Goal: Task Accomplishment & Management: Manage account settings

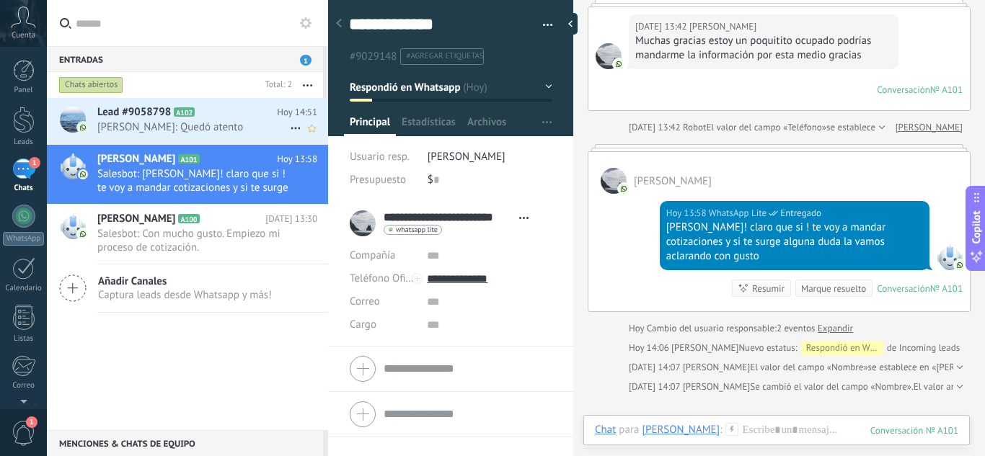
drag, startPoint x: 191, startPoint y: 130, endPoint x: 92, endPoint y: 144, distance: 99.8
click at [191, 130] on span "[PERSON_NAME]: Quedó atento" at bounding box center [193, 127] width 193 height 14
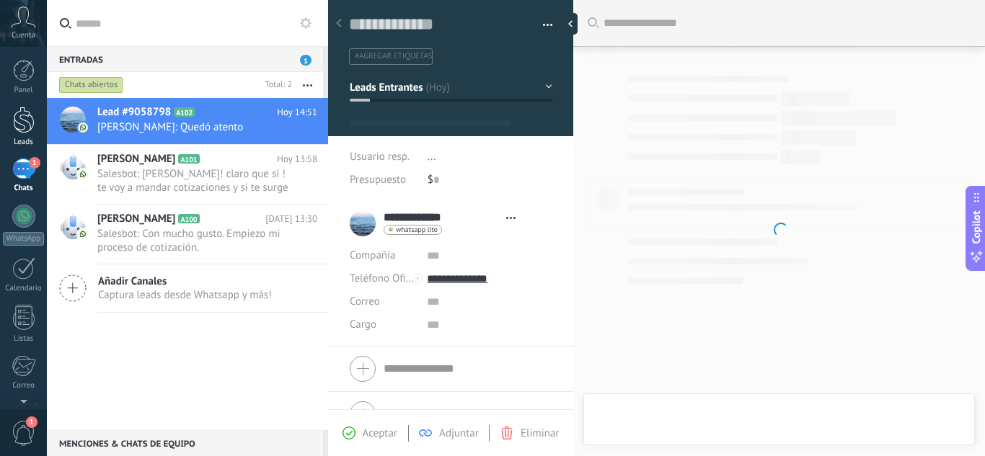
click at [33, 125] on div at bounding box center [24, 120] width 22 height 27
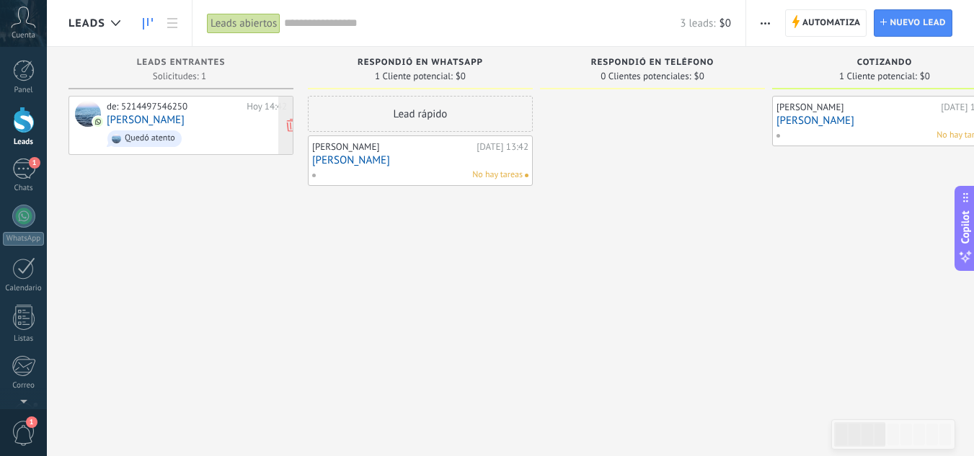
click at [210, 128] on span "Quedó atento" at bounding box center [197, 139] width 180 height 22
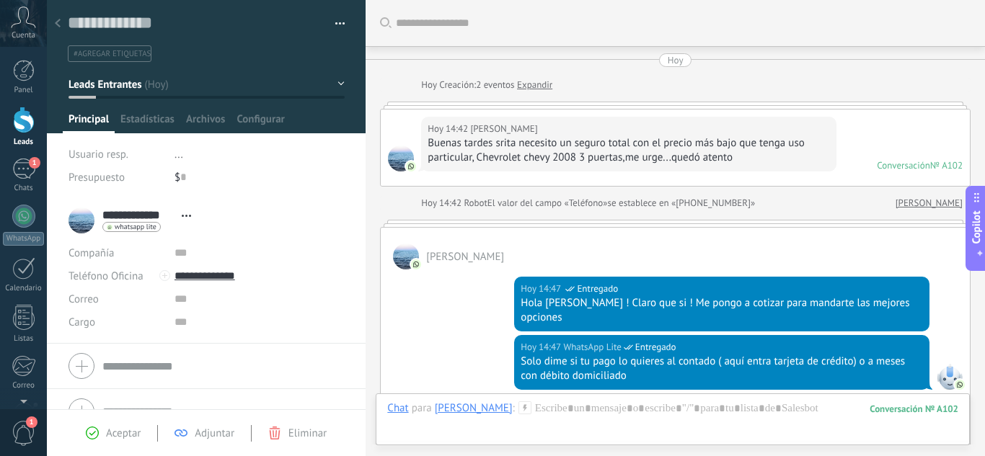
scroll to position [548, 0]
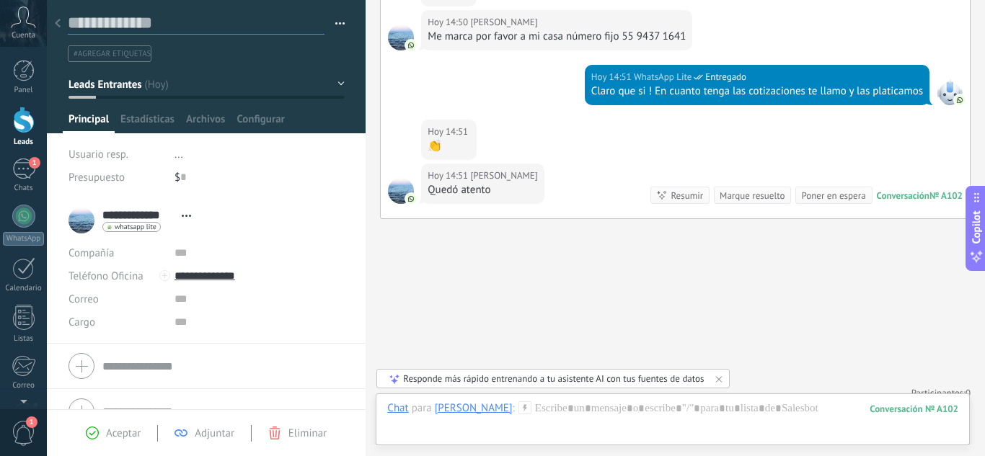
click at [129, 31] on textarea at bounding box center [196, 23] width 257 height 22
type textarea "*"
type textarea "**"
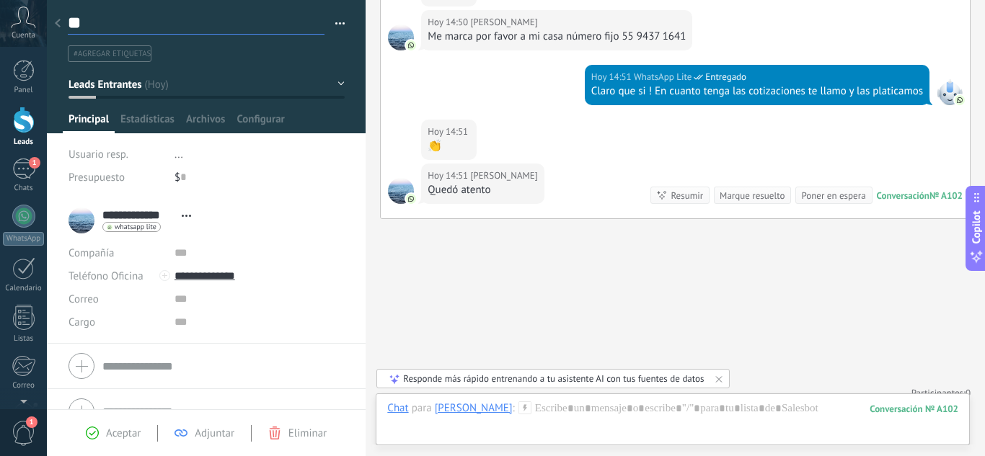
type textarea "***"
type textarea "****"
type textarea "*****"
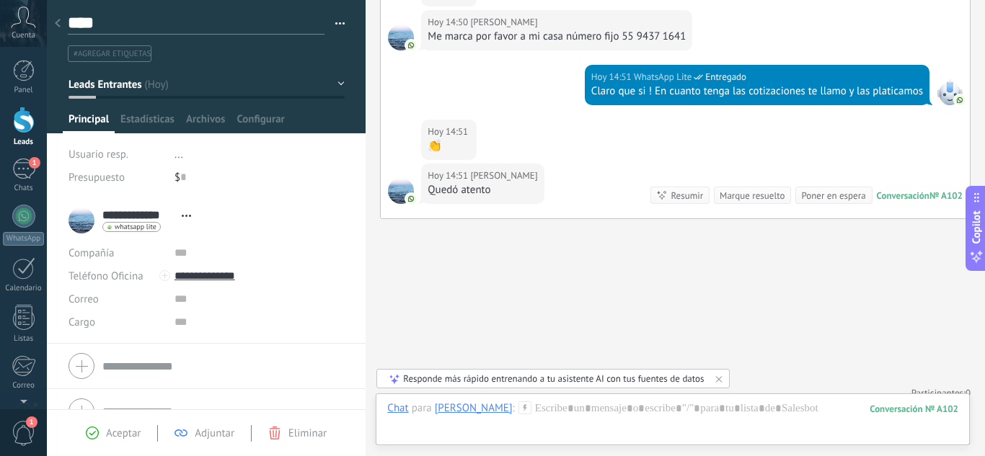
type textarea "*****"
type textarea "*******"
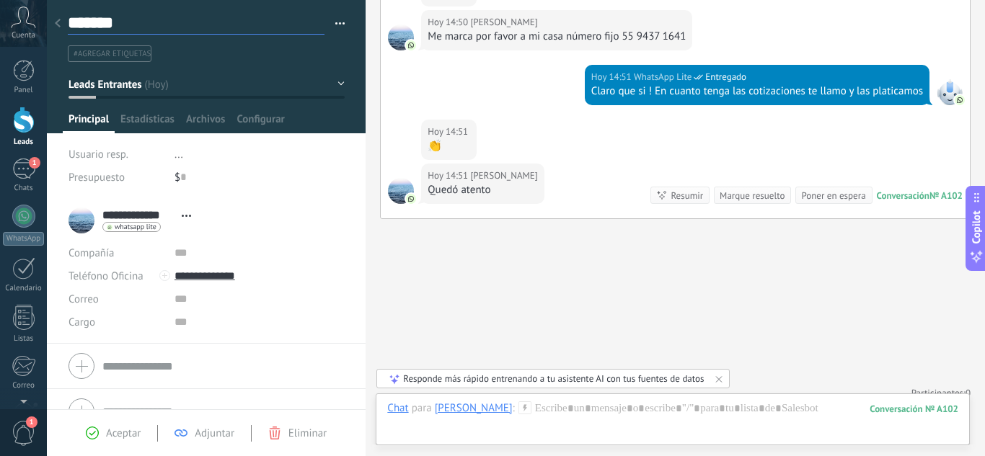
type textarea "********"
type textarea "*********"
type textarea "**********"
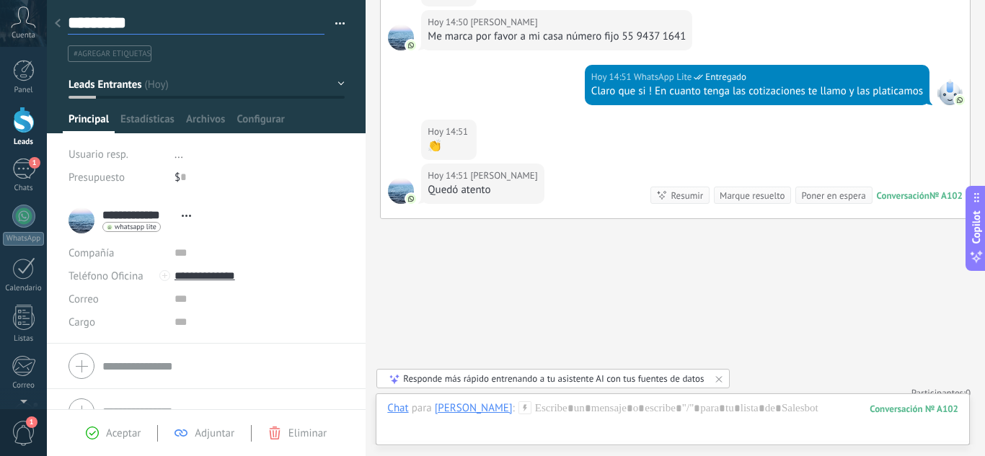
type textarea "**********"
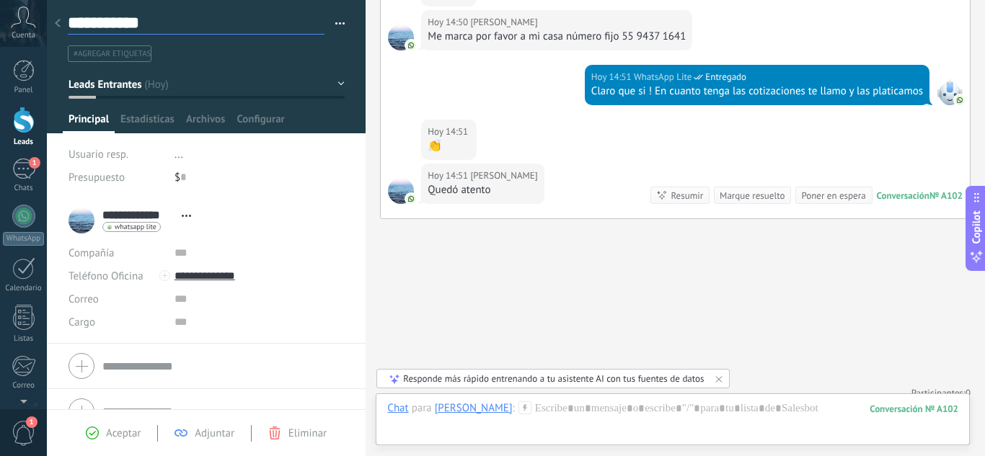
type textarea "**********"
click at [300, 167] on div "$ 0" at bounding box center [260, 177] width 170 height 23
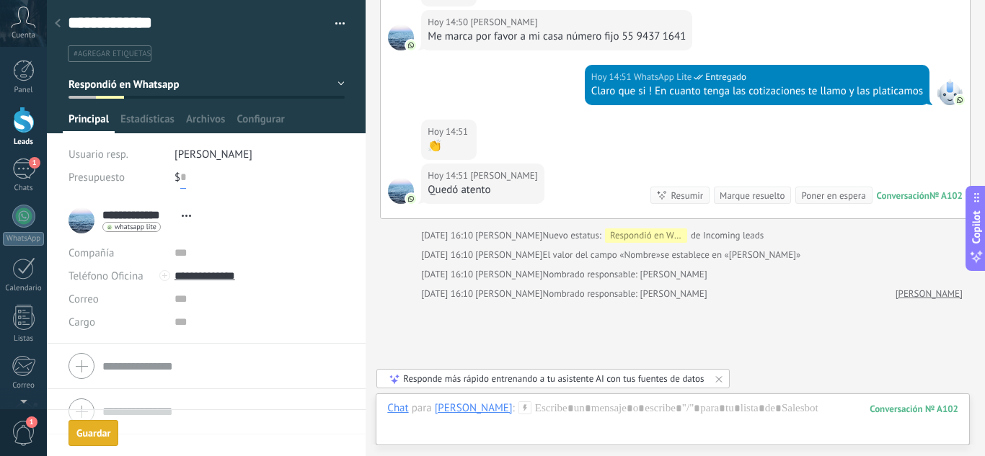
scroll to position [630, 0]
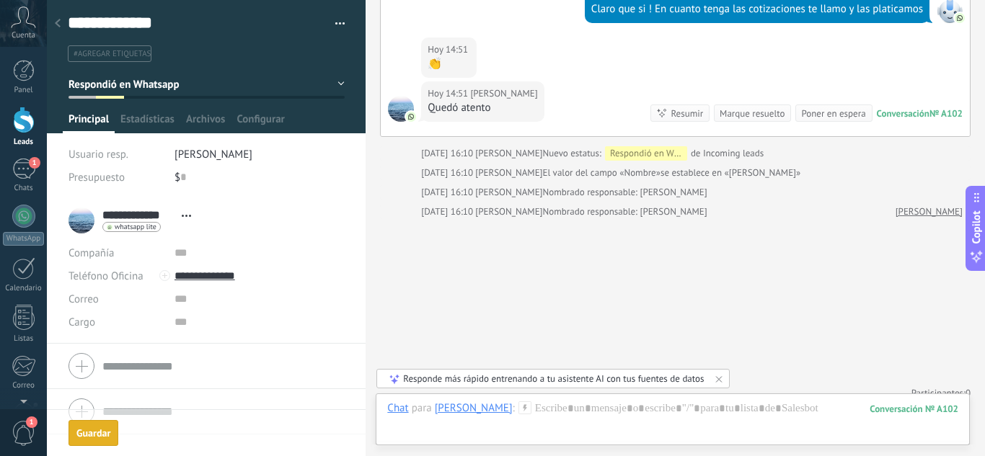
click at [30, 177] on div "1" at bounding box center [23, 169] width 23 height 21
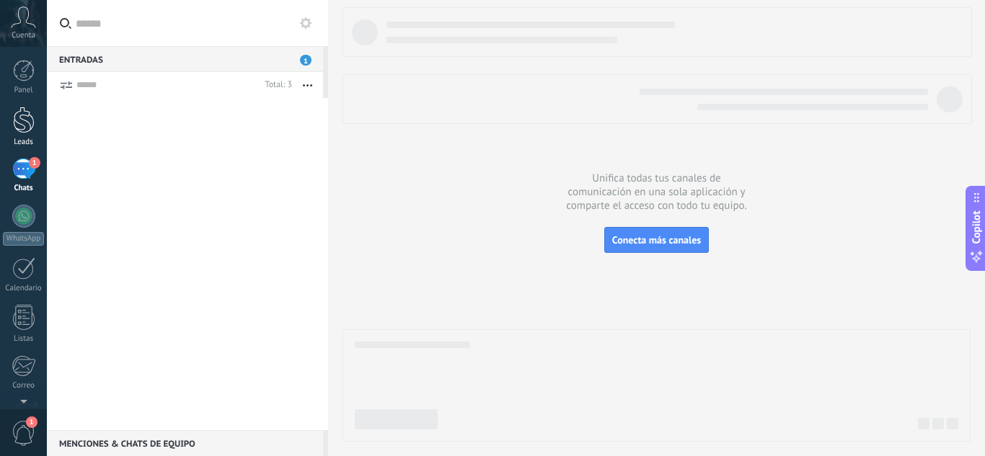
click at [35, 125] on link "Leads" at bounding box center [23, 127] width 47 height 40
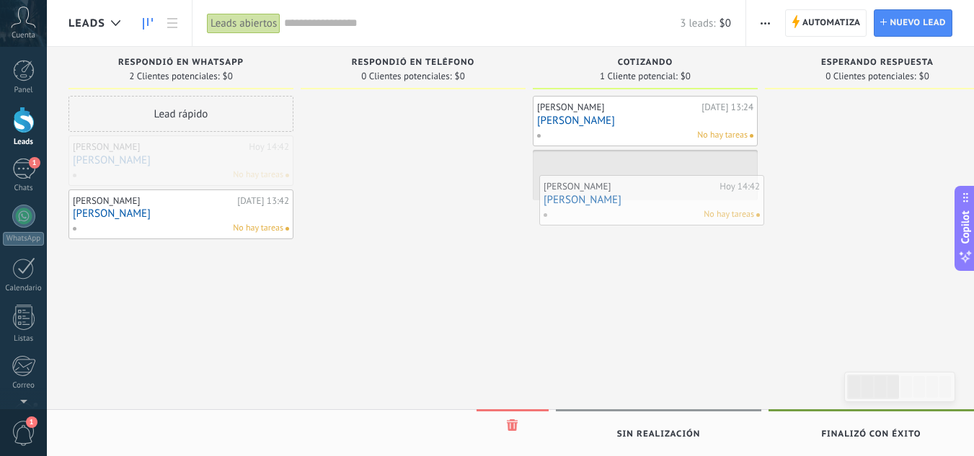
drag, startPoint x: 178, startPoint y: 175, endPoint x: 649, endPoint y: 214, distance: 472.5
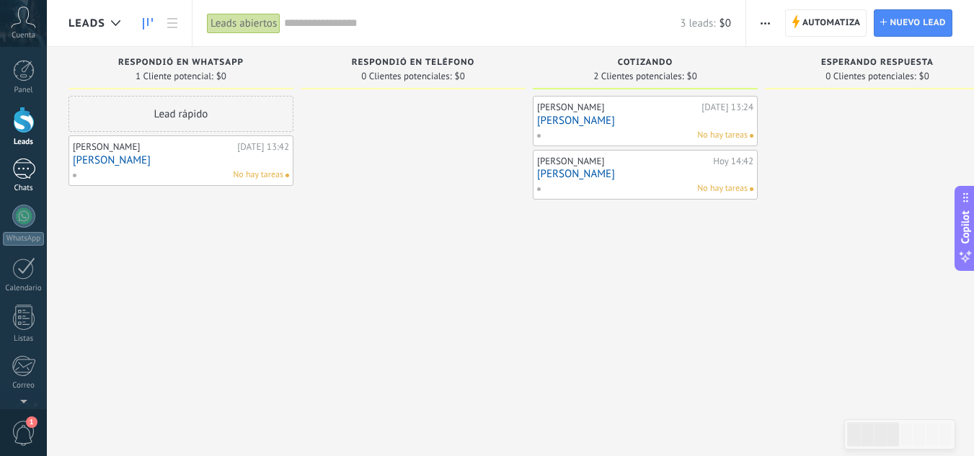
click at [14, 162] on div "1" at bounding box center [23, 169] width 23 height 21
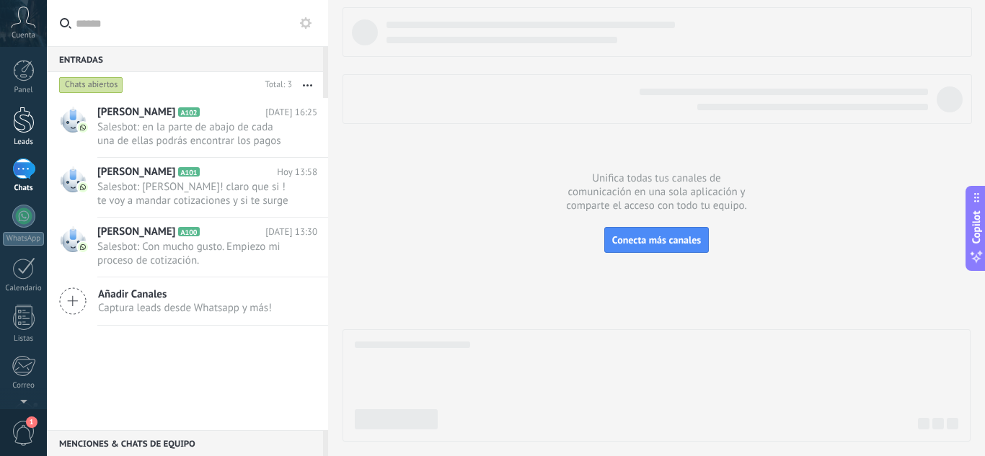
click at [39, 114] on link "Leads" at bounding box center [23, 127] width 47 height 40
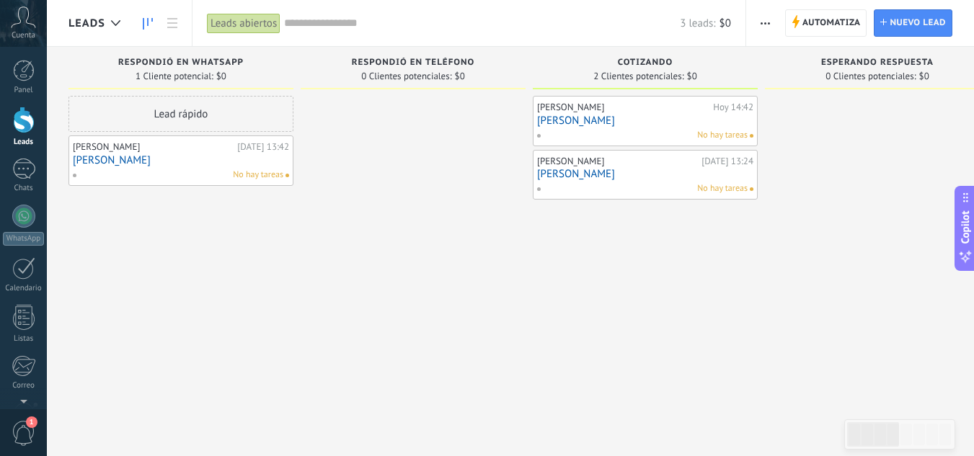
click at [124, 172] on div "No hay tareas" at bounding box center [177, 175] width 211 height 13
click at [150, 154] on link "[PERSON_NAME]" at bounding box center [181, 160] width 216 height 12
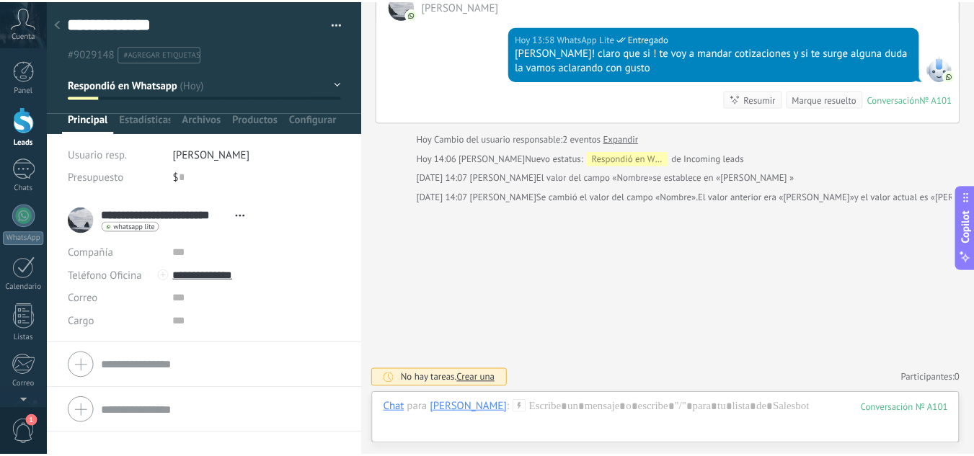
scroll to position [35, 0]
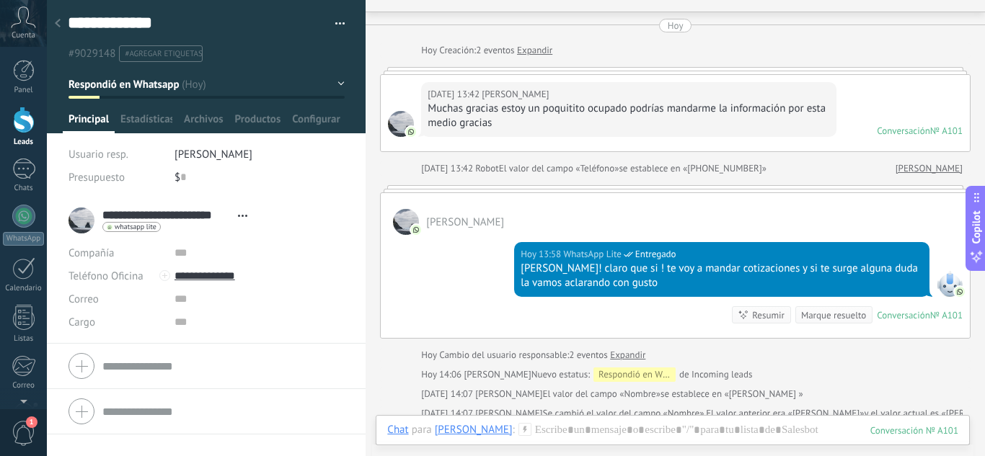
click at [25, 140] on div "Leads" at bounding box center [24, 142] width 42 height 9
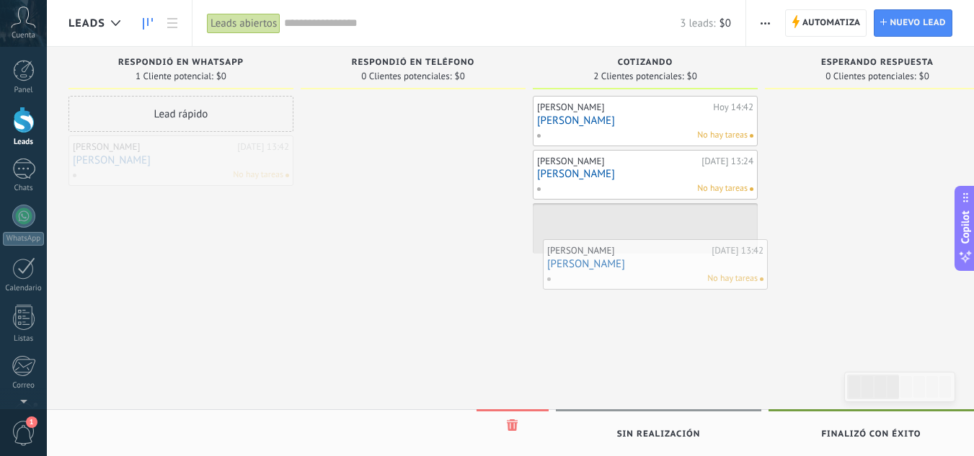
drag, startPoint x: 162, startPoint y: 167, endPoint x: 634, endPoint y: 266, distance: 482.5
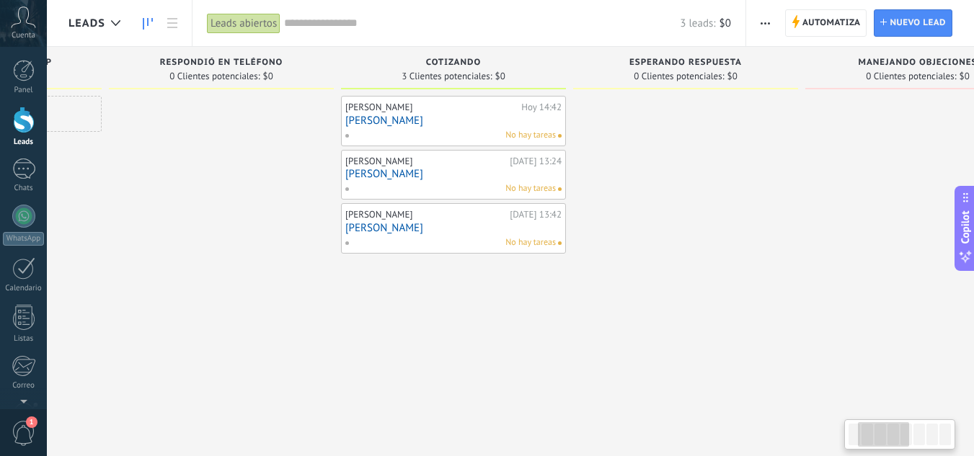
drag, startPoint x: 703, startPoint y: 304, endPoint x: 502, endPoint y: 303, distance: 201.2
click at [502, 303] on div "[PERSON_NAME][DATE] 14:42 [PERSON_NAME] No hay tareas [PERSON_NAME][DATE] 13:24…" at bounding box center [453, 230] width 225 height 268
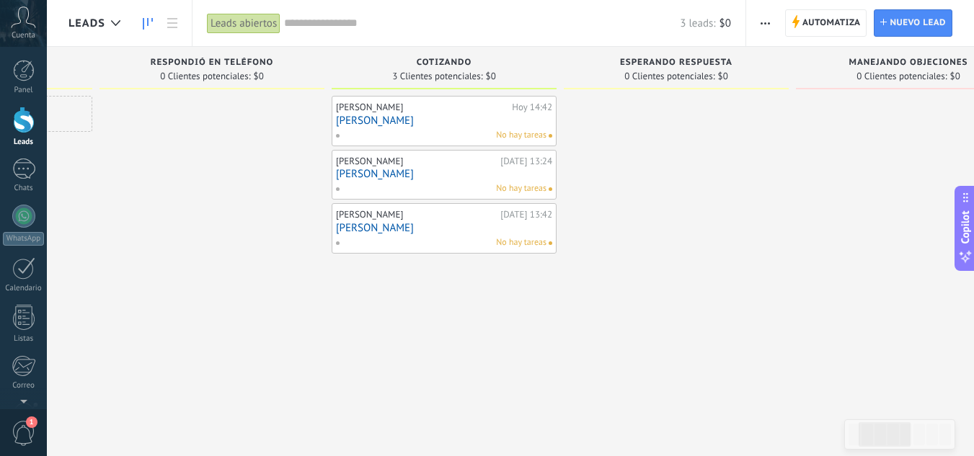
scroll to position [0, 295]
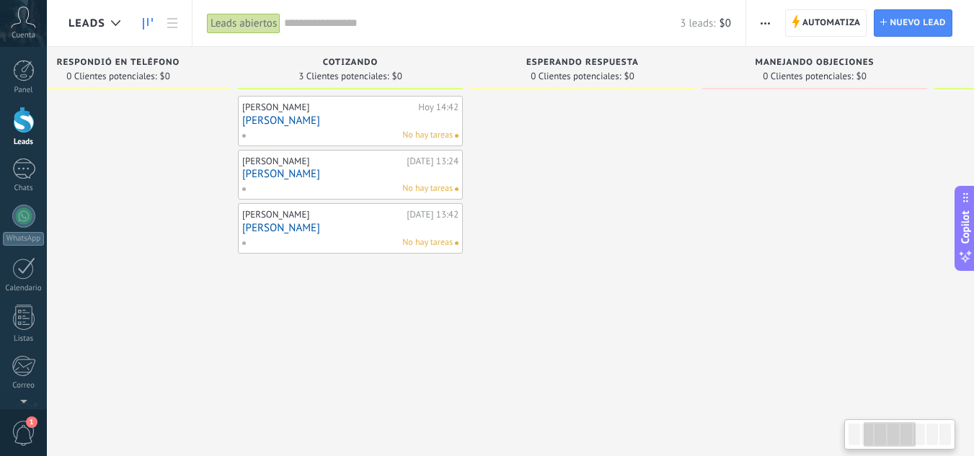
drag, startPoint x: 777, startPoint y: 291, endPoint x: 684, endPoint y: 292, distance: 93.7
click at [684, 292] on div at bounding box center [582, 230] width 225 height 268
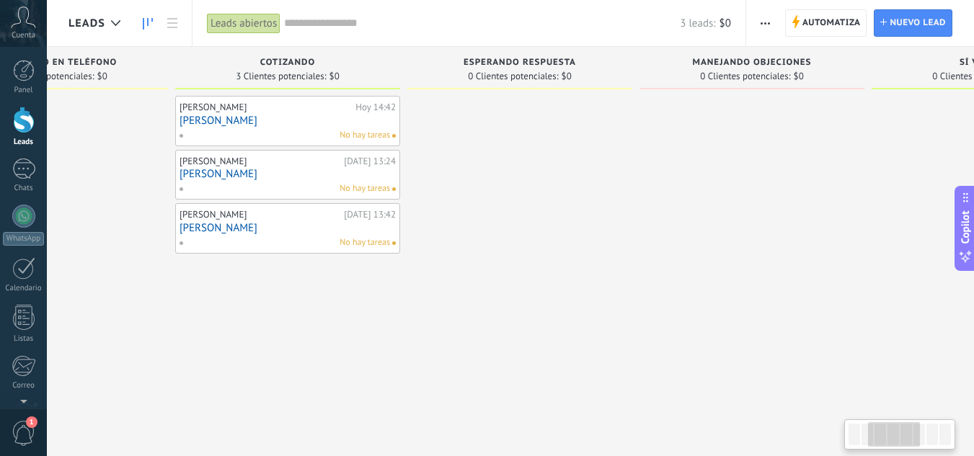
scroll to position [0, 371]
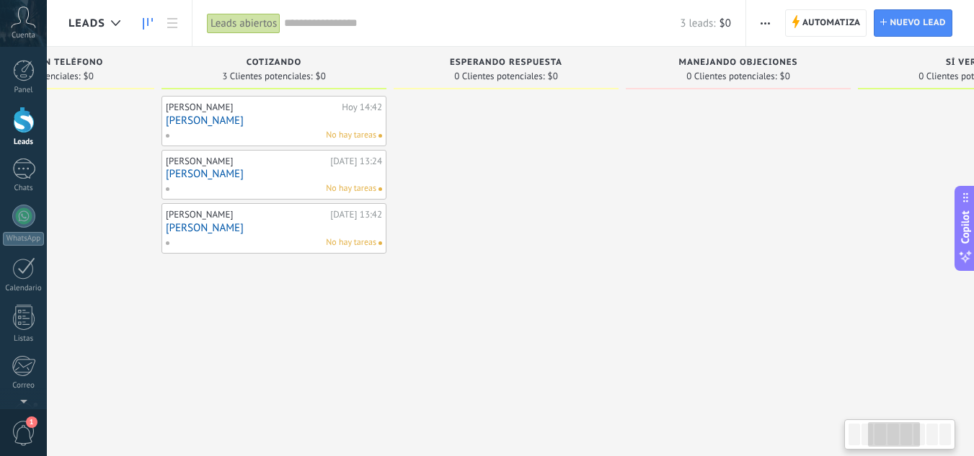
drag, startPoint x: 600, startPoint y: 252, endPoint x: 524, endPoint y: 238, distance: 77.8
click at [524, 238] on div at bounding box center [506, 230] width 225 height 268
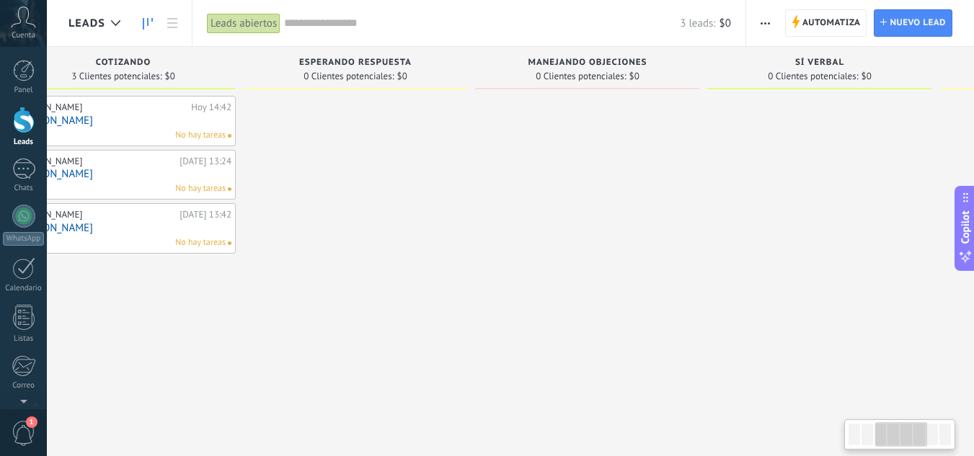
drag, startPoint x: 692, startPoint y: 202, endPoint x: 541, endPoint y: 172, distance: 153.6
click at [541, 172] on div at bounding box center [587, 230] width 225 height 268
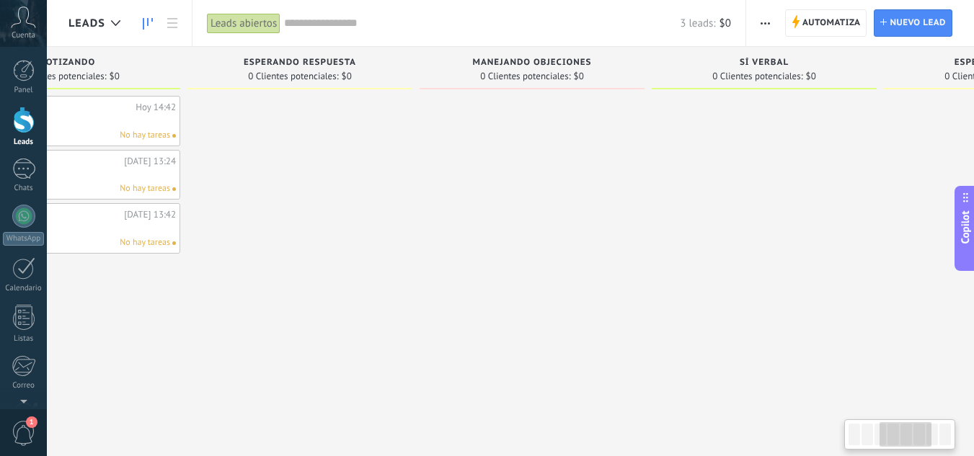
drag, startPoint x: 827, startPoint y: 173, endPoint x: 736, endPoint y: 70, distance: 137.9
click at [771, 174] on div at bounding box center [764, 230] width 225 height 268
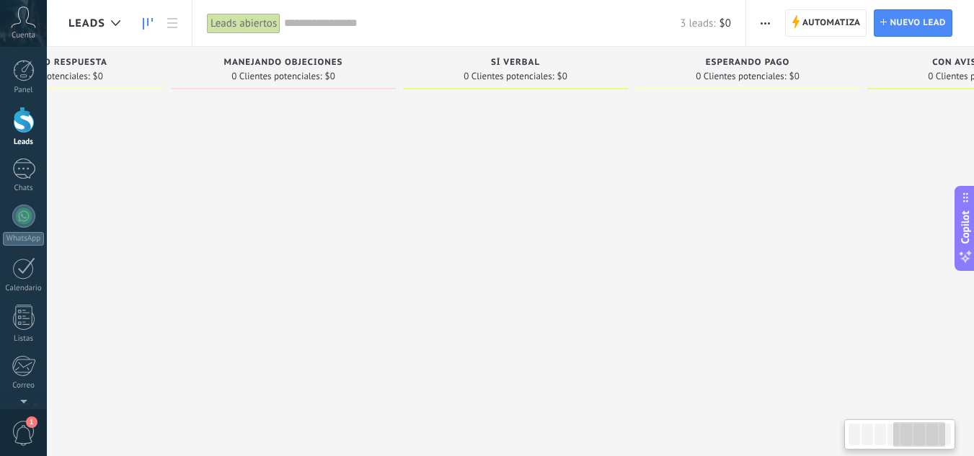
scroll to position [0, 827]
drag, startPoint x: 717, startPoint y: 222, endPoint x: 469, endPoint y: 199, distance: 249.8
click at [469, 199] on div at bounding box center [514, 230] width 225 height 268
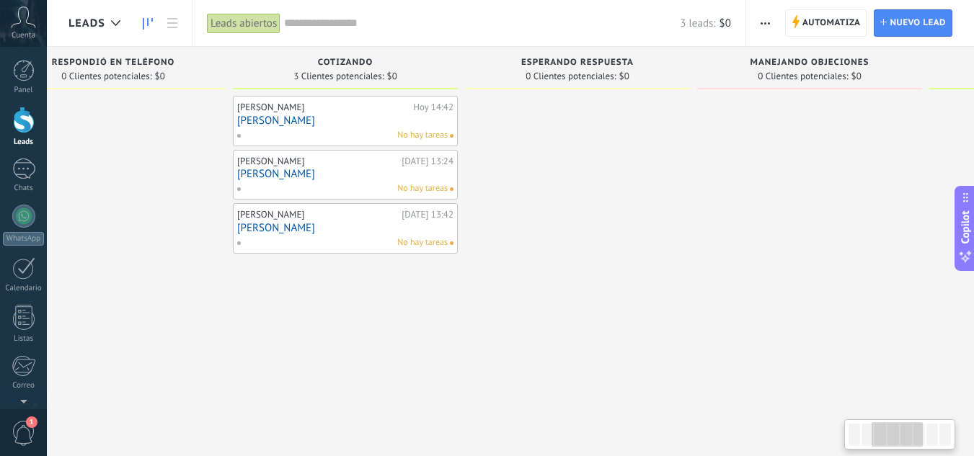
drag, startPoint x: 585, startPoint y: 282, endPoint x: 630, endPoint y: 284, distance: 45.5
click at [630, 284] on div at bounding box center [577, 230] width 225 height 268
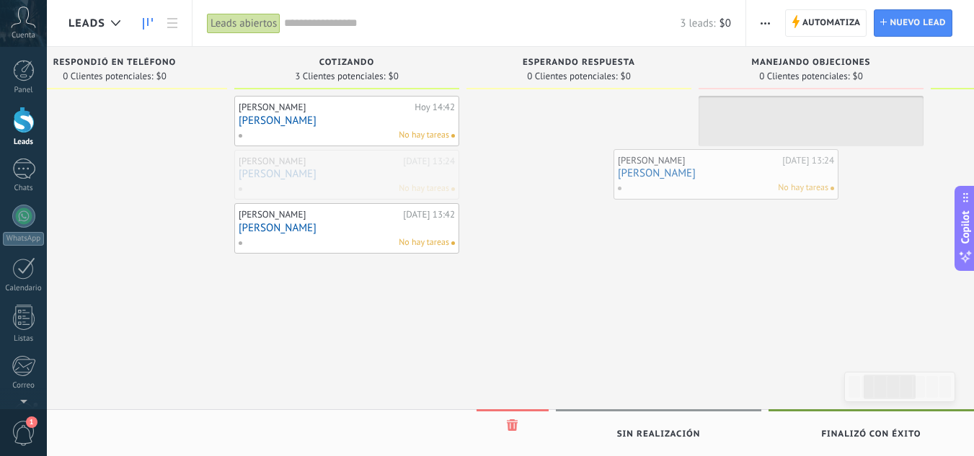
drag, startPoint x: 327, startPoint y: 169, endPoint x: 706, endPoint y: 168, distance: 379.3
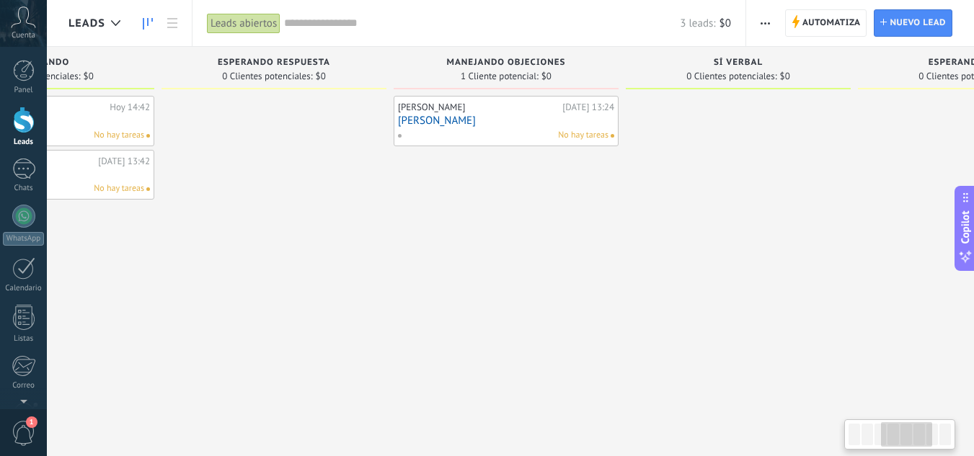
drag, startPoint x: 705, startPoint y: 279, endPoint x: 399, endPoint y: 237, distance: 309.3
click at [399, 237] on div "[PERSON_NAME][DATE] 13:24 [PERSON_NAME] No hay tareas" at bounding box center [506, 230] width 225 height 268
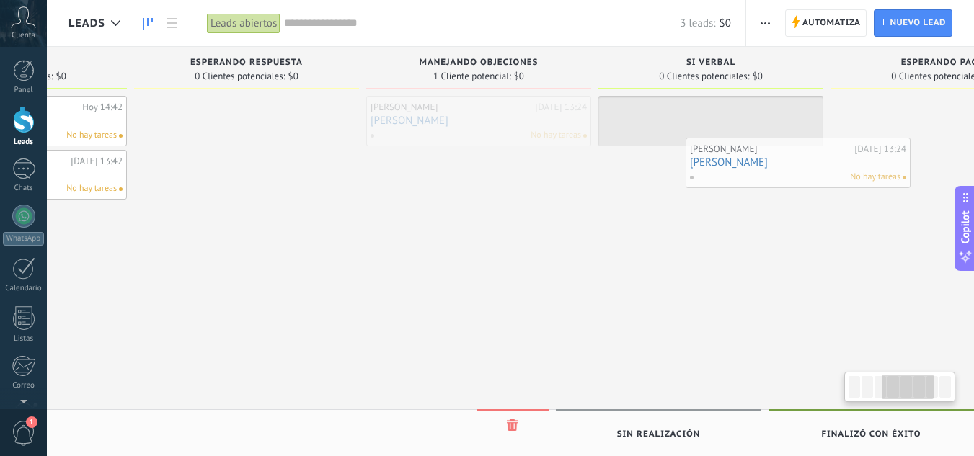
drag, startPoint x: 470, startPoint y: 114, endPoint x: 720, endPoint y: 231, distance: 275.8
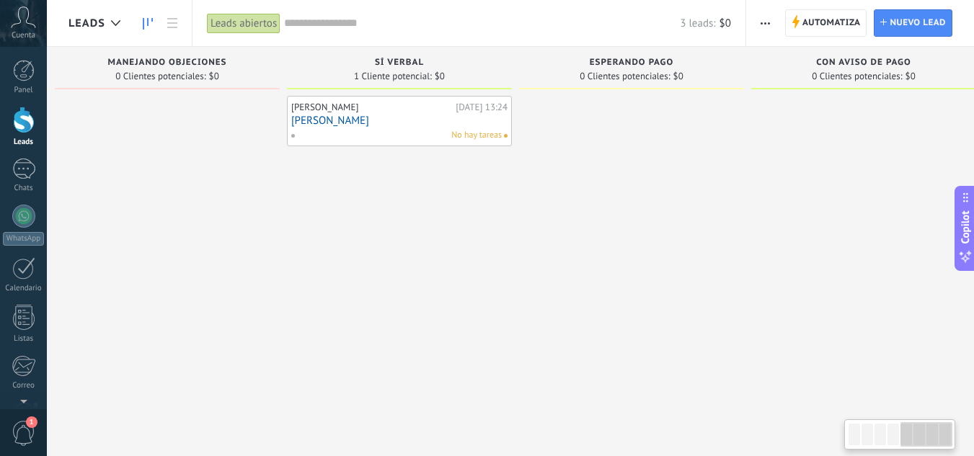
scroll to position [0, 966]
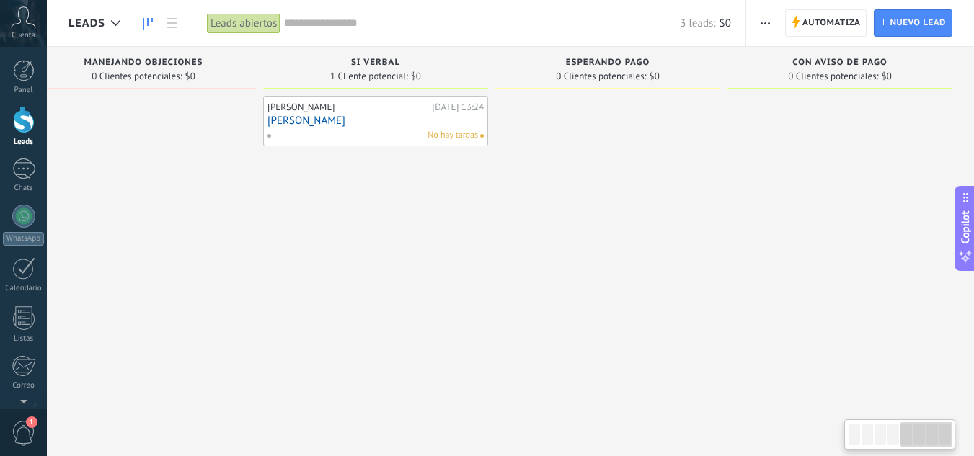
drag, startPoint x: 708, startPoint y: 244, endPoint x: 328, endPoint y: 209, distance: 381.7
click at [328, 209] on div "[PERSON_NAME][DATE] 13:24 [PERSON_NAME] No hay tareas" at bounding box center [375, 230] width 225 height 268
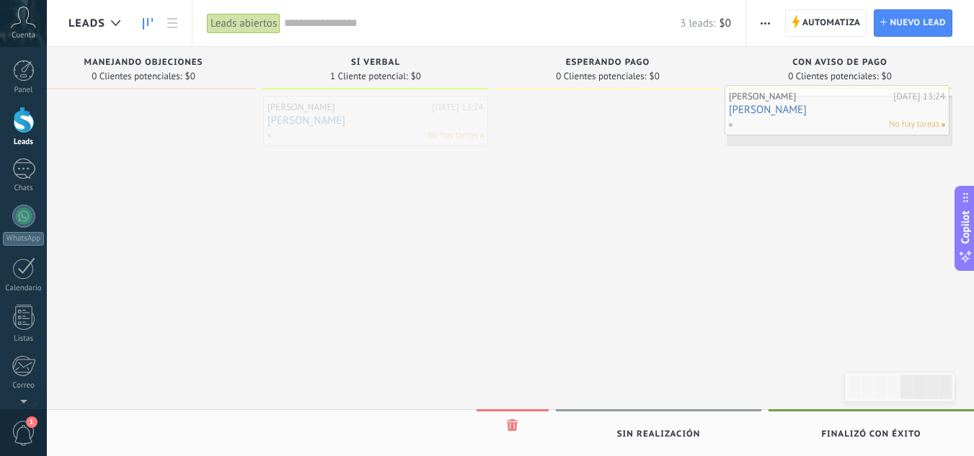
drag, startPoint x: 377, startPoint y: 132, endPoint x: 839, endPoint y: 121, distance: 461.6
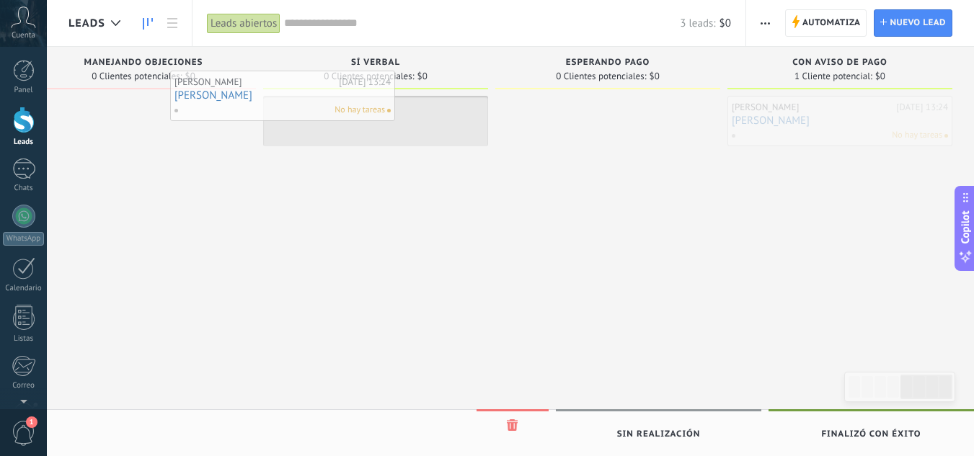
drag, startPoint x: 813, startPoint y: 138, endPoint x: 256, endPoint y: 113, distance: 558.0
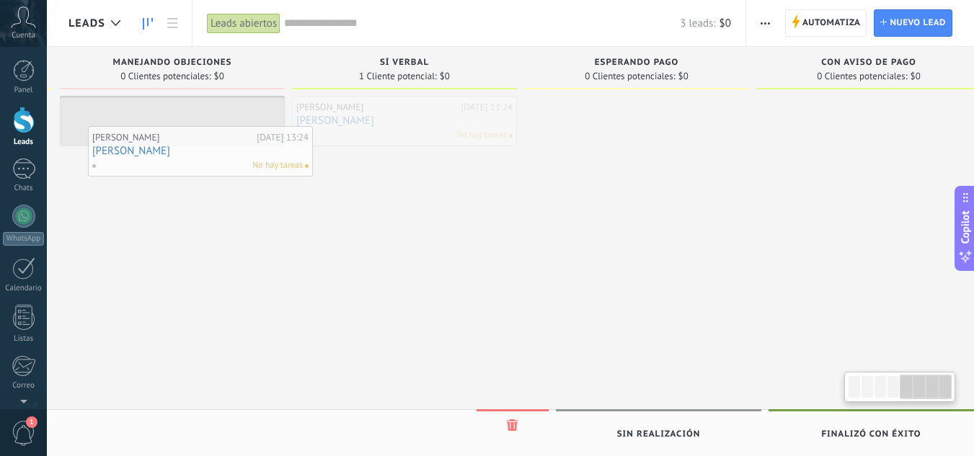
drag, startPoint x: 317, startPoint y: 122, endPoint x: 241, endPoint y: 136, distance: 77.1
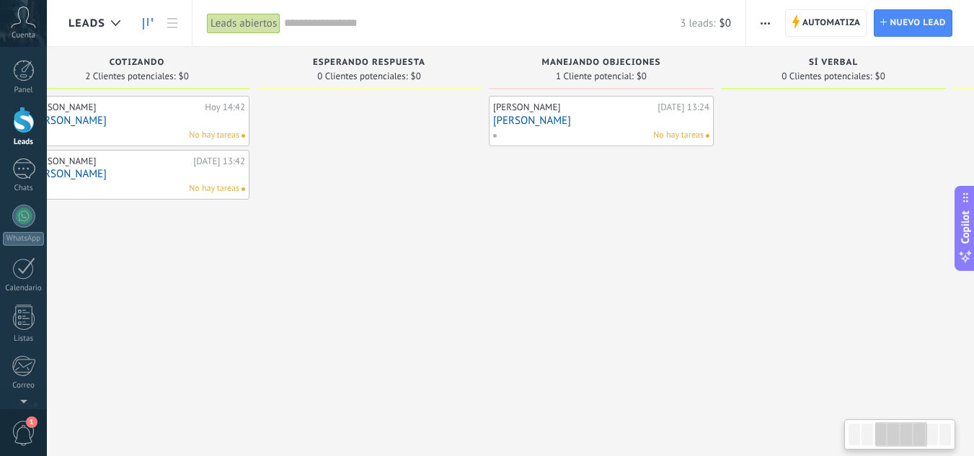
drag, startPoint x: 162, startPoint y: 225, endPoint x: 593, endPoint y: 252, distance: 432.1
click at [592, 252] on div "[PERSON_NAME][DATE] 13:24 [PERSON_NAME] No hay tareas" at bounding box center [601, 230] width 225 height 268
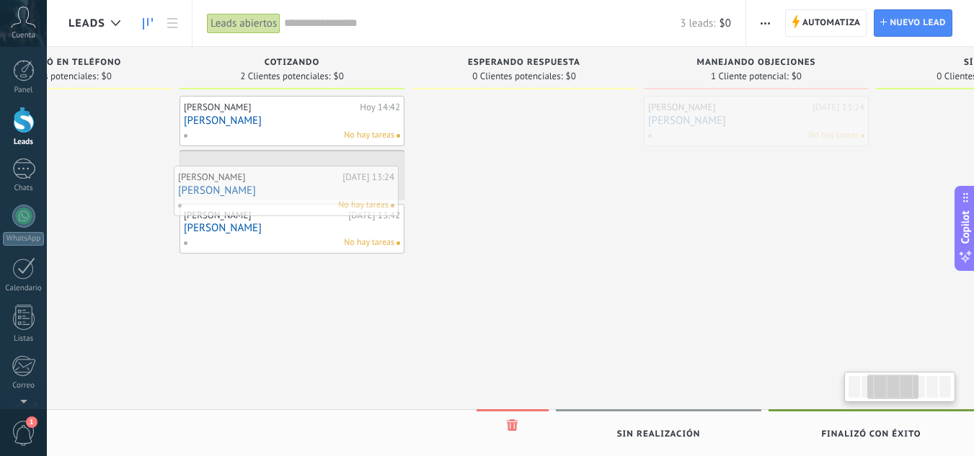
scroll to position [0, 353]
drag, startPoint x: 595, startPoint y: 131, endPoint x: 293, endPoint y: 197, distance: 309.2
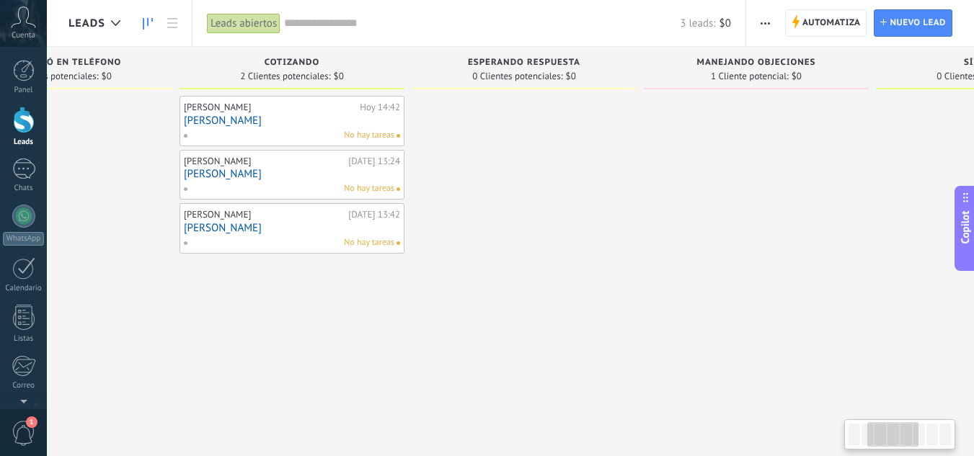
click at [547, 336] on div at bounding box center [524, 230] width 225 height 268
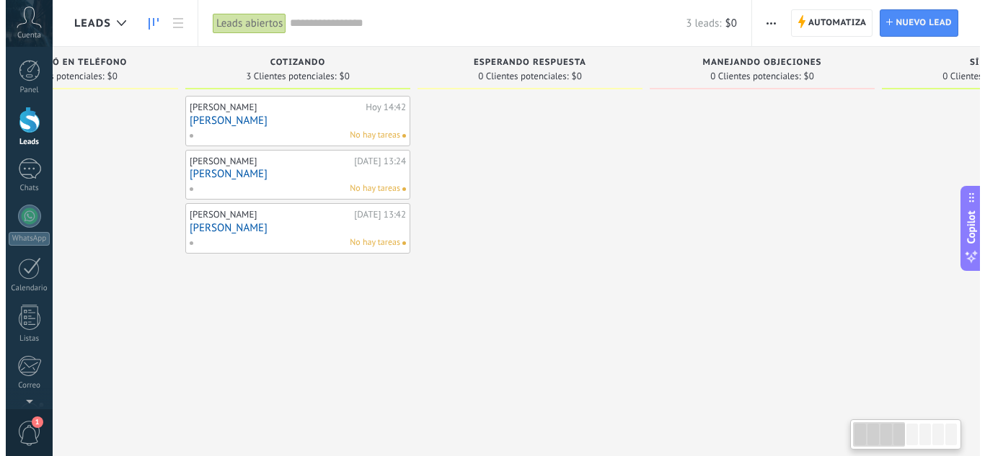
scroll to position [0, 0]
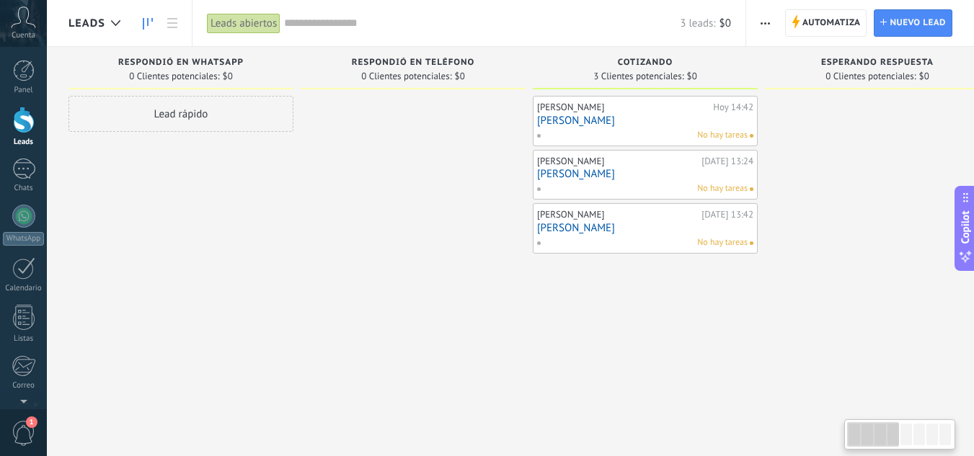
drag, startPoint x: 493, startPoint y: 284, endPoint x: 531, endPoint y: 280, distance: 38.5
click at [531, 280] on div "Respondió en Teléfono 0 Clientes potenciales: $0" at bounding box center [417, 205] width 232 height 317
drag, startPoint x: 239, startPoint y: 330, endPoint x: 308, endPoint y: 330, distance: 68.5
click at [27, 163] on div "1" at bounding box center [23, 169] width 23 height 21
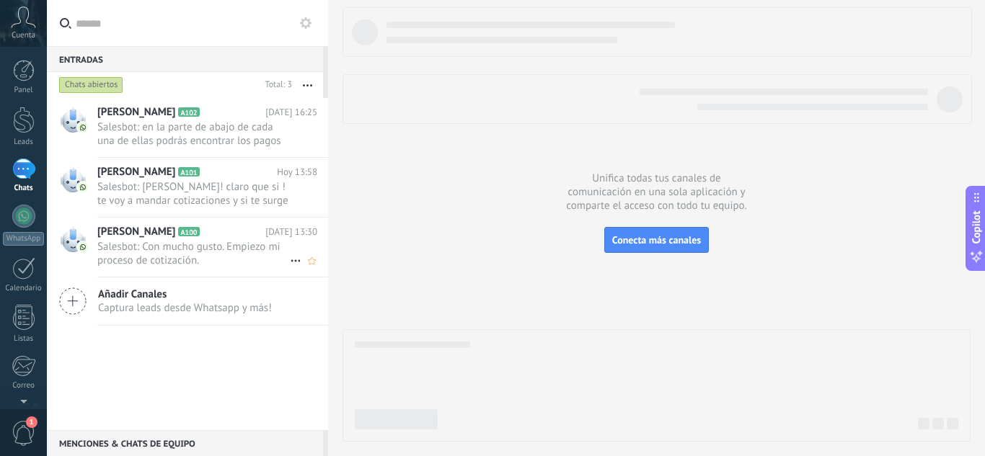
click at [157, 237] on h2 "[PERSON_NAME] A100" at bounding box center [181, 232] width 168 height 14
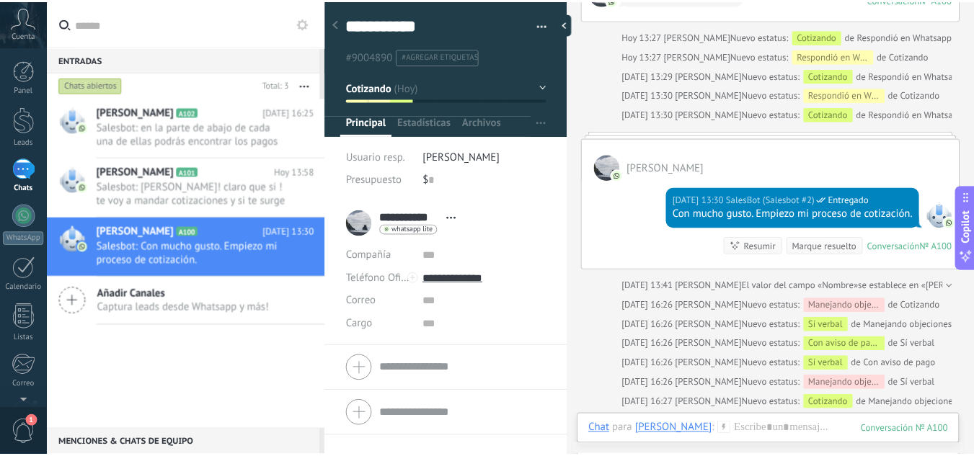
scroll to position [534, 0]
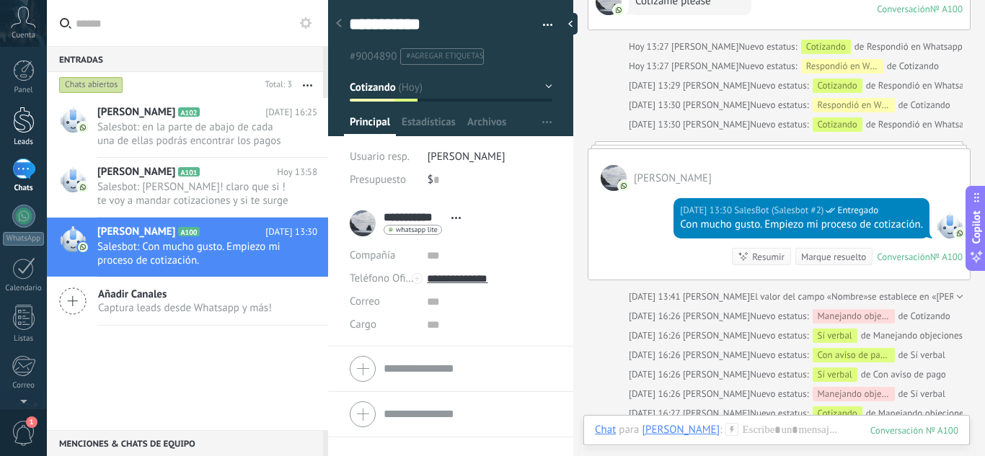
click at [19, 134] on link "Leads" at bounding box center [23, 127] width 47 height 40
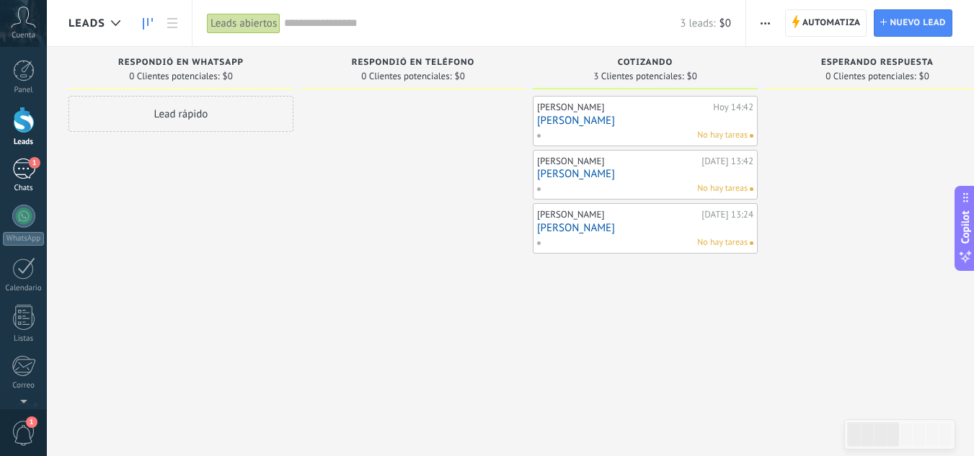
click at [28, 180] on link "1 Chats" at bounding box center [23, 176] width 47 height 35
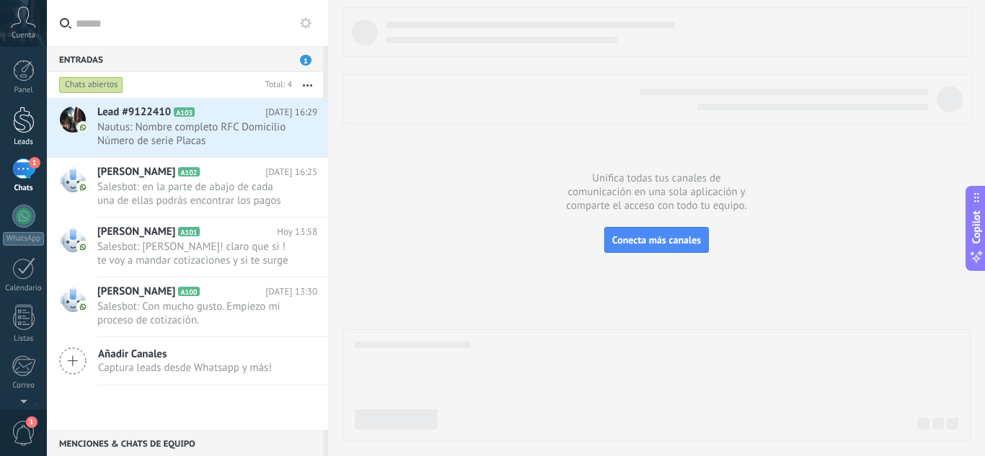
click at [17, 121] on div at bounding box center [24, 120] width 22 height 27
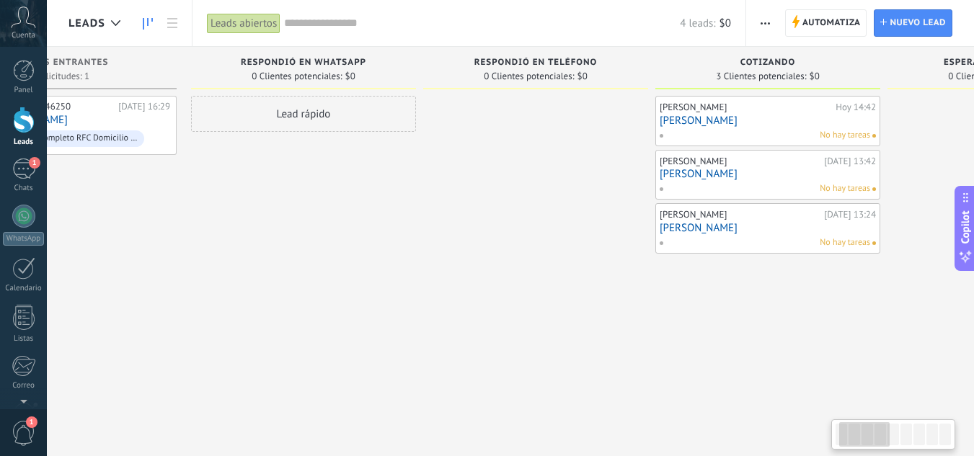
drag, startPoint x: 547, startPoint y: 233, endPoint x: 502, endPoint y: 244, distance: 46.0
click at [502, 244] on div at bounding box center [535, 230] width 225 height 268
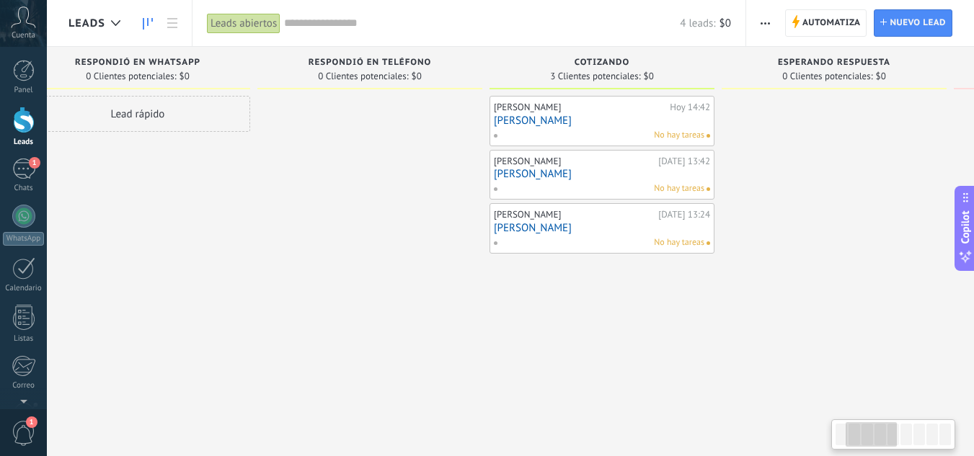
scroll to position [0, 287]
drag, startPoint x: 776, startPoint y: 305, endPoint x: 609, endPoint y: 323, distance: 168.3
click at [609, 323] on div "[PERSON_NAME][DATE] 14:42 [PERSON_NAME] No hay tareas [PERSON_NAME][DATE] 13:42…" at bounding box center [597, 230] width 225 height 268
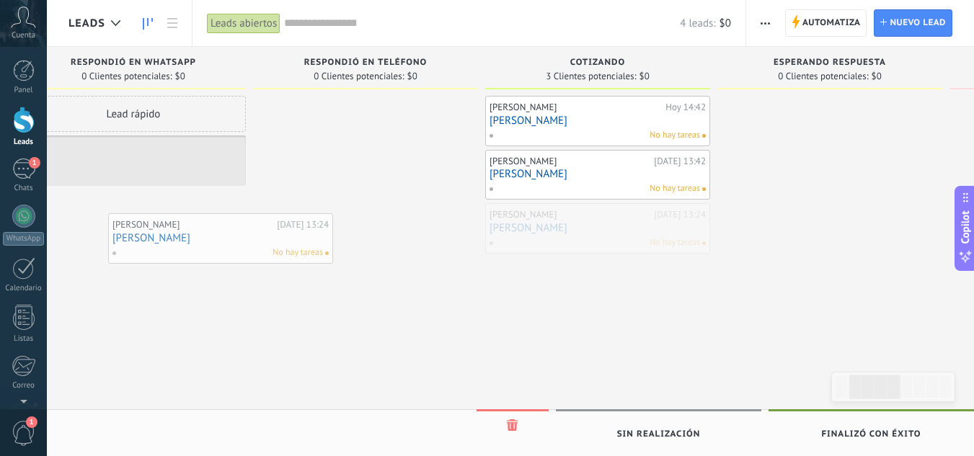
scroll to position [0, 263]
drag, startPoint x: 562, startPoint y: 242, endPoint x: 184, endPoint y: 252, distance: 378.0
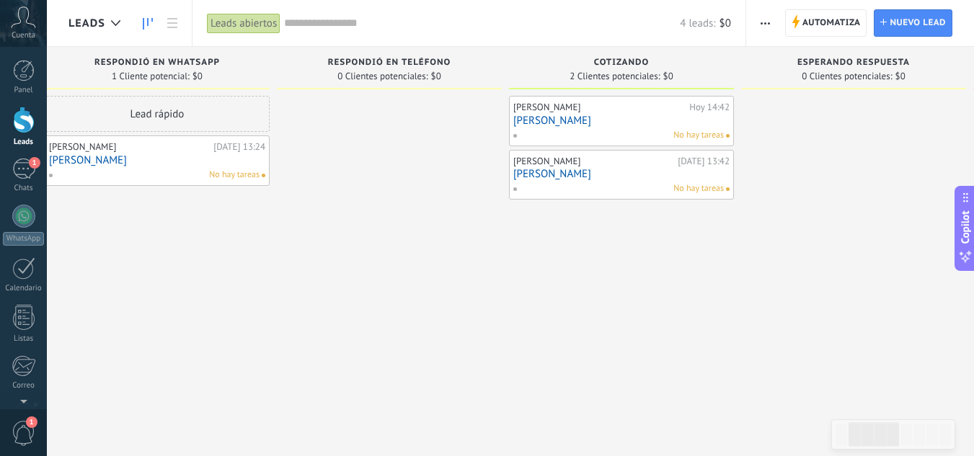
scroll to position [0, 156]
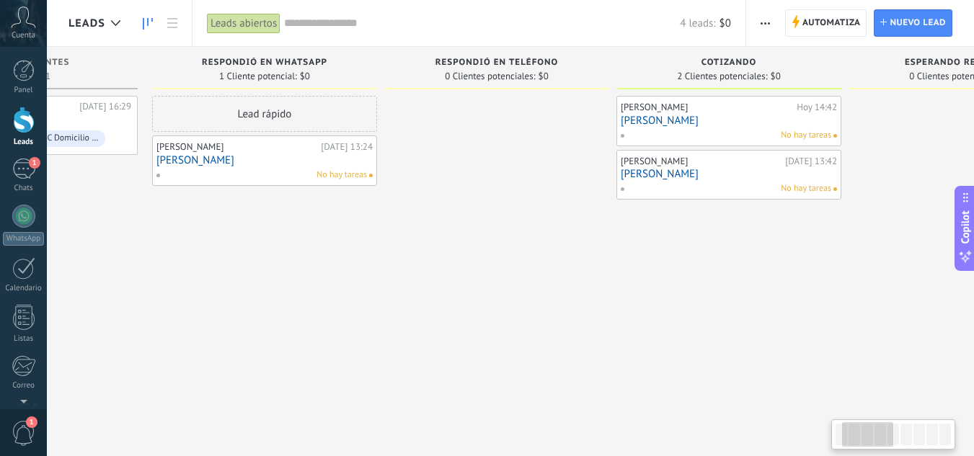
drag, startPoint x: 229, startPoint y: 293, endPoint x: 337, endPoint y: 278, distance: 108.5
click at [337, 278] on div "Lead rápido [PERSON_NAME][DATE] 13:24 [PERSON_NAME] No hay tareas" at bounding box center [264, 230] width 225 height 268
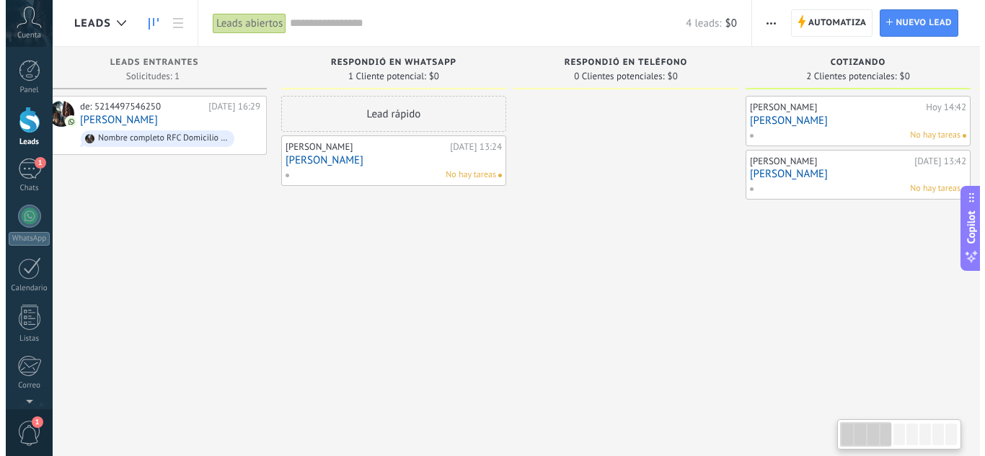
scroll to position [0, 0]
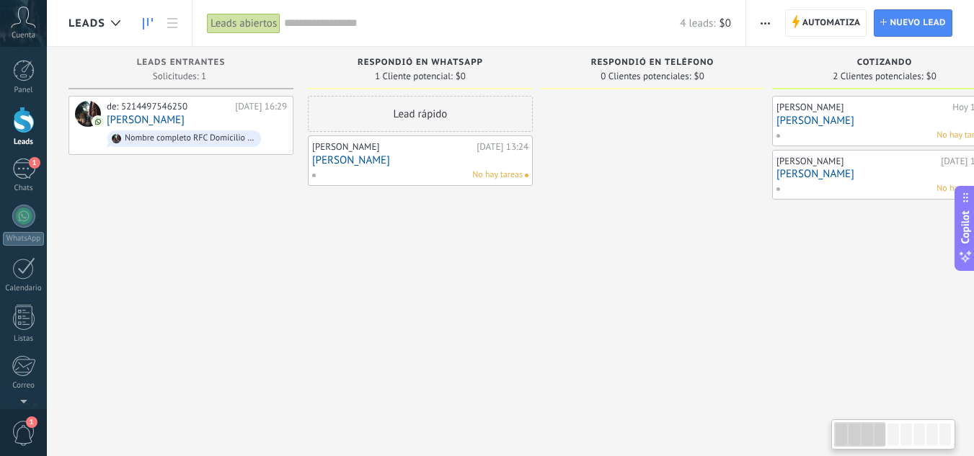
drag, startPoint x: 322, startPoint y: 259, endPoint x: 486, endPoint y: 256, distance: 163.7
click at [486, 256] on div "Lead rápido [PERSON_NAME][DATE] 13:24 [PERSON_NAME] No hay tareas" at bounding box center [420, 230] width 225 height 268
drag, startPoint x: 118, startPoint y: 270, endPoint x: 205, endPoint y: 133, distance: 162.4
click at [118, 270] on div "de: 5214497546250 [DATE] 16:29 Nautus Nombre completo RFC Domicilio Número de s…" at bounding box center [181, 230] width 225 height 268
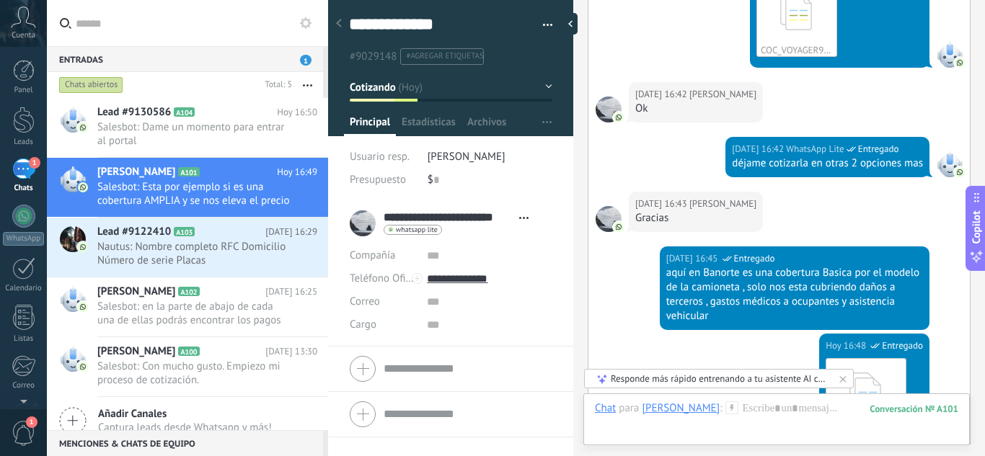
scroll to position [1261, 0]
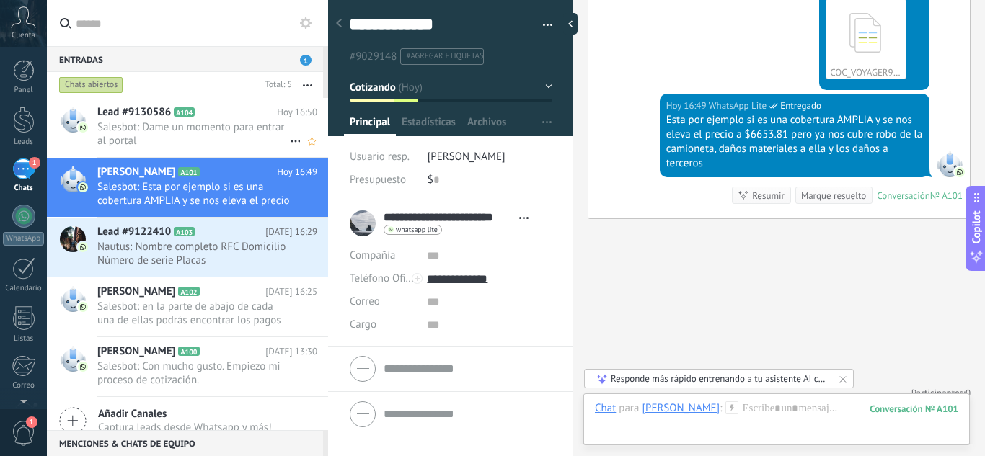
click at [157, 129] on span "Salesbot: Dame un momento para entrar al portal" at bounding box center [193, 133] width 193 height 27
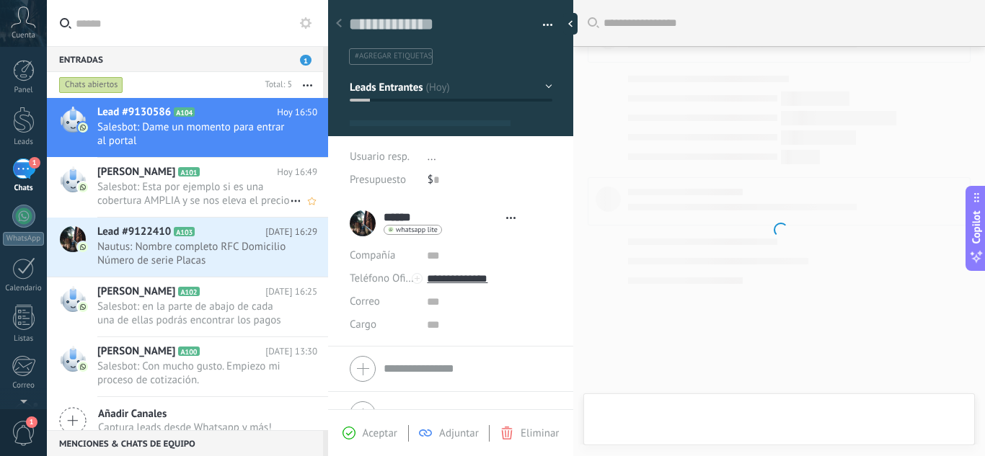
click at [160, 195] on span "Salesbot: Esta por ejemplo si es una cobertura AMPLIA y se nos eleva el precio …" at bounding box center [193, 193] width 193 height 27
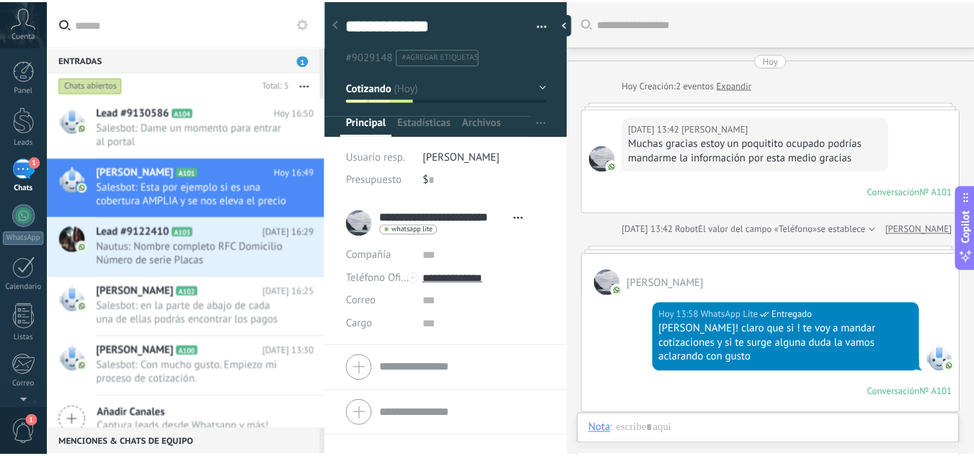
scroll to position [1065, 0]
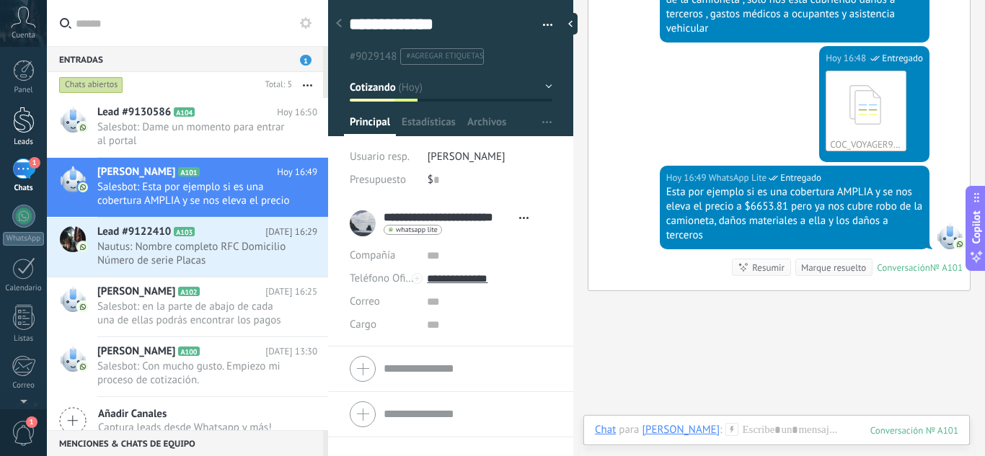
click at [17, 118] on div at bounding box center [24, 120] width 22 height 27
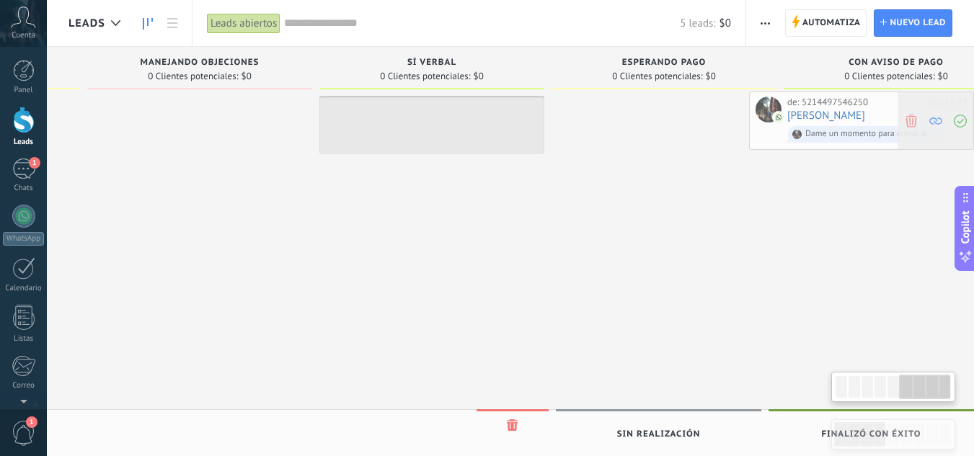
scroll to position [0, 1206]
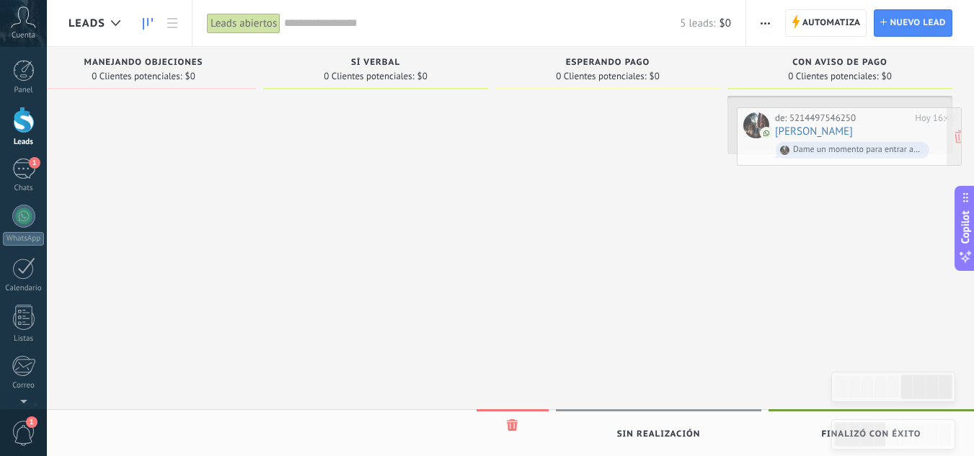
drag, startPoint x: 202, startPoint y: 117, endPoint x: 870, endPoint y: 128, distance: 668.6
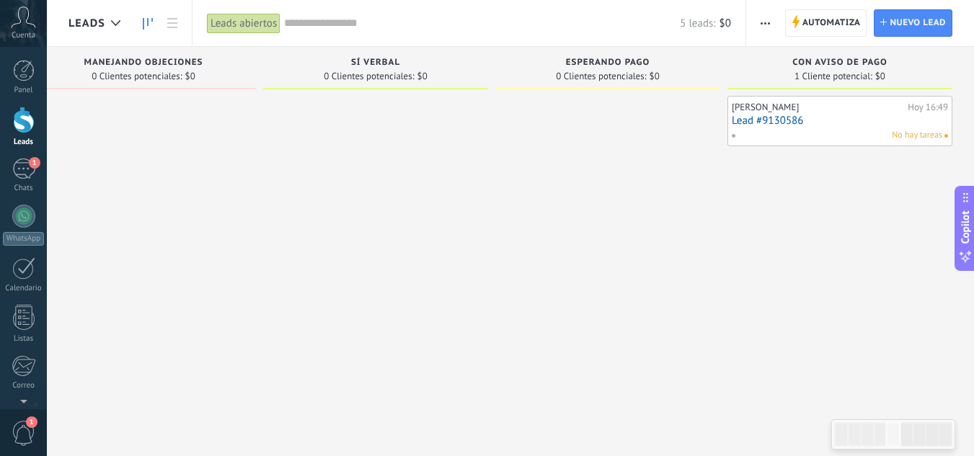
click at [780, 242] on div "[PERSON_NAME][DATE] 16:49 Lead #9130586 No hay tareas" at bounding box center [840, 230] width 225 height 268
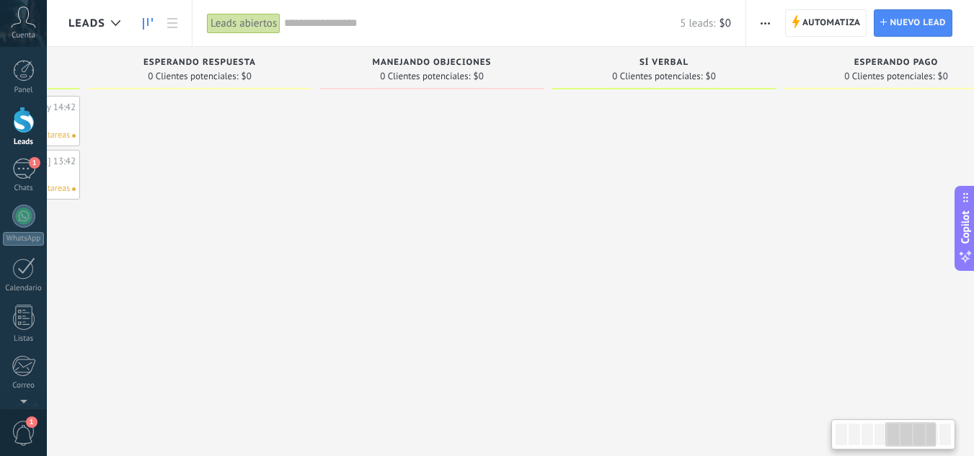
drag, startPoint x: 181, startPoint y: 327, endPoint x: 469, endPoint y: 327, distance: 288.4
click at [469, 327] on div at bounding box center [431, 230] width 225 height 268
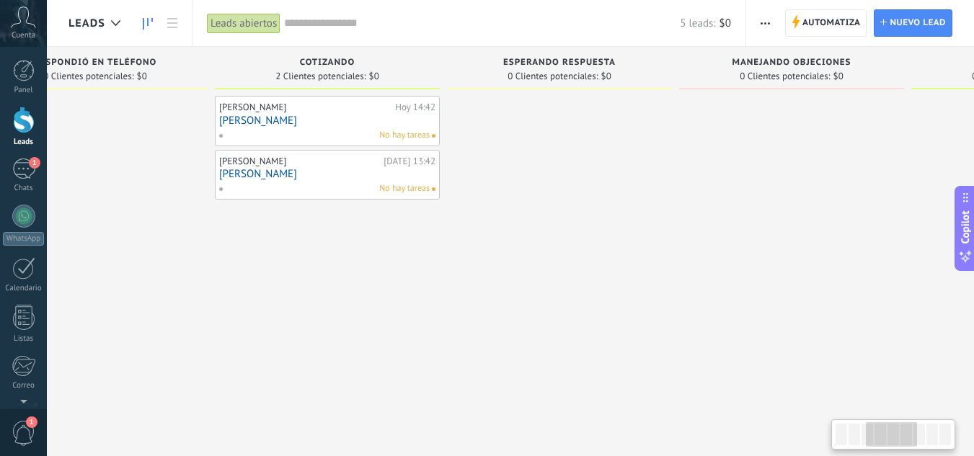
drag, startPoint x: 214, startPoint y: 327, endPoint x: 574, endPoint y: 320, distance: 359.9
click at [574, 320] on div at bounding box center [559, 230] width 225 height 268
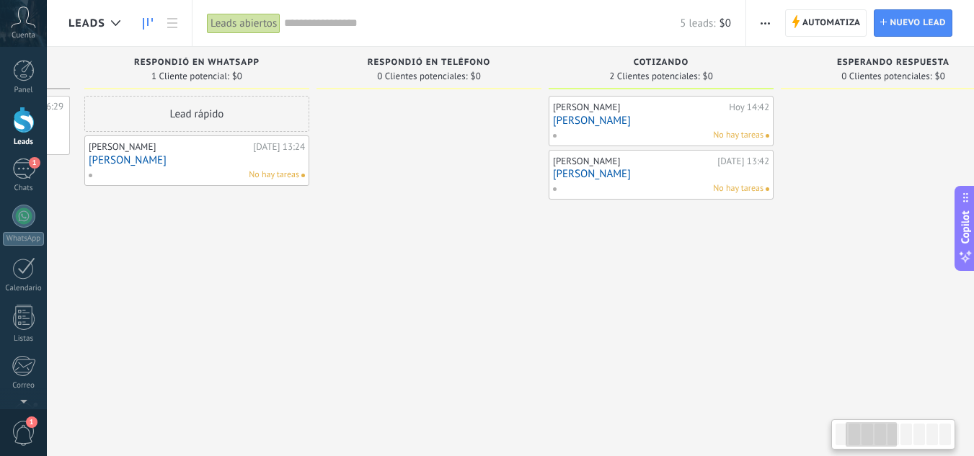
drag, startPoint x: 275, startPoint y: 317, endPoint x: 609, endPoint y: 293, distance: 334.7
click at [609, 293] on div "[PERSON_NAME][DATE] 14:42 [PERSON_NAME] No hay tareas [PERSON_NAME][DATE] 13:42…" at bounding box center [661, 230] width 225 height 268
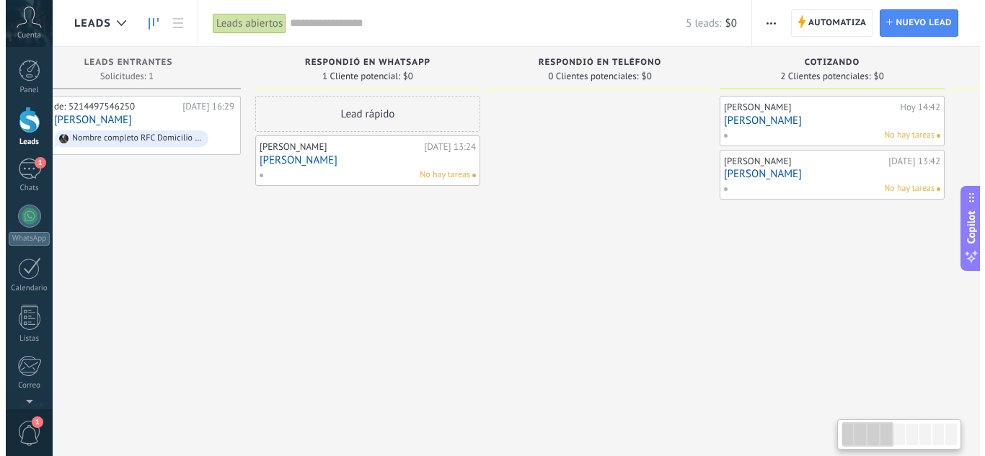
scroll to position [0, 43]
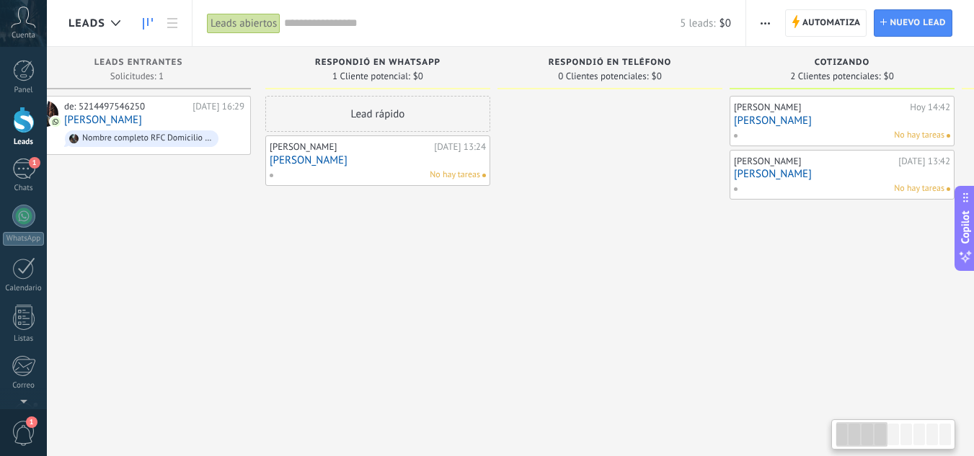
drag, startPoint x: 198, startPoint y: 298, endPoint x: 379, endPoint y: 298, distance: 181.0
click at [379, 298] on div "Lead rápido [PERSON_NAME][DATE] 13:24 [PERSON_NAME] No hay tareas" at bounding box center [377, 230] width 225 height 268
click at [458, 169] on span "No hay tareas" at bounding box center [455, 175] width 50 height 13
click at [476, 156] on link "[PERSON_NAME]" at bounding box center [378, 160] width 216 height 12
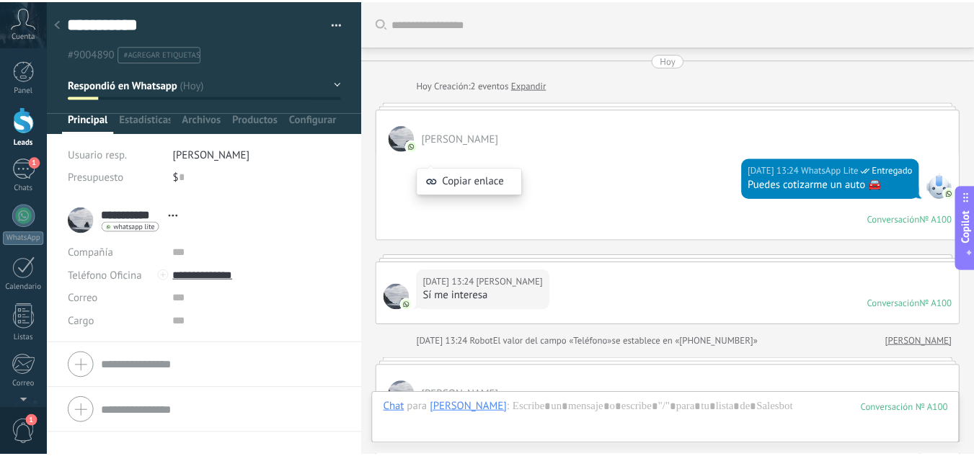
scroll to position [827, 0]
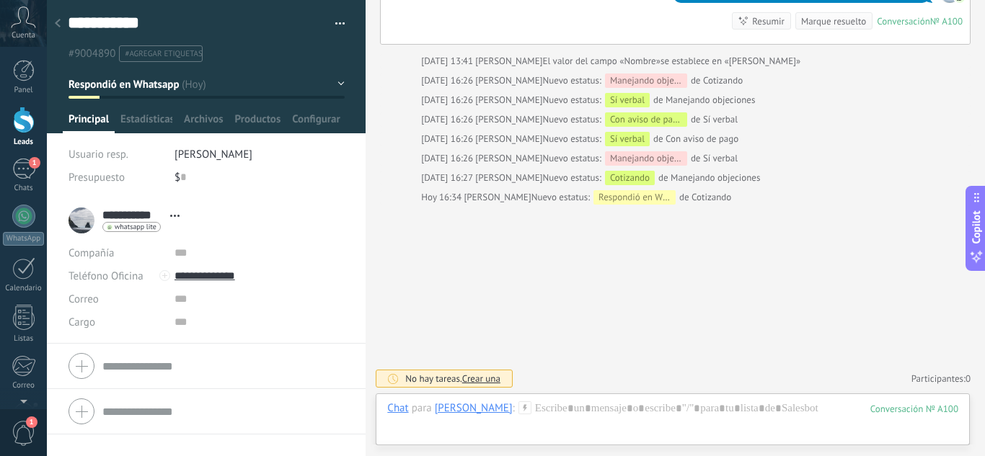
click at [25, 118] on div at bounding box center [24, 120] width 22 height 27
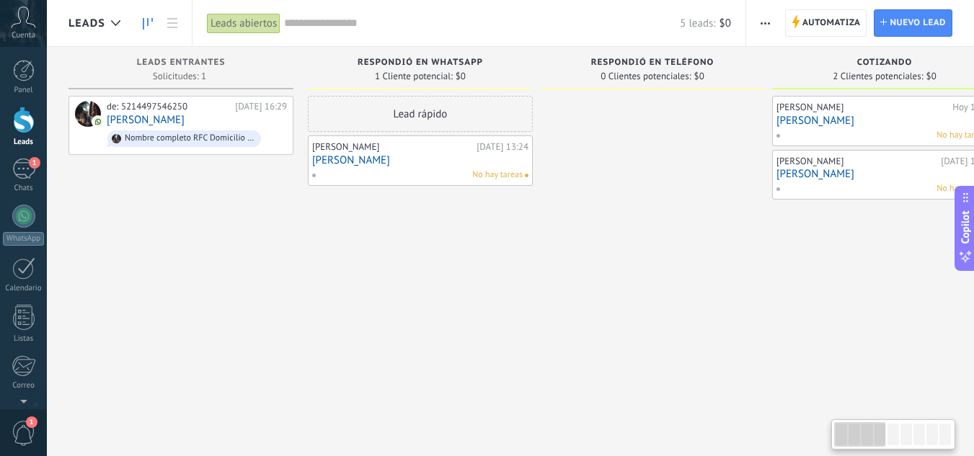
click at [396, 167] on div "[PERSON_NAME][DATE] 13:24 [PERSON_NAME] No hay tareas" at bounding box center [420, 161] width 216 height 42
drag, startPoint x: 396, startPoint y: 167, endPoint x: 329, endPoint y: 257, distance: 112.3
click at [330, 257] on div "Lead rápido [PERSON_NAME][DATE] 13:24 [PERSON_NAME] No hay tareas" at bounding box center [420, 230] width 225 height 268
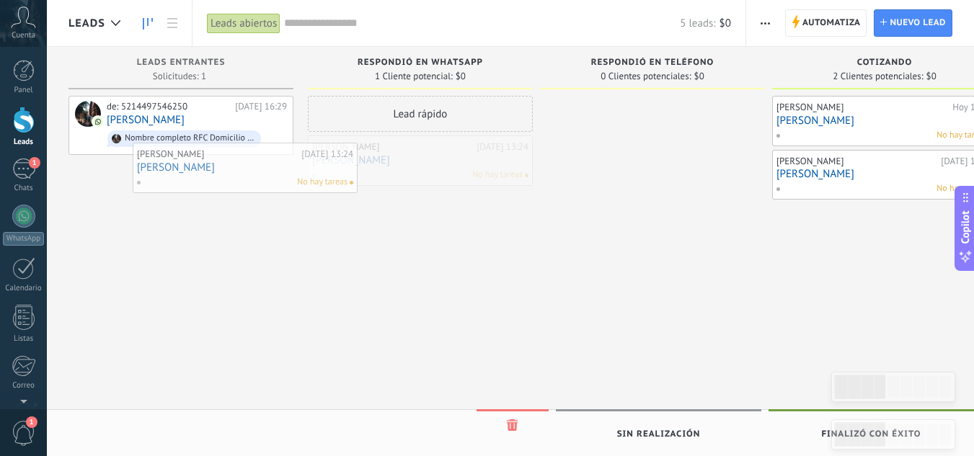
drag, startPoint x: 416, startPoint y: 168, endPoint x: 232, endPoint y: 174, distance: 184.0
drag, startPoint x: 386, startPoint y: 167, endPoint x: 147, endPoint y: 190, distance: 239.8
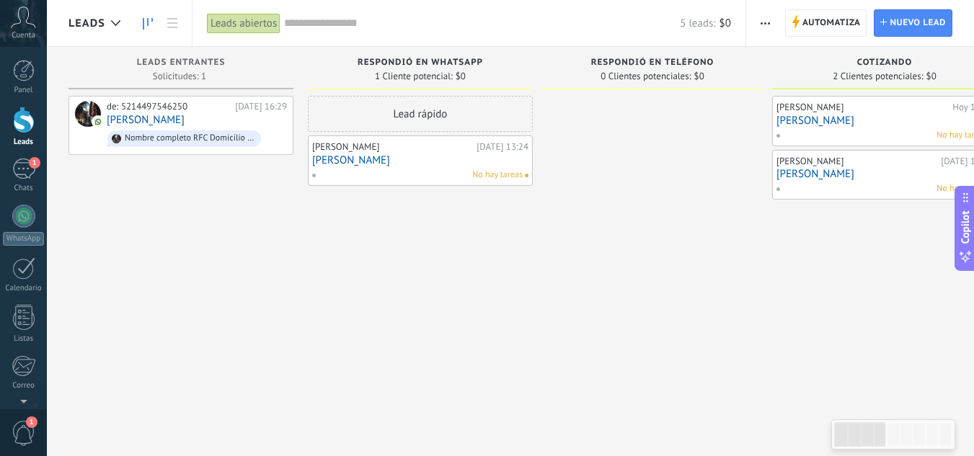
click at [429, 169] on div "No hay tareas" at bounding box center [417, 175] width 211 height 13
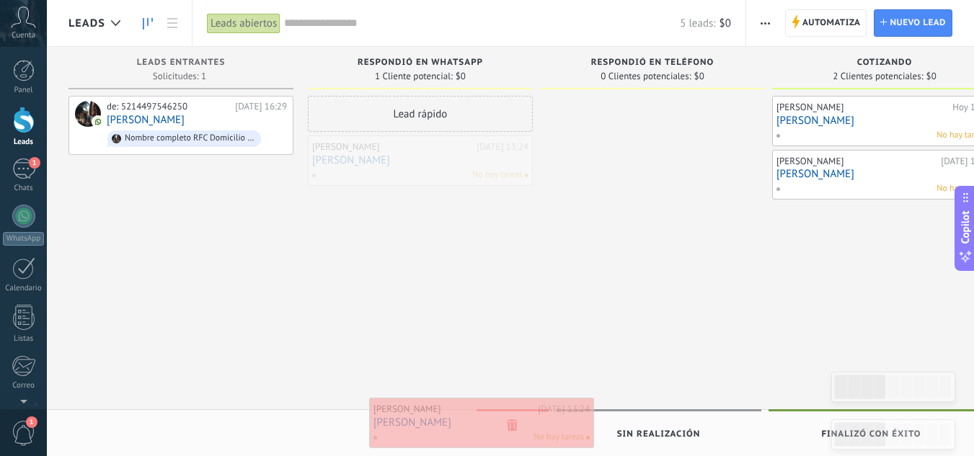
drag, startPoint x: 452, startPoint y: 167, endPoint x: 513, endPoint y: 429, distance: 269.5
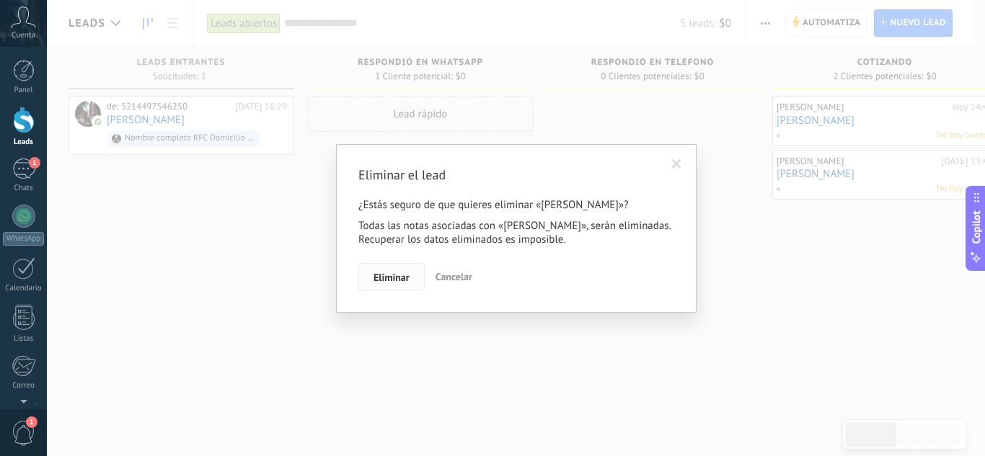
click at [391, 276] on span "Eliminar" at bounding box center [392, 278] width 36 height 10
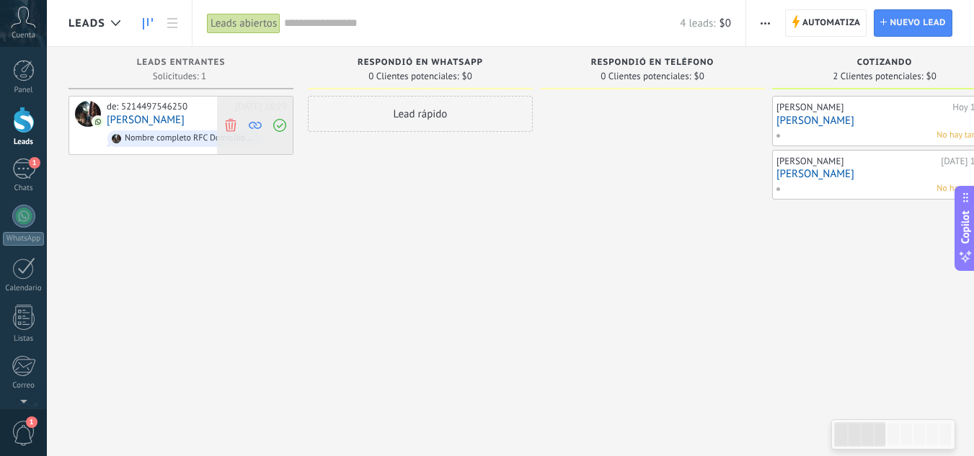
click at [234, 128] on use at bounding box center [230, 124] width 11 height 13
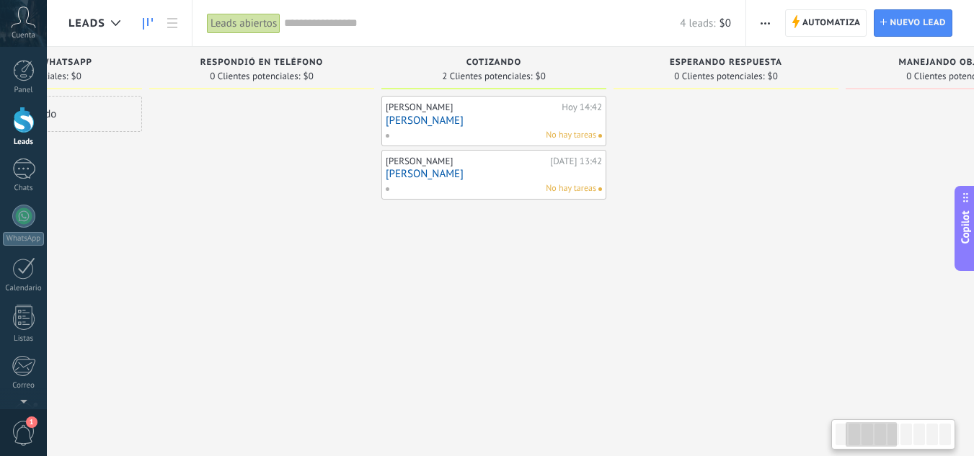
scroll to position [0, 416]
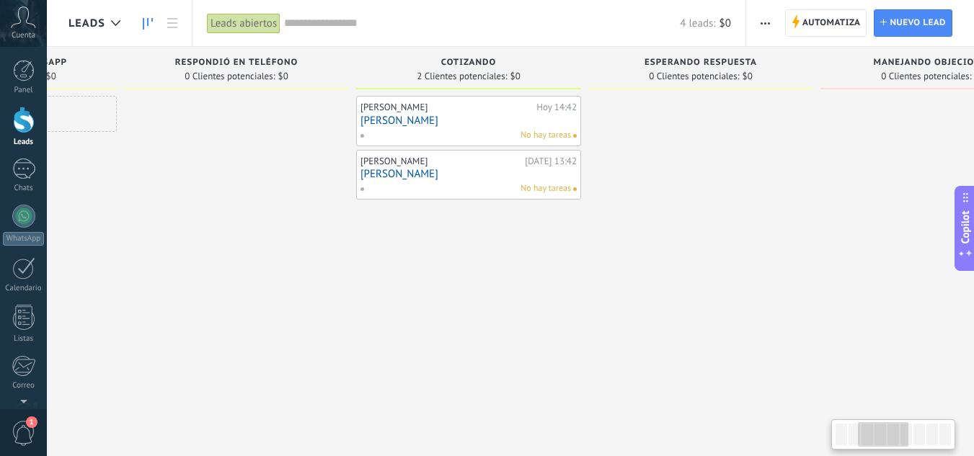
drag, startPoint x: 343, startPoint y: 327, endPoint x: 150, endPoint y: 354, distance: 194.5
click at [150, 354] on div at bounding box center [236, 230] width 225 height 268
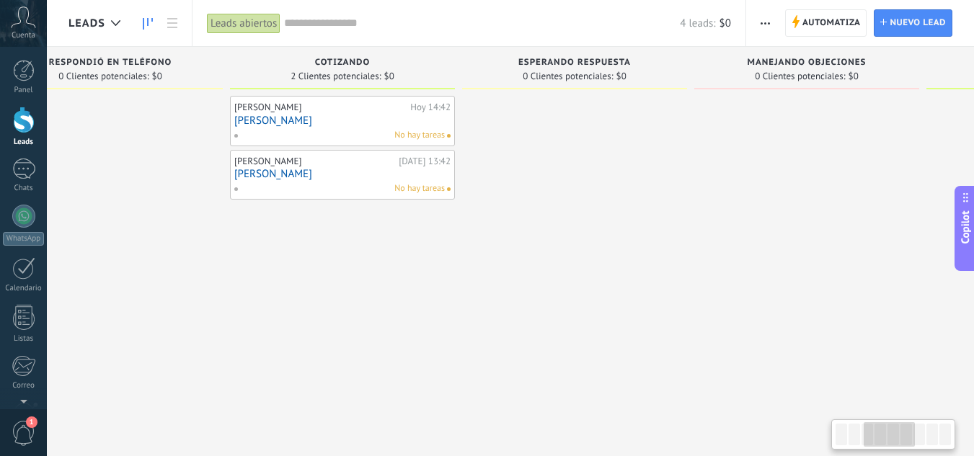
drag, startPoint x: 567, startPoint y: 291, endPoint x: 399, endPoint y: 218, distance: 182.8
click at [439, 288] on div "[PERSON_NAME][DATE] 14:42 [PERSON_NAME] No hay tareas [PERSON_NAME][DATE] 13:42…" at bounding box center [342, 230] width 225 height 268
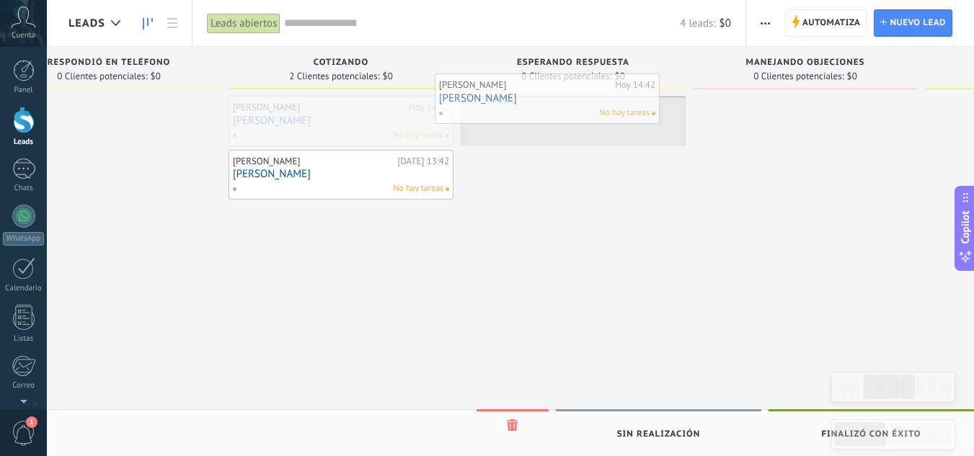
drag, startPoint x: 348, startPoint y: 129, endPoint x: 556, endPoint y: 107, distance: 208.9
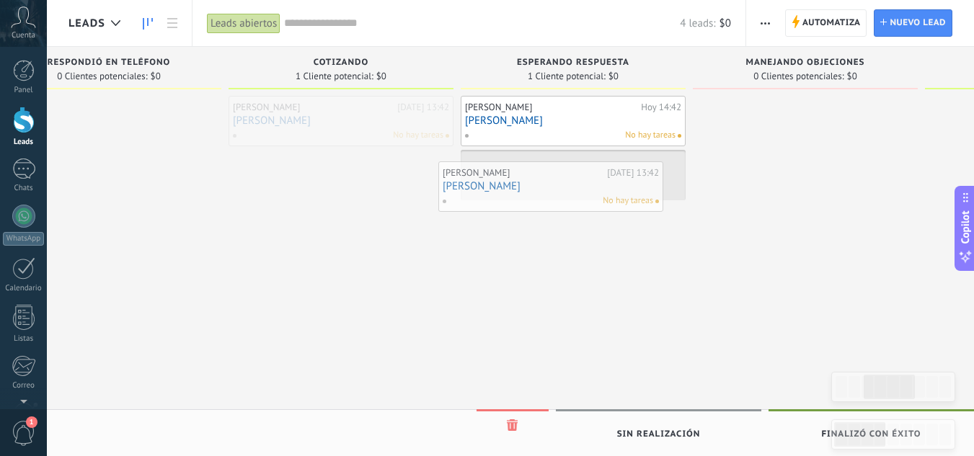
drag, startPoint x: 330, startPoint y: 127, endPoint x: 539, endPoint y: 193, distance: 219.9
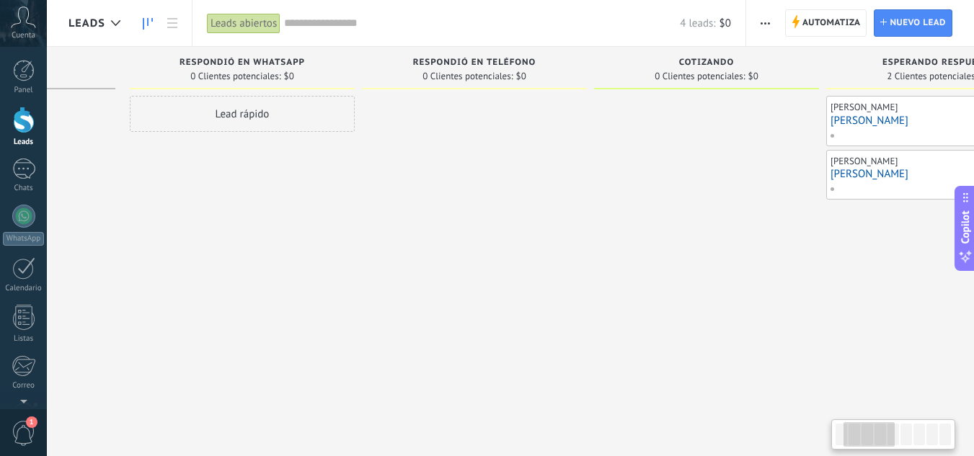
drag, startPoint x: 306, startPoint y: 299, endPoint x: 673, endPoint y: 304, distance: 366.4
click at [673, 304] on div at bounding box center [706, 230] width 225 height 268
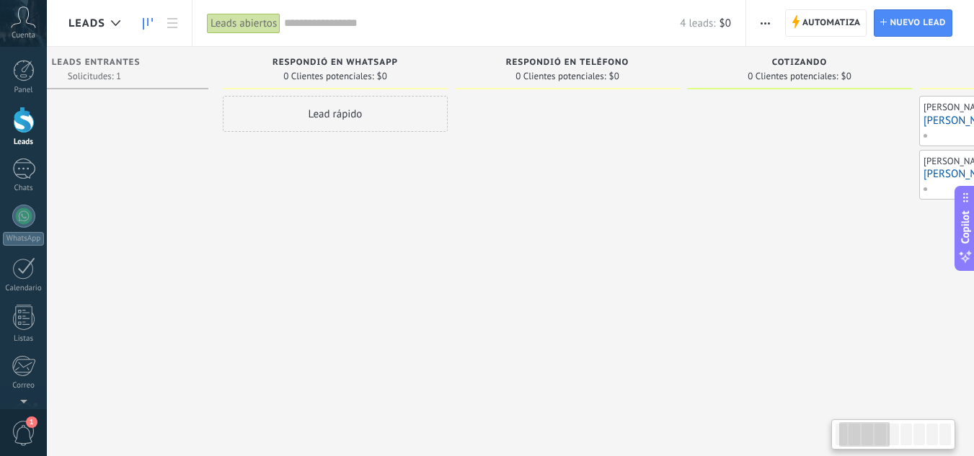
drag, startPoint x: 206, startPoint y: 262, endPoint x: 299, endPoint y: 275, distance: 93.2
click at [299, 275] on div "Lead rápido" at bounding box center [335, 230] width 225 height 268
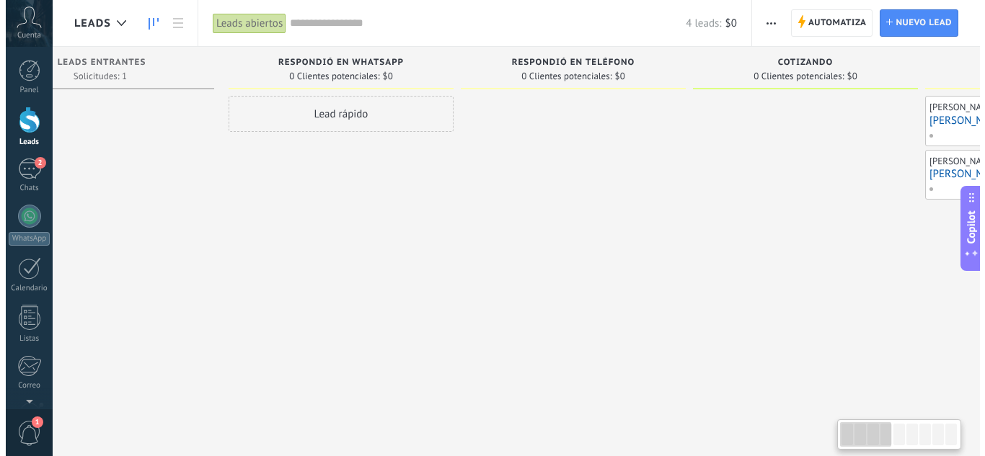
scroll to position [0, 0]
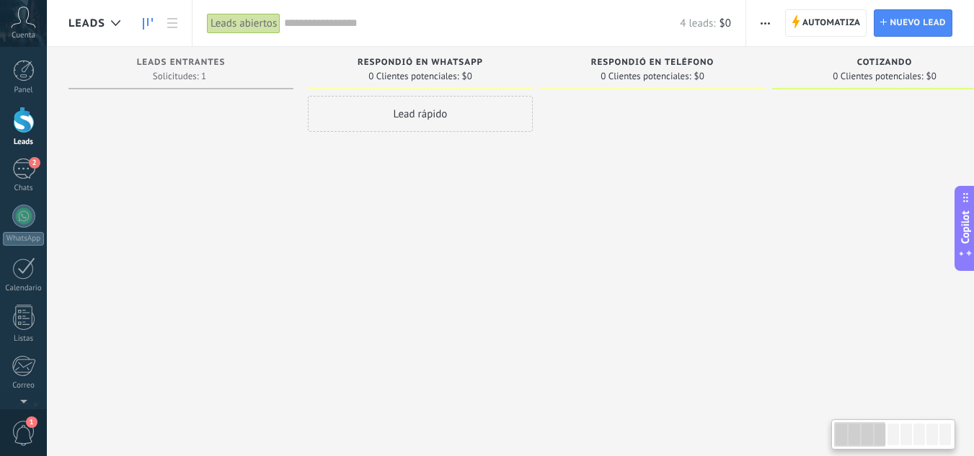
drag, startPoint x: 237, startPoint y: 246, endPoint x: 427, endPoint y: 246, distance: 189.6
click at [427, 246] on div "Lead rápido" at bounding box center [420, 230] width 225 height 268
click at [27, 169] on div "2" at bounding box center [23, 169] width 23 height 21
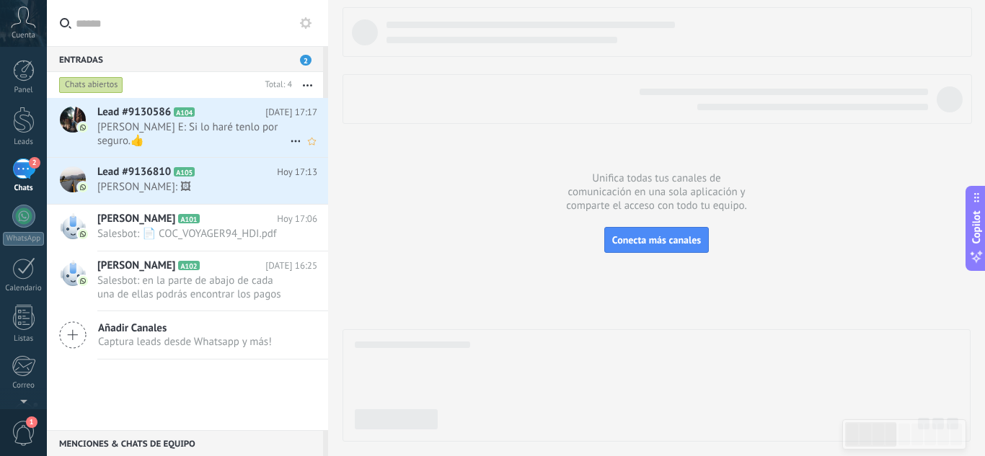
click at [229, 115] on h2 "Lead #9130586 A104" at bounding box center [181, 112] width 168 height 14
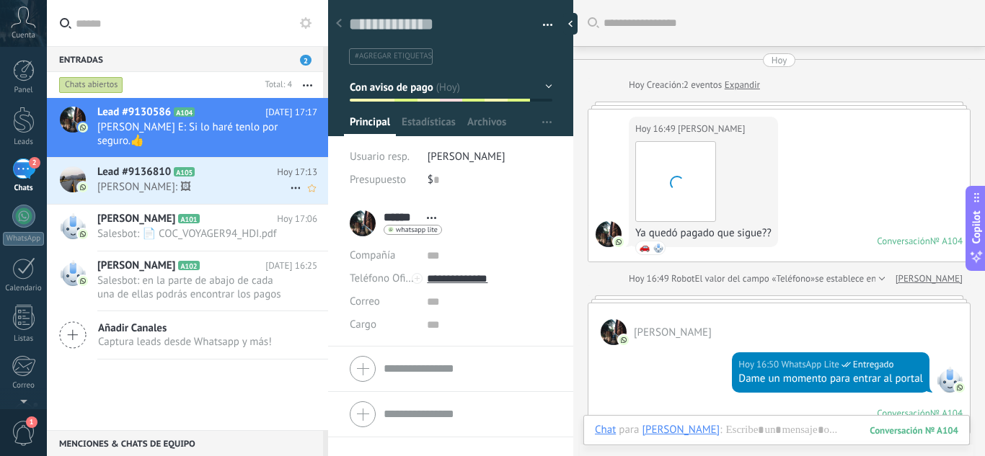
scroll to position [876, 0]
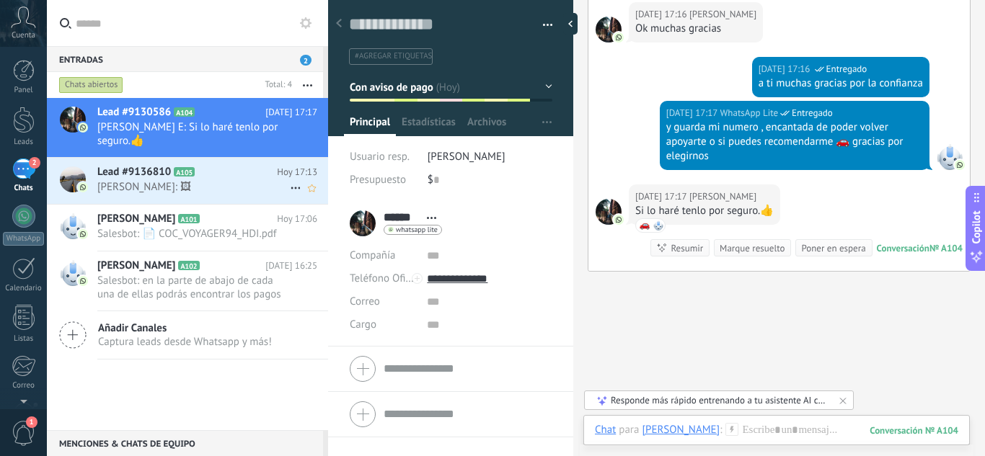
click at [172, 165] on h2 "Lead #9136810 A105" at bounding box center [187, 172] width 180 height 14
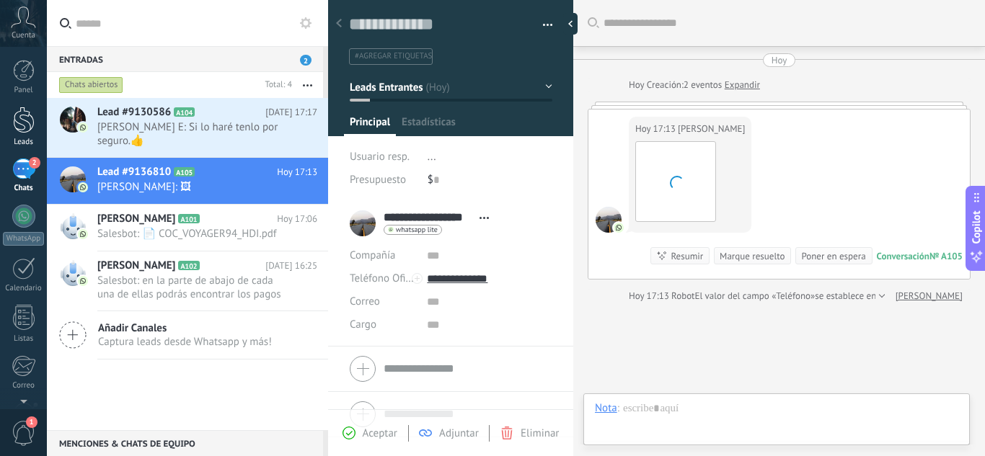
click at [22, 120] on div at bounding box center [24, 120] width 22 height 27
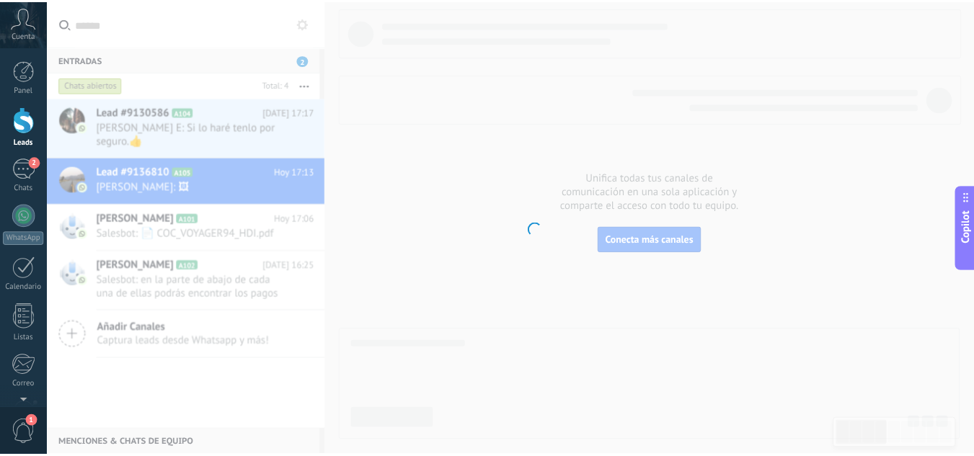
scroll to position [22, 0]
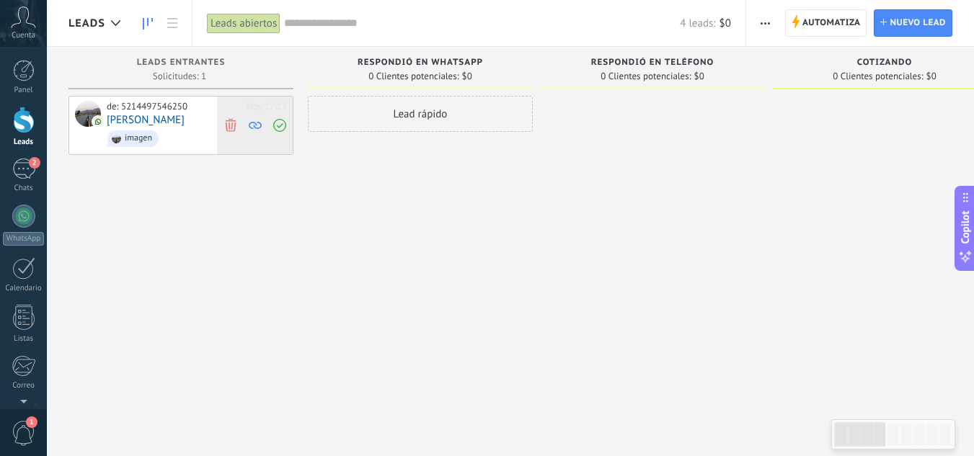
click at [232, 126] on use at bounding box center [230, 124] width 11 height 13
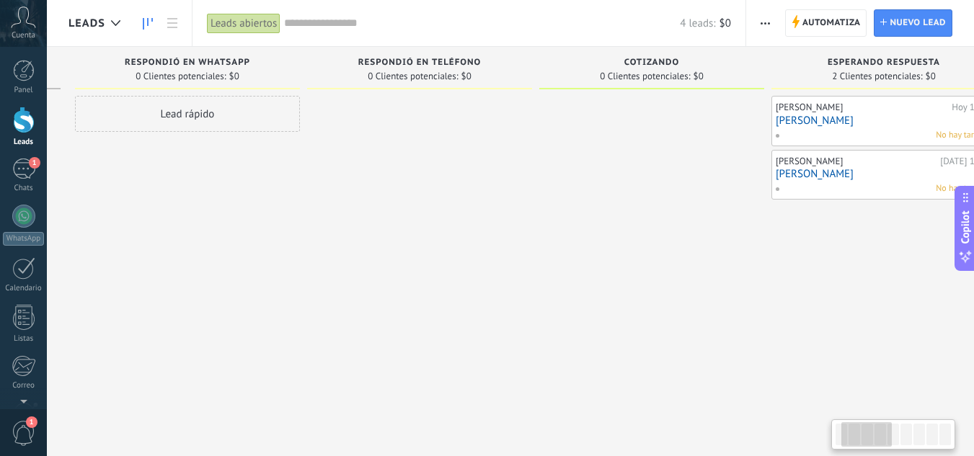
drag, startPoint x: 619, startPoint y: 239, endPoint x: 379, endPoint y: 236, distance: 240.1
click at [367, 237] on div at bounding box center [419, 230] width 225 height 268
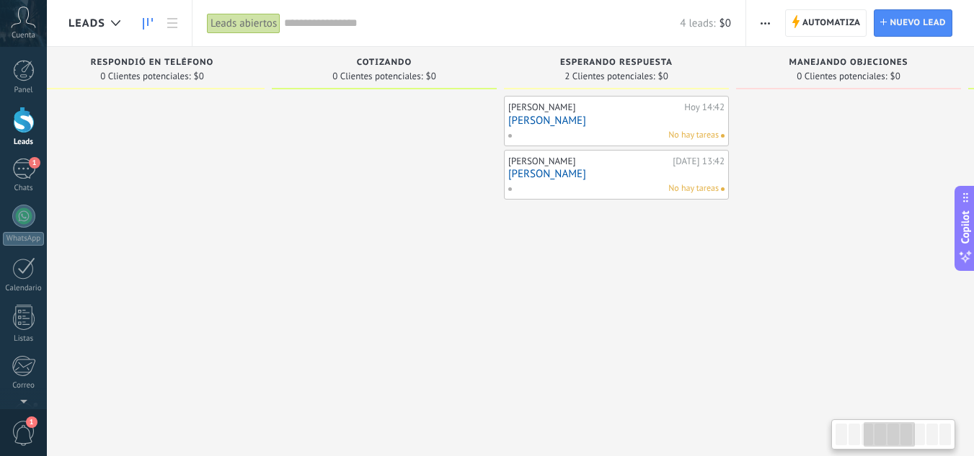
drag, startPoint x: 785, startPoint y: 245, endPoint x: 493, endPoint y: 252, distance: 292.8
click at [504, 252] on div "[PERSON_NAME][DATE] 14:42 [PERSON_NAME] No hay tareas [PERSON_NAME][DATE] 13:42…" at bounding box center [616, 230] width 225 height 268
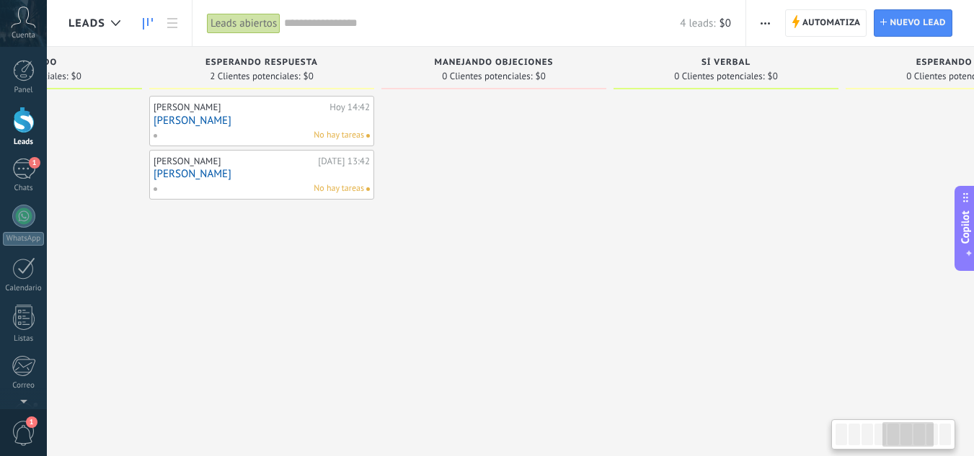
scroll to position [0, 866]
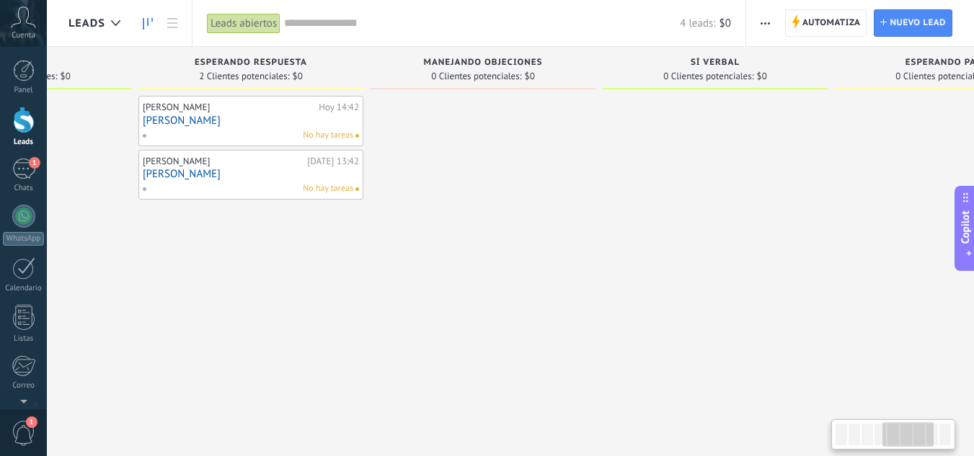
drag, startPoint x: 787, startPoint y: 277, endPoint x: 467, endPoint y: 276, distance: 320.9
click at [467, 276] on div at bounding box center [483, 230] width 225 height 268
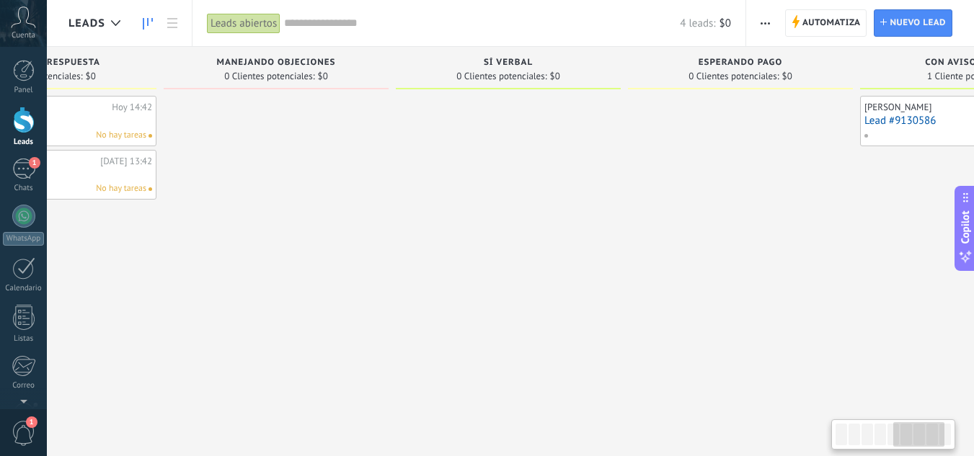
drag, startPoint x: 630, startPoint y: 281, endPoint x: 422, endPoint y: 291, distance: 208.6
click at [422, 291] on div at bounding box center [508, 230] width 225 height 268
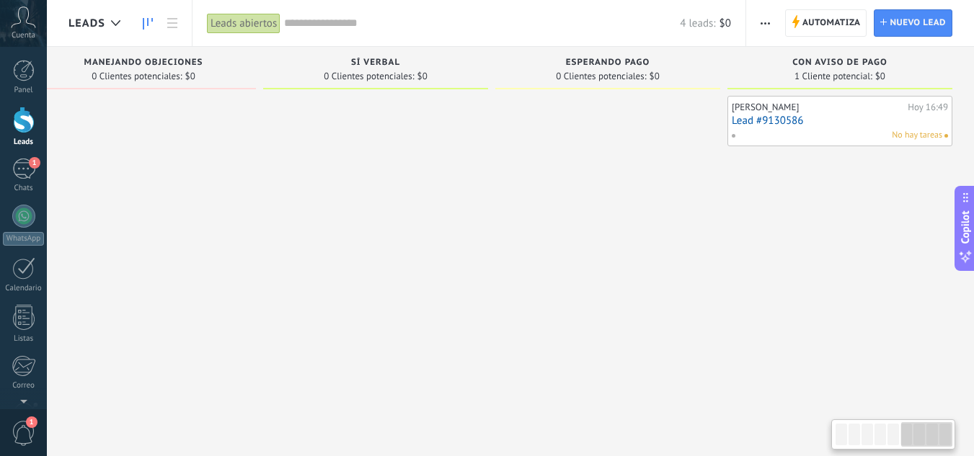
drag, startPoint x: 645, startPoint y: 269, endPoint x: 389, endPoint y: 288, distance: 256.0
drag, startPoint x: 821, startPoint y: 127, endPoint x: 387, endPoint y: 215, distance: 442.9
click at [387, 215] on div at bounding box center [375, 230] width 225 height 268
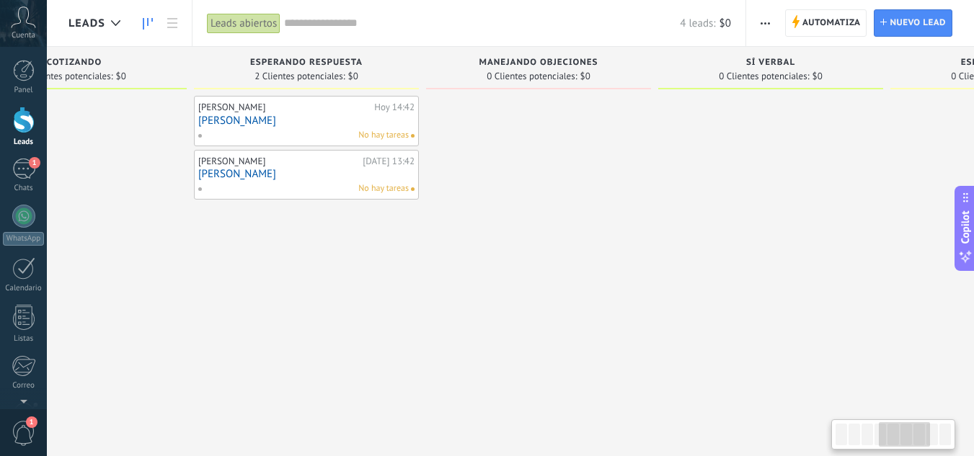
drag, startPoint x: 438, startPoint y: 239, endPoint x: 842, endPoint y: 242, distance: 404.6
click at [842, 242] on div at bounding box center [770, 230] width 225 height 268
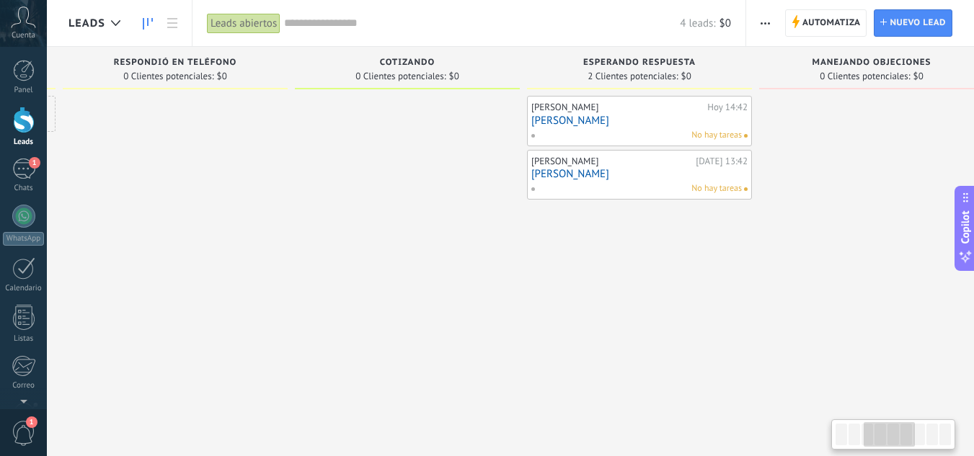
drag, startPoint x: 299, startPoint y: 313, endPoint x: 623, endPoint y: 314, distance: 323.8
click at [623, 314] on div "[PERSON_NAME][DATE] 14:42 [PERSON_NAME] No hay tareas [PERSON_NAME][DATE] 13:42…" at bounding box center [639, 230] width 225 height 268
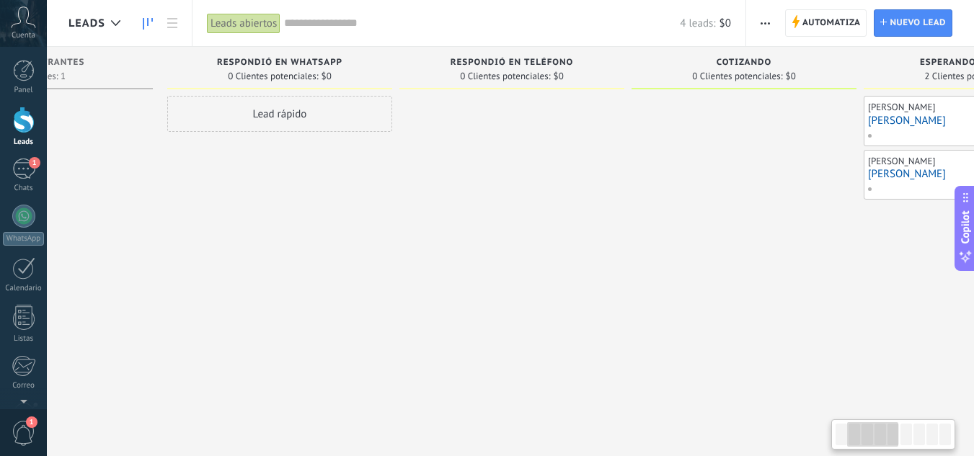
drag, startPoint x: 234, startPoint y: 257, endPoint x: 571, endPoint y: 254, distance: 336.8
click at [571, 254] on div at bounding box center [511, 230] width 225 height 268
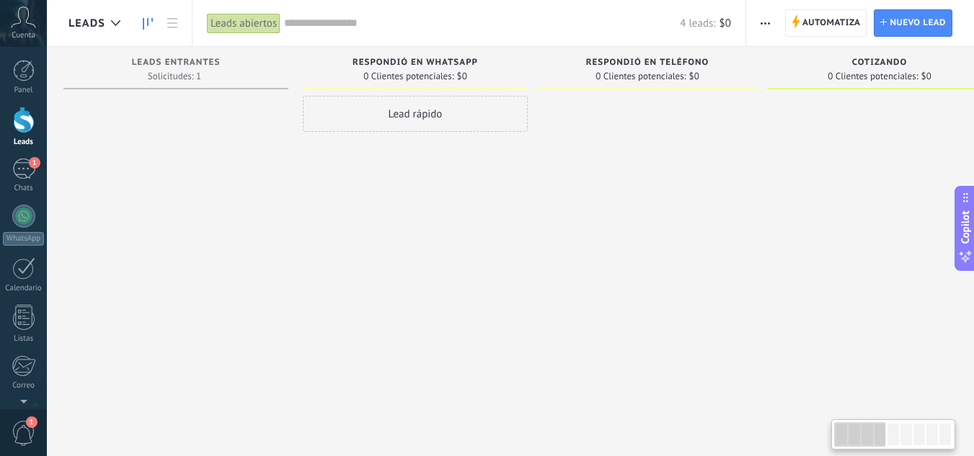
scroll to position [0, 0]
drag, startPoint x: 224, startPoint y: 260, endPoint x: 485, endPoint y: 262, distance: 261.8
click at [485, 262] on div "Lead rápido" at bounding box center [420, 230] width 225 height 268
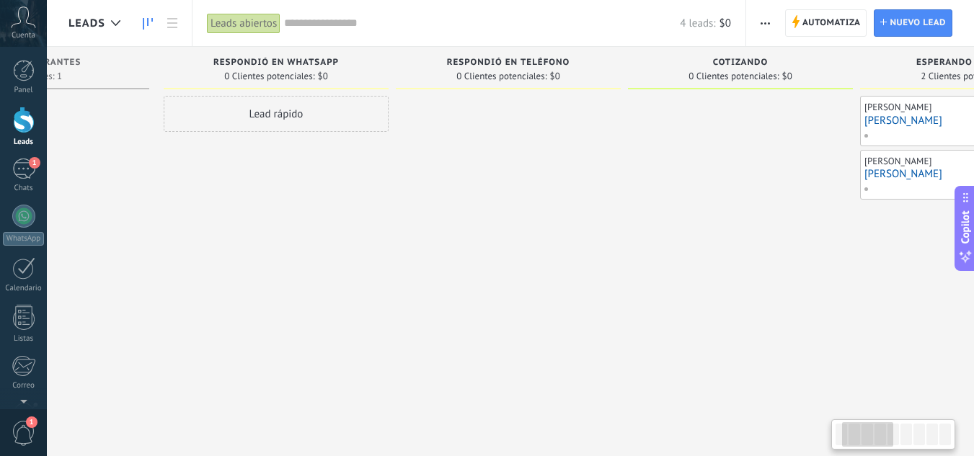
drag, startPoint x: 378, startPoint y: 221, endPoint x: 235, endPoint y: 217, distance: 142.8
click at [235, 217] on div "Lead rápido" at bounding box center [276, 230] width 225 height 268
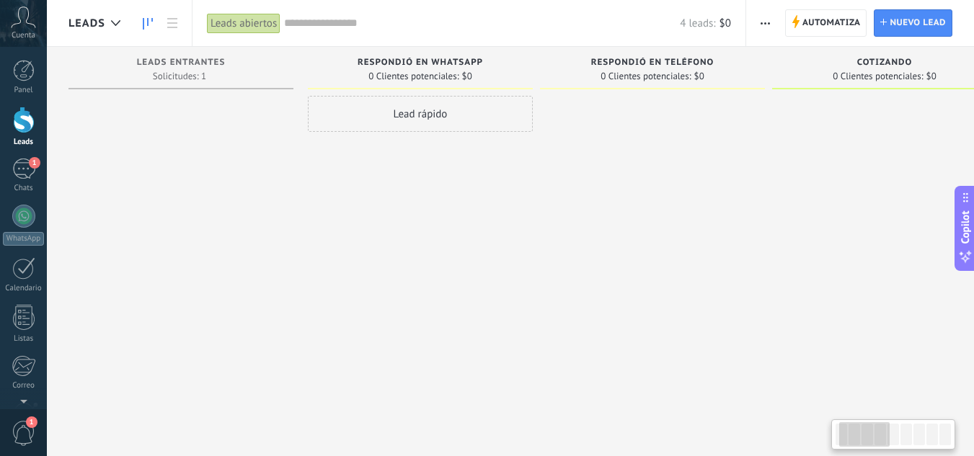
drag, startPoint x: 475, startPoint y: 203, endPoint x: 622, endPoint y: 206, distance: 147.1
click at [206, 105] on div at bounding box center [179, 230] width 225 height 268
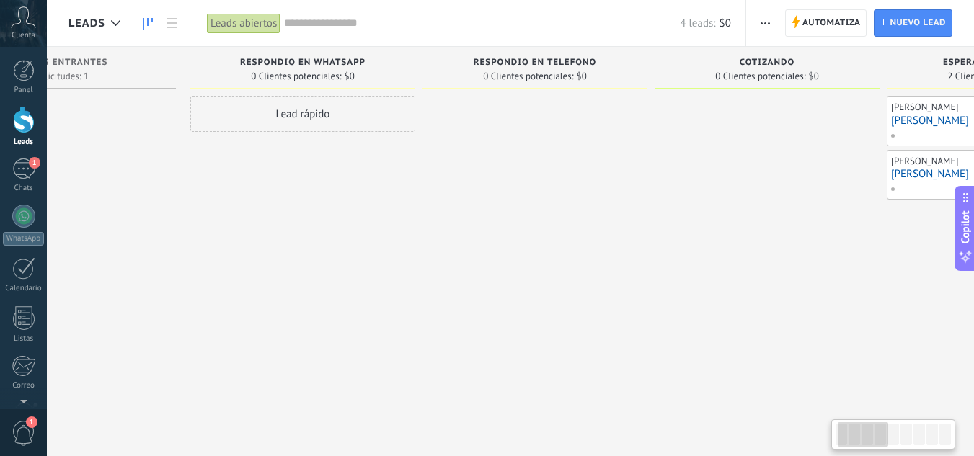
drag, startPoint x: 692, startPoint y: 100, endPoint x: 539, endPoint y: 131, distance: 155.8
click at [562, 128] on div at bounding box center [535, 230] width 225 height 268
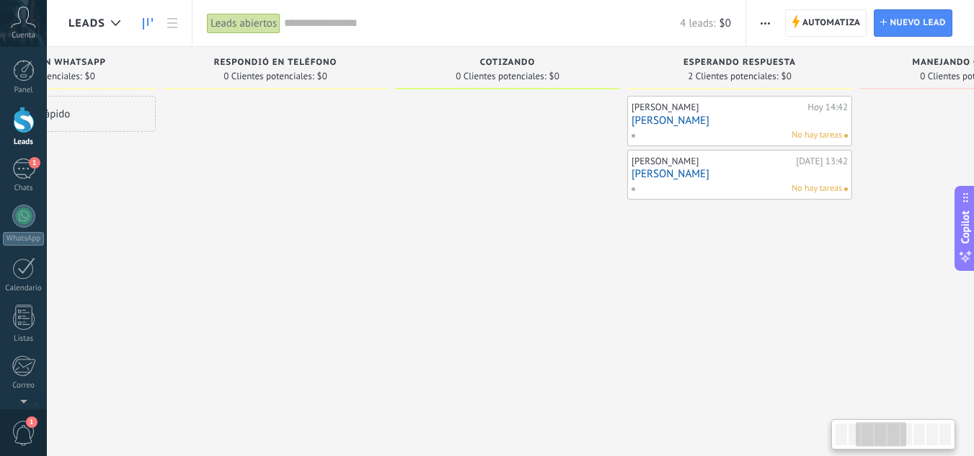
drag, startPoint x: 701, startPoint y: 118, endPoint x: 454, endPoint y: 147, distance: 249.1
click at [454, 147] on div at bounding box center [507, 230] width 225 height 268
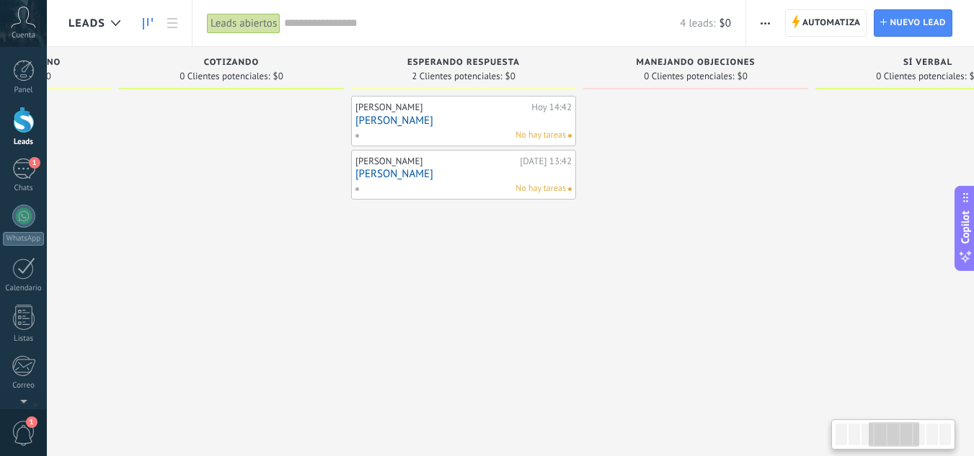
drag, startPoint x: 731, startPoint y: 254, endPoint x: 456, endPoint y: 252, distance: 275.5
click at [456, 252] on div "[PERSON_NAME][DATE] 14:42 [PERSON_NAME] No hay tareas [PERSON_NAME][DATE] 13:42…" at bounding box center [463, 230] width 225 height 268
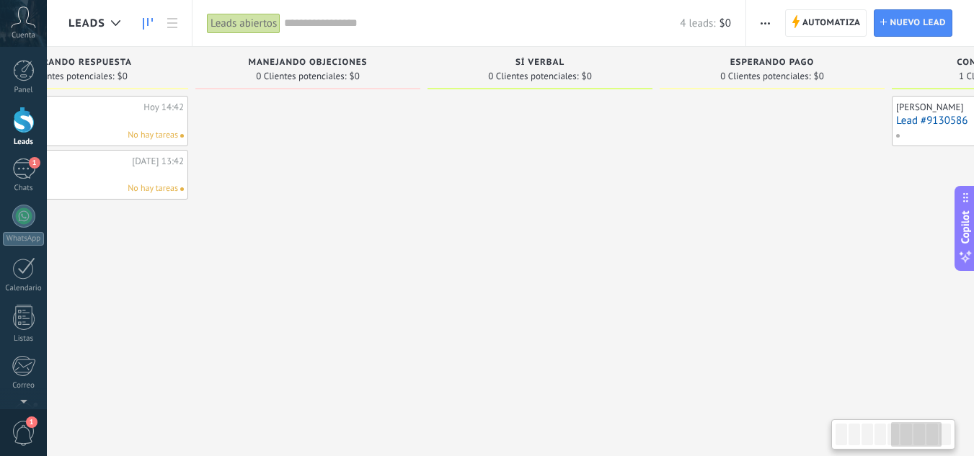
drag, startPoint x: 714, startPoint y: 198, endPoint x: 325, endPoint y: 239, distance: 390.9
click at [325, 239] on div at bounding box center [307, 230] width 225 height 268
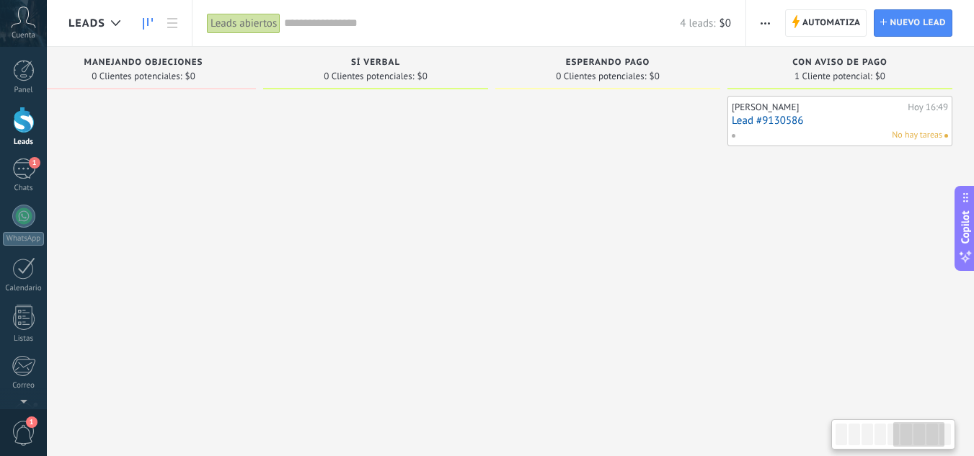
drag, startPoint x: 859, startPoint y: 213, endPoint x: 580, endPoint y: 245, distance: 280.9
click at [580, 245] on div at bounding box center [607, 230] width 225 height 268
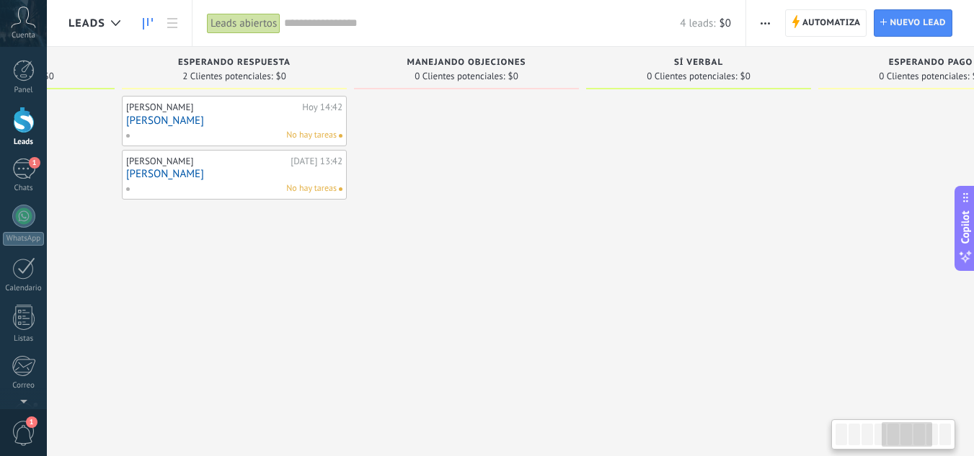
drag, startPoint x: 399, startPoint y: 254, endPoint x: 742, endPoint y: 234, distance: 343.8
click at [742, 234] on div at bounding box center [698, 230] width 225 height 268
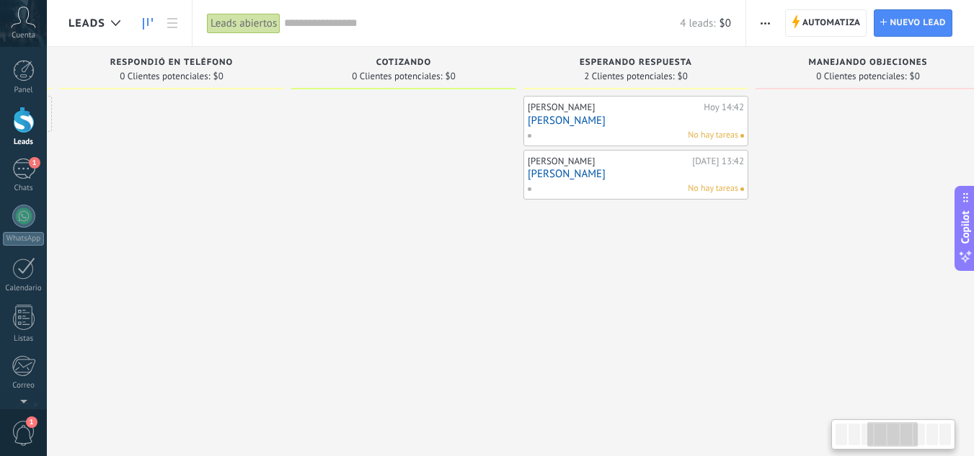
drag, startPoint x: 430, startPoint y: 321, endPoint x: 855, endPoint y: 271, distance: 428.4
click at [855, 271] on div at bounding box center [868, 230] width 225 height 268
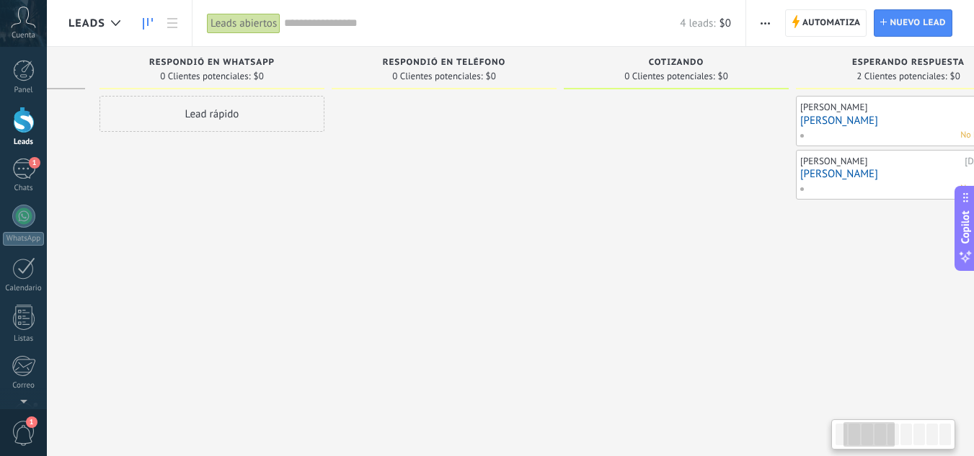
drag, startPoint x: 576, startPoint y: 313, endPoint x: 865, endPoint y: 288, distance: 289.5
click at [865, 288] on div "[PERSON_NAME][DATE] 14:42 [PERSON_NAME] No hay tareas [PERSON_NAME][DATE] 13:42…" at bounding box center [908, 230] width 225 height 268
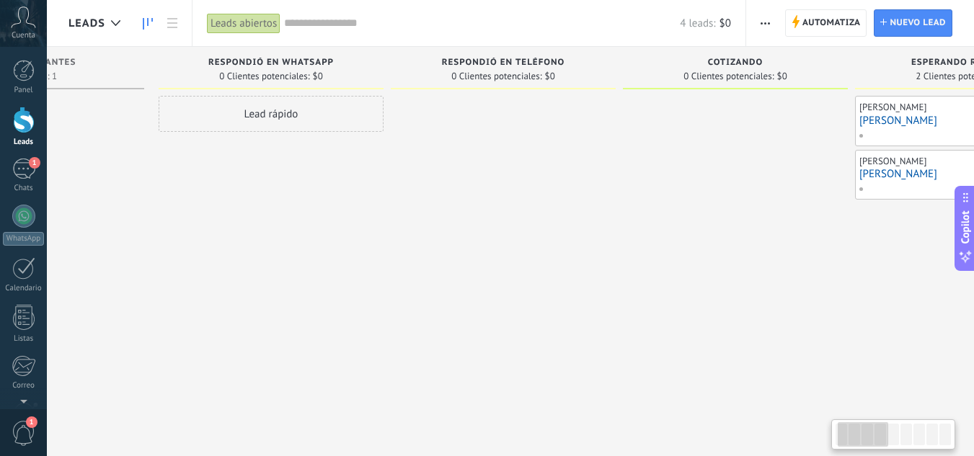
scroll to position [0, 0]
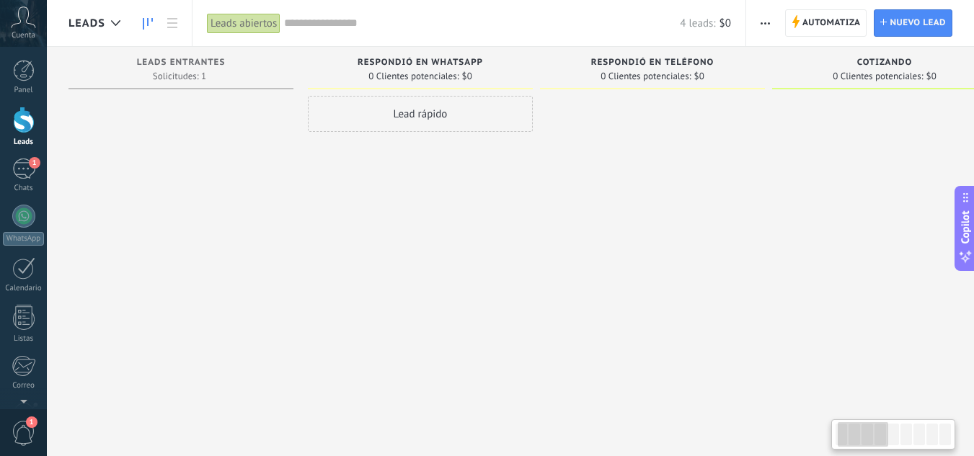
drag, startPoint x: 256, startPoint y: 286, endPoint x: 575, endPoint y: 247, distance: 321.8
click at [19, 176] on div "1" at bounding box center [23, 169] width 23 height 21
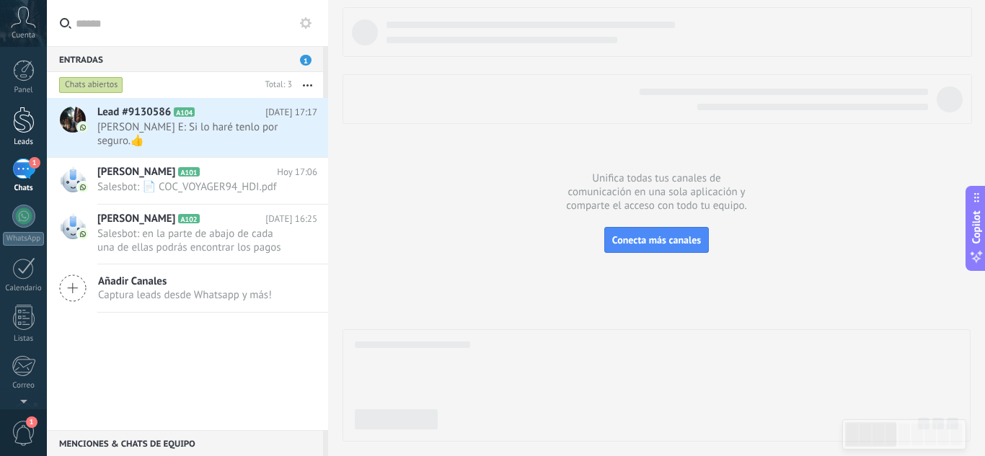
click at [17, 122] on div at bounding box center [24, 120] width 22 height 27
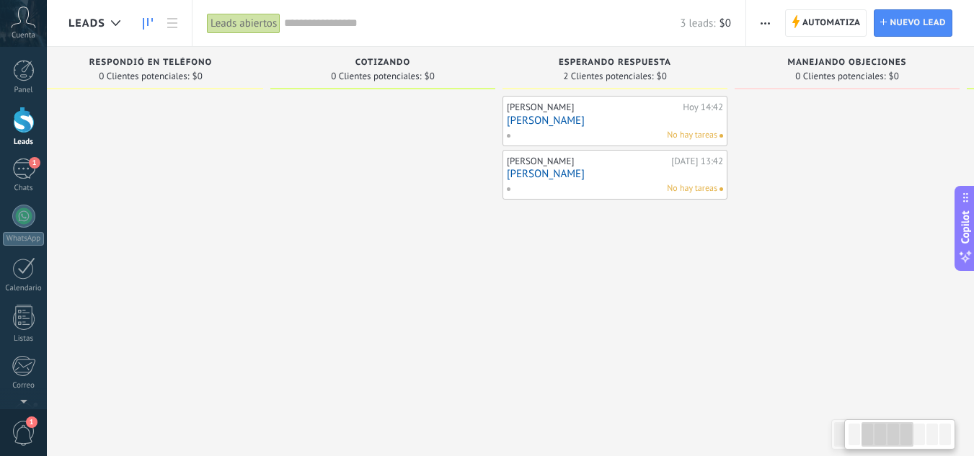
scroll to position [0, 273]
drag, startPoint x: 812, startPoint y: 269, endPoint x: 539, endPoint y: 272, distance: 272.6
click at [539, 272] on div "[PERSON_NAME][DATE] 14:42 [PERSON_NAME] No hay tareas [PERSON_NAME][DATE] 13:42…" at bounding box center [605, 230] width 225 height 268
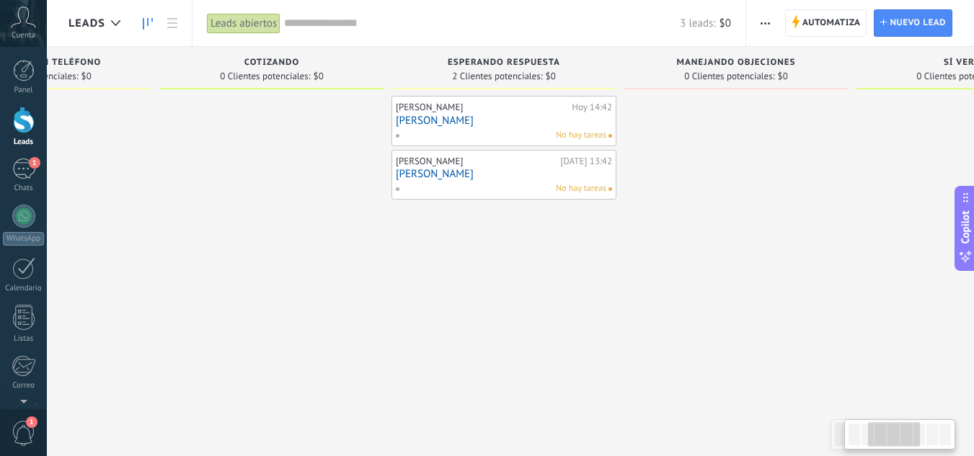
scroll to position [0, 374]
drag, startPoint x: 610, startPoint y: 285, endPoint x: 508, endPoint y: 288, distance: 101.7
click at [508, 288] on div "[PERSON_NAME][DATE] 14:42 [PERSON_NAME] No hay tareas [PERSON_NAME][DATE] 13:42…" at bounding box center [503, 230] width 225 height 268
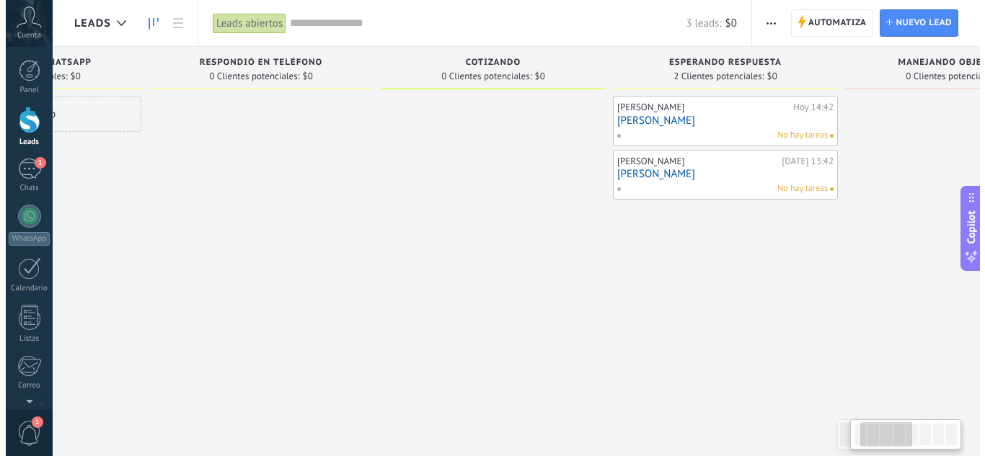
scroll to position [0, 123]
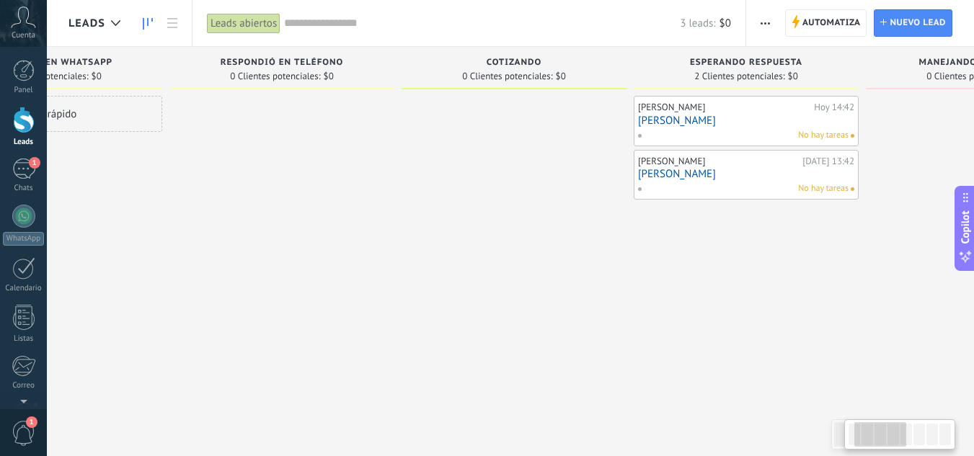
drag, startPoint x: 277, startPoint y: 299, endPoint x: 532, endPoint y: 281, distance: 255.9
click at [532, 281] on div at bounding box center [514, 230] width 225 height 268
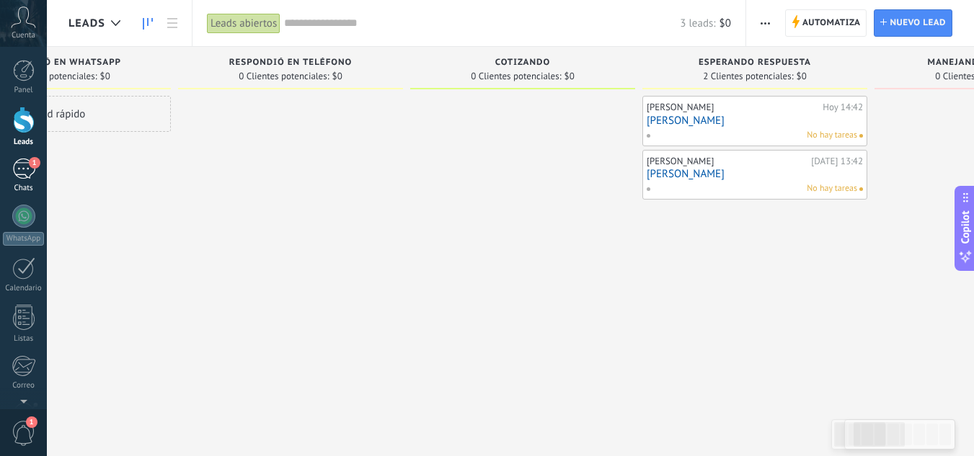
click at [25, 177] on div "1" at bounding box center [23, 169] width 23 height 21
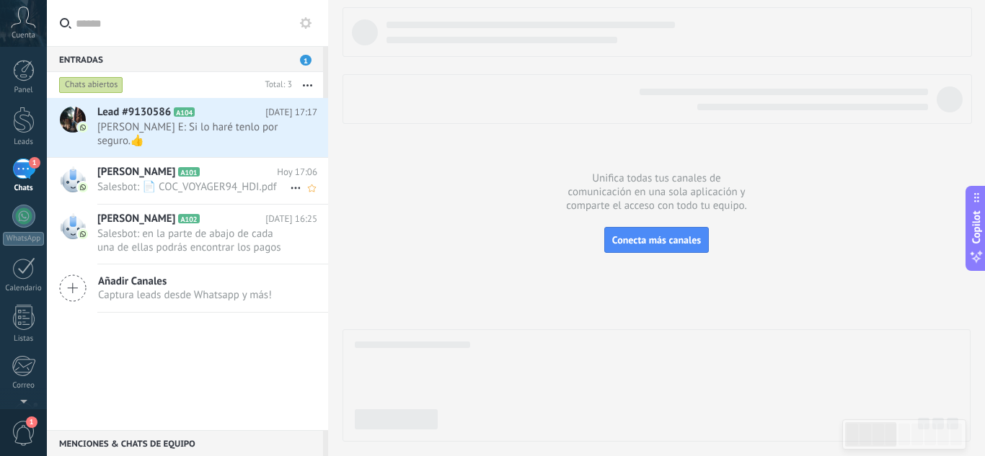
click at [172, 180] on span "Salesbot: 📄 COC_VOYAGER94_HDI.pdf" at bounding box center [193, 187] width 193 height 14
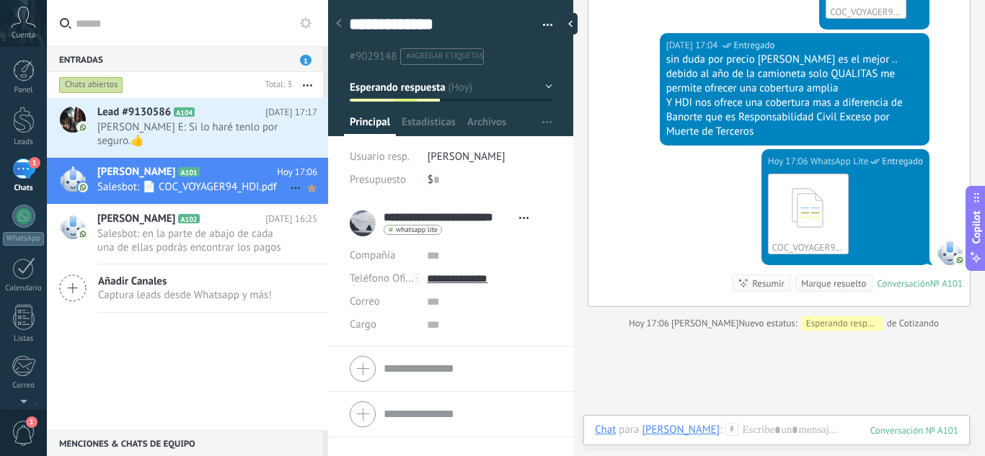
scroll to position [22, 0]
click at [132, 116] on span "Lead #9130586" at bounding box center [134, 112] width 74 height 14
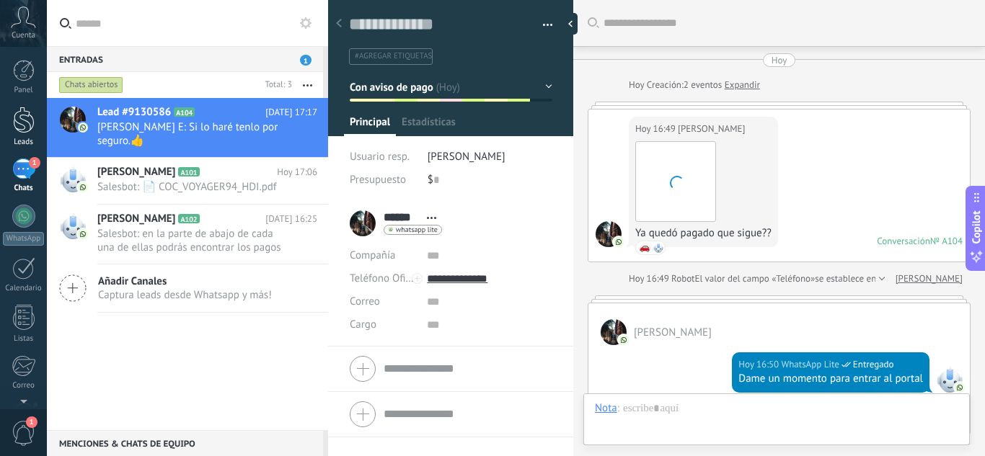
scroll to position [22, 0]
click at [30, 133] on div at bounding box center [24, 120] width 22 height 27
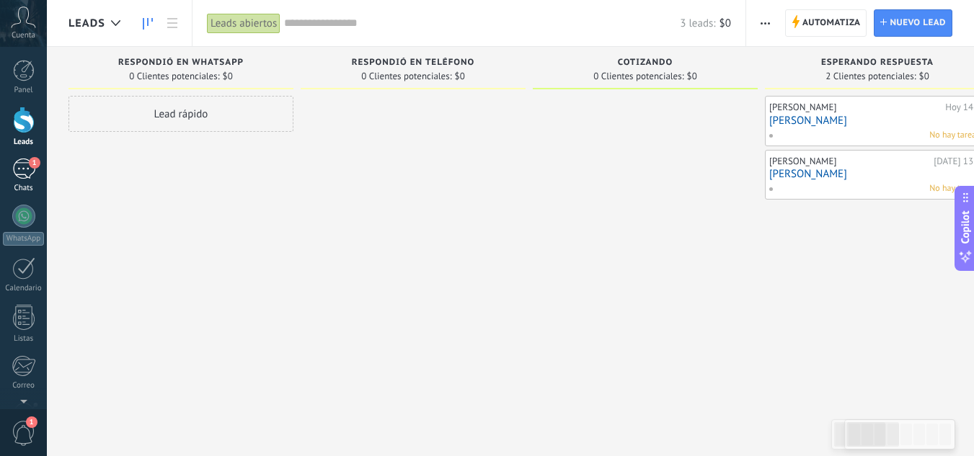
click at [24, 170] on div "1" at bounding box center [23, 169] width 23 height 21
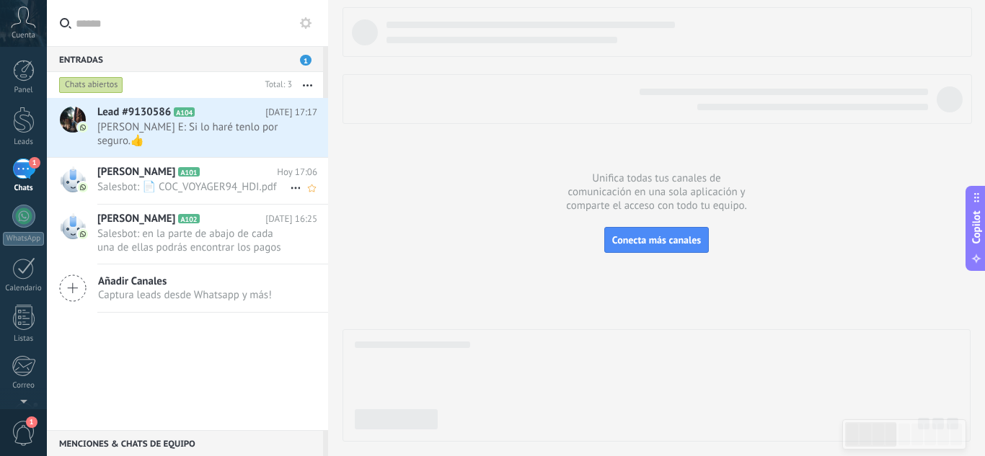
click at [141, 158] on div "[PERSON_NAME] A101 [DATE] 17:06 Salesbot: 📄 COC_VOYAGER94_HDI.pdf" at bounding box center [212, 180] width 231 height 45
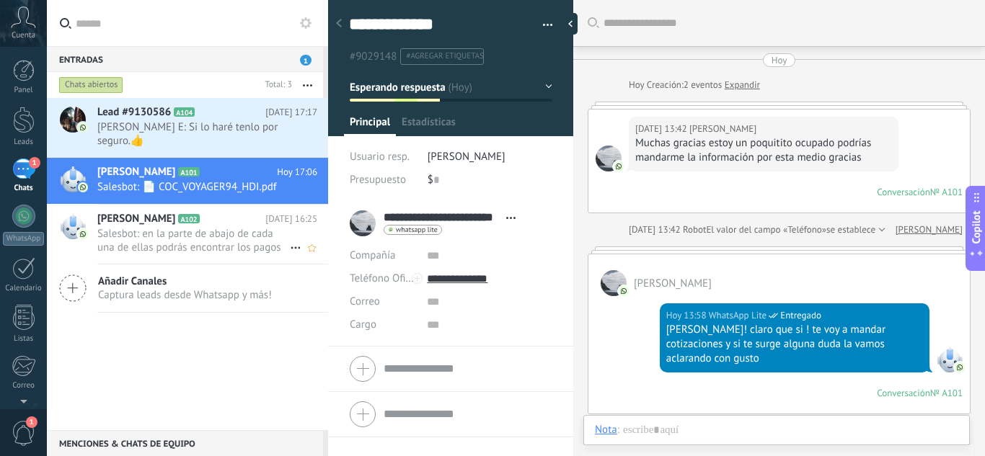
click at [179, 214] on span "A102" at bounding box center [188, 218] width 21 height 9
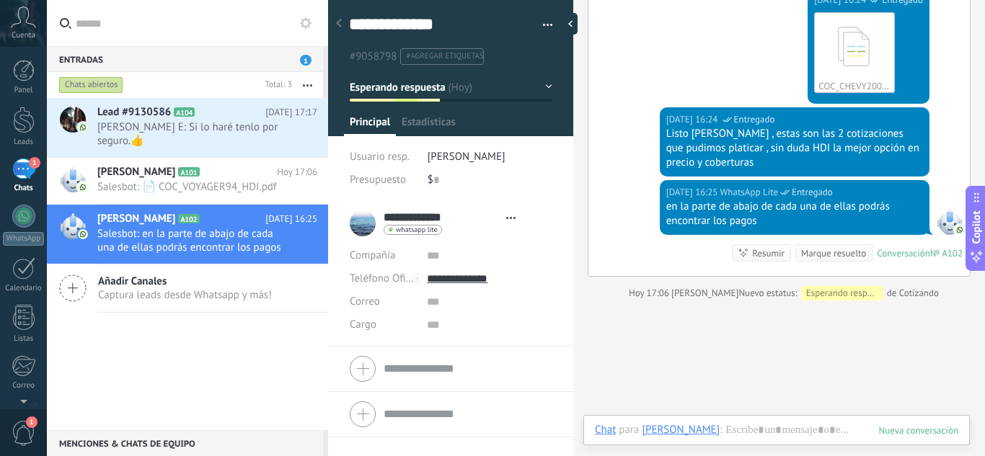
scroll to position [22, 0]
click at [28, 130] on div at bounding box center [24, 120] width 22 height 27
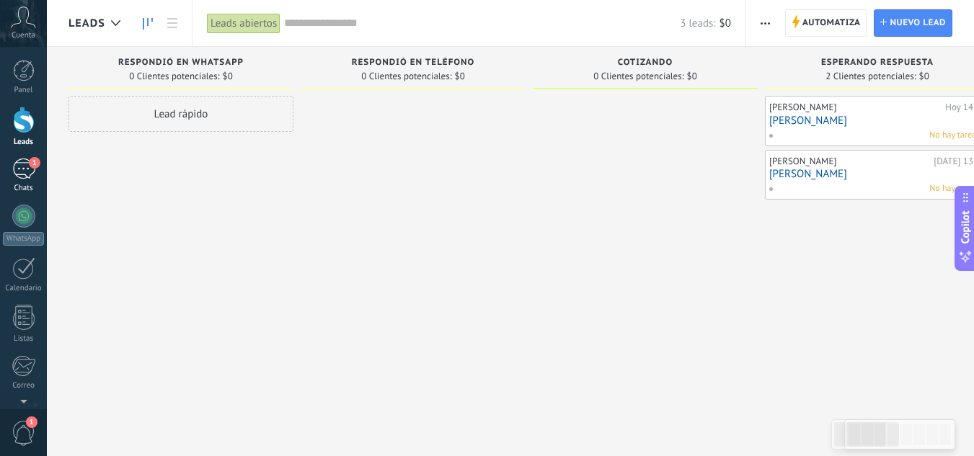
click at [22, 171] on div "1" at bounding box center [23, 169] width 23 height 21
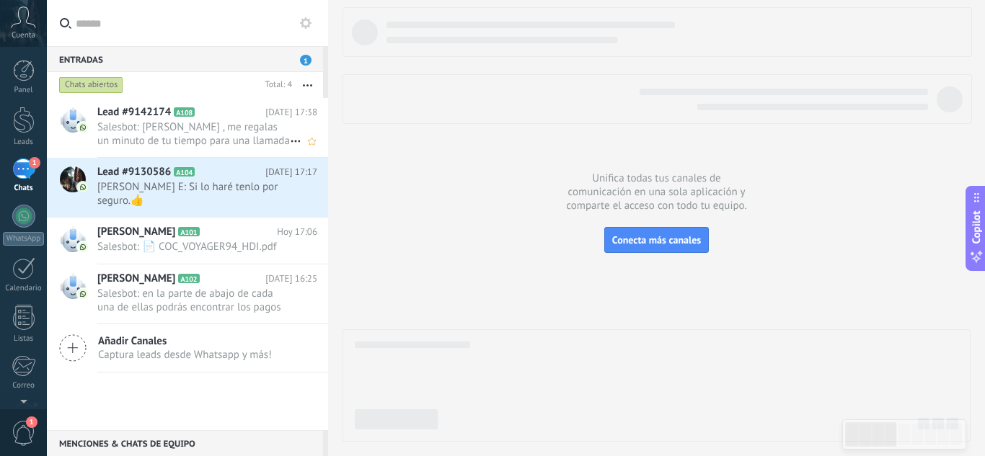
click at [123, 142] on span "Salesbot: [PERSON_NAME] , me regalas un minuto de tu tiempo para una llamada y …" at bounding box center [193, 133] width 193 height 27
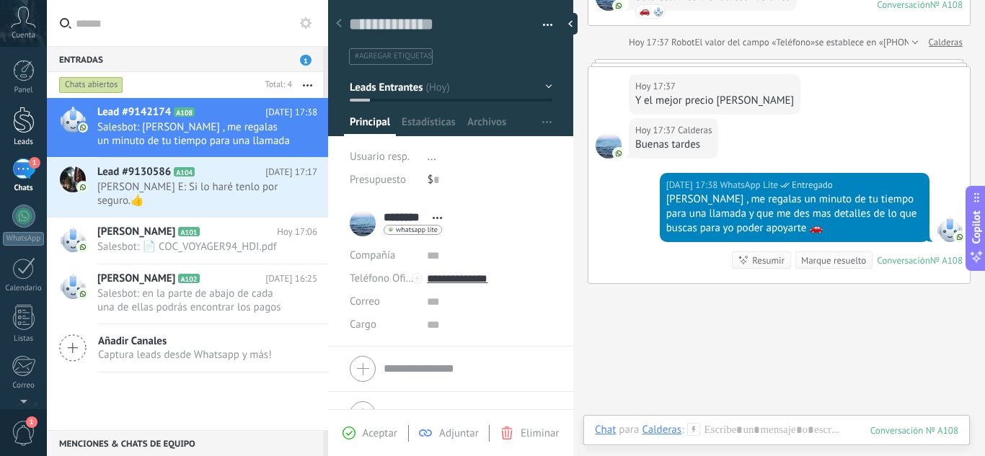
scroll to position [22, 0]
click at [20, 125] on div at bounding box center [24, 120] width 22 height 27
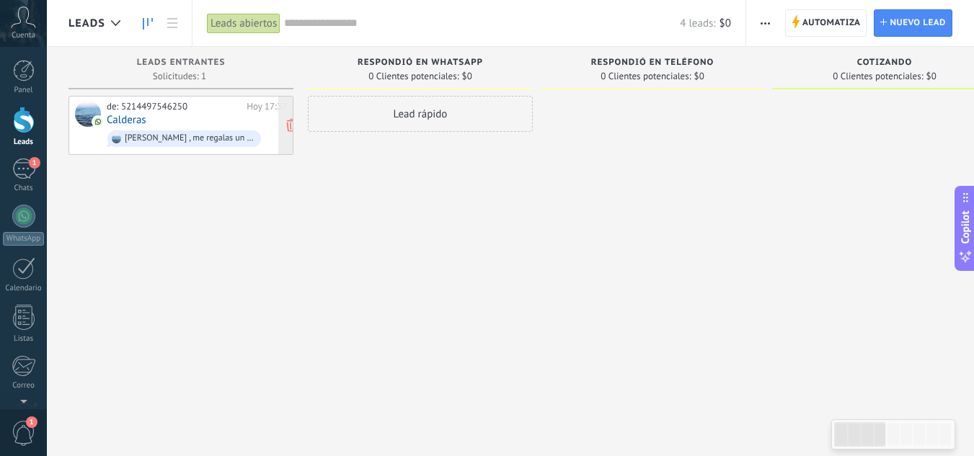
click at [136, 128] on span "[PERSON_NAME] , me regalas un minuto de tu tiempo para una llamada y que me des…" at bounding box center [197, 139] width 180 height 22
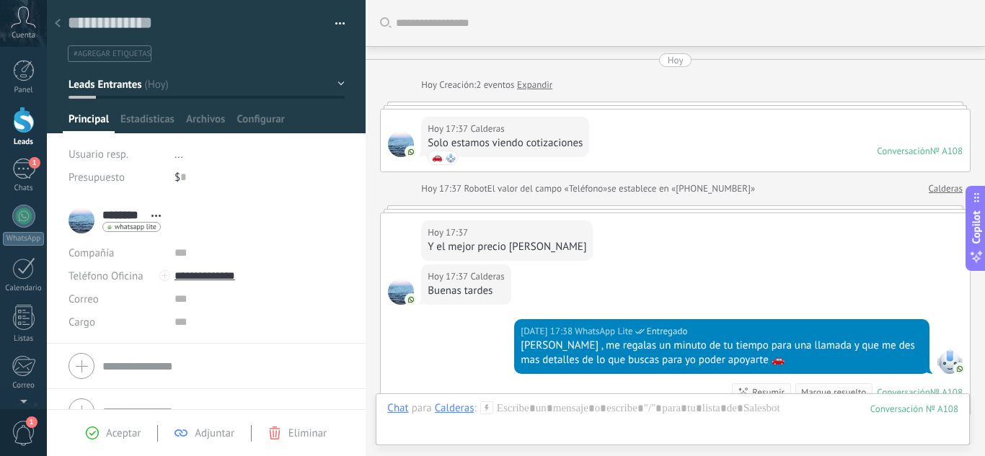
scroll to position [211, 0]
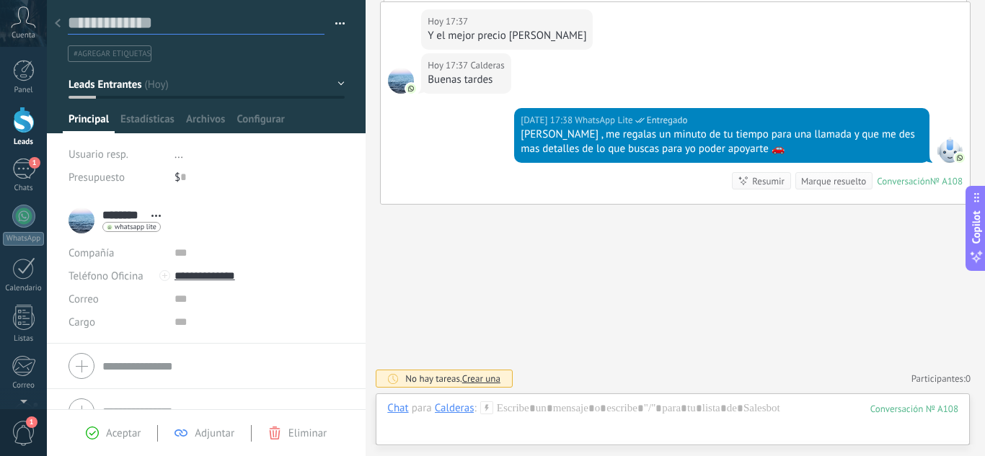
click at [128, 25] on textarea at bounding box center [196, 23] width 257 height 22
type textarea "*"
type textarea "**"
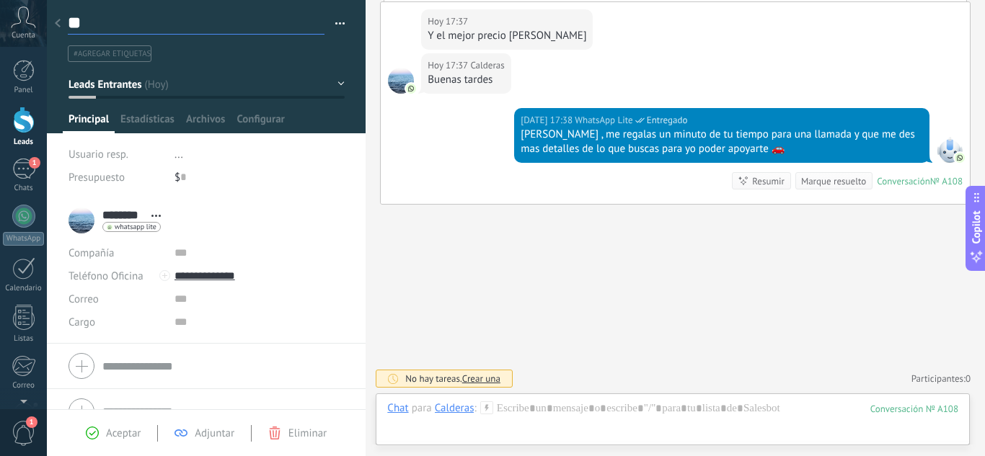
type textarea "***"
type textarea "****"
type textarea "*****"
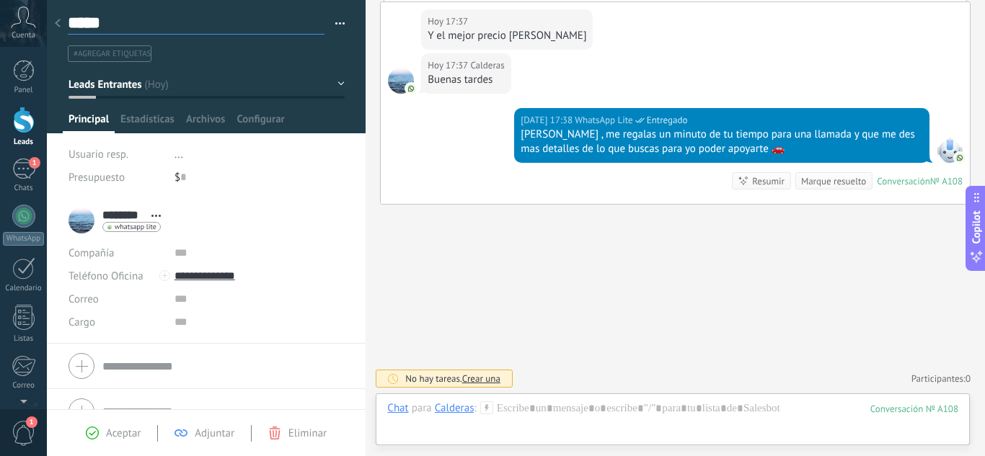
type textarea "******"
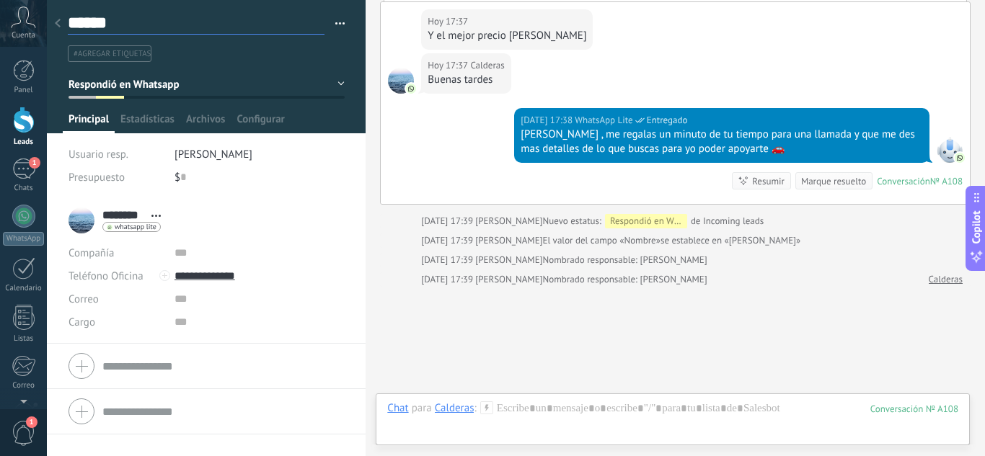
scroll to position [293, 0]
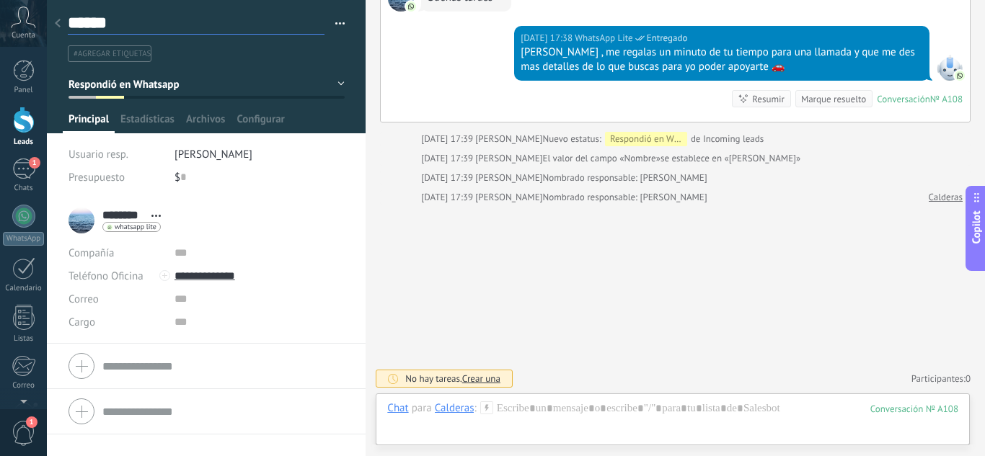
type textarea "******"
type textarea "********"
type textarea "*********"
type textarea "**********"
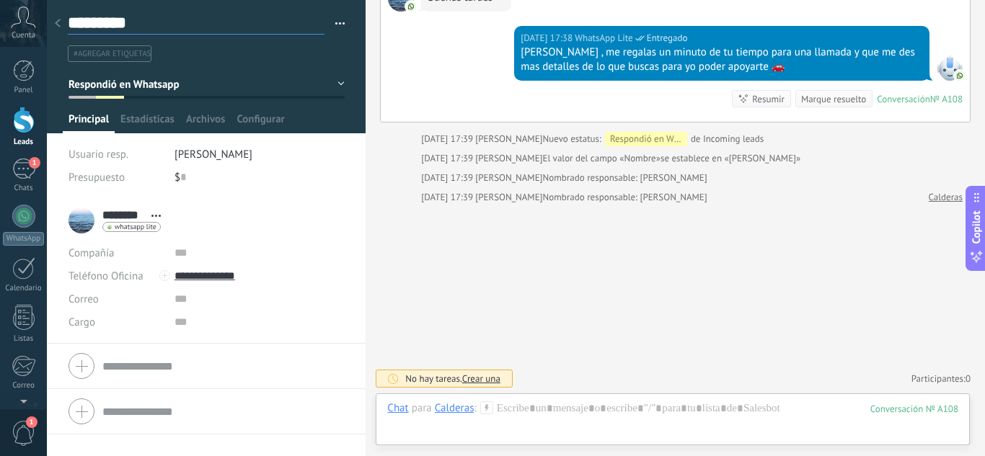
type textarea "**********"
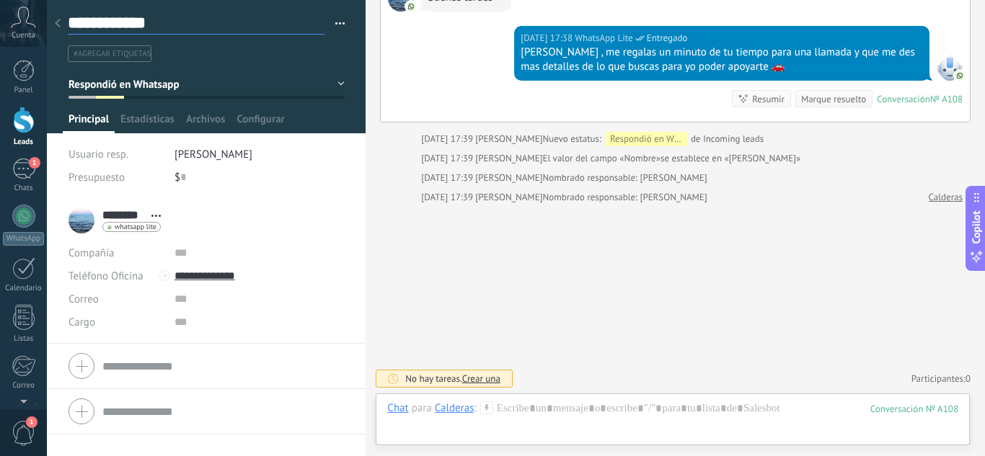
type textarea "**********"
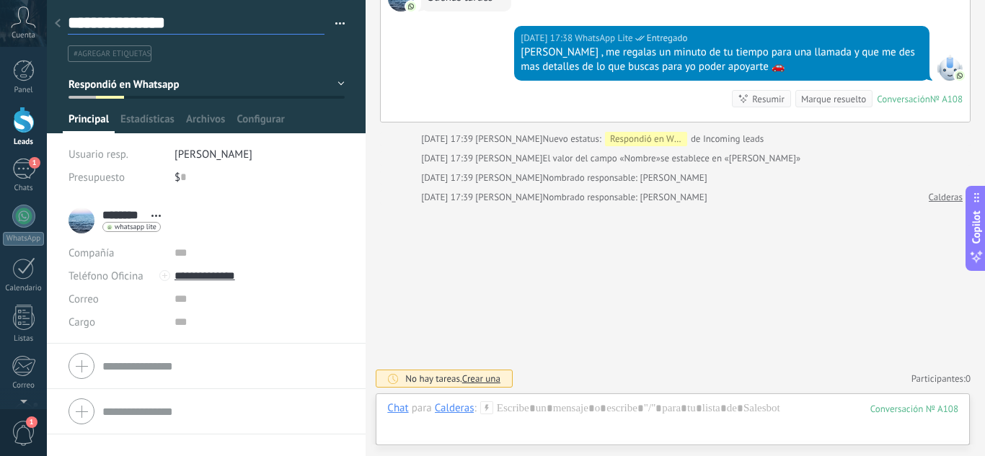
scroll to position [22, 0]
type textarea "**********"
click at [255, 162] on li "[PERSON_NAME]" at bounding box center [260, 154] width 170 height 23
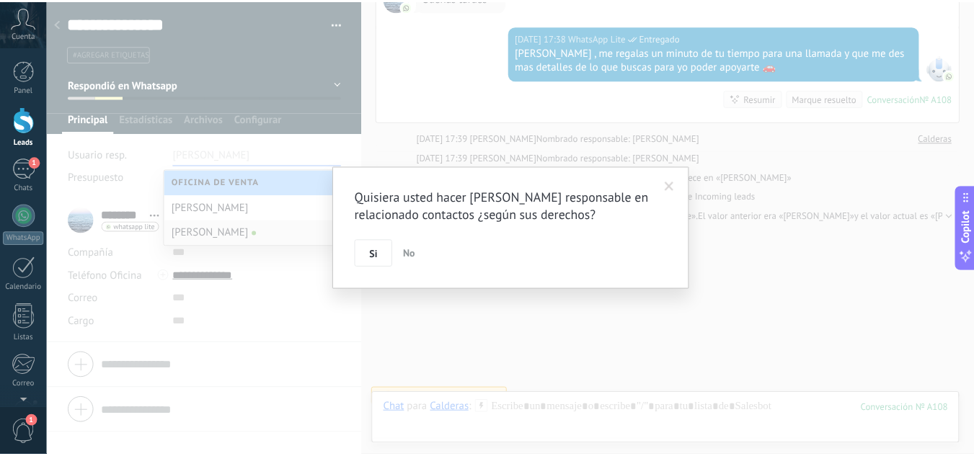
scroll to position [313, 0]
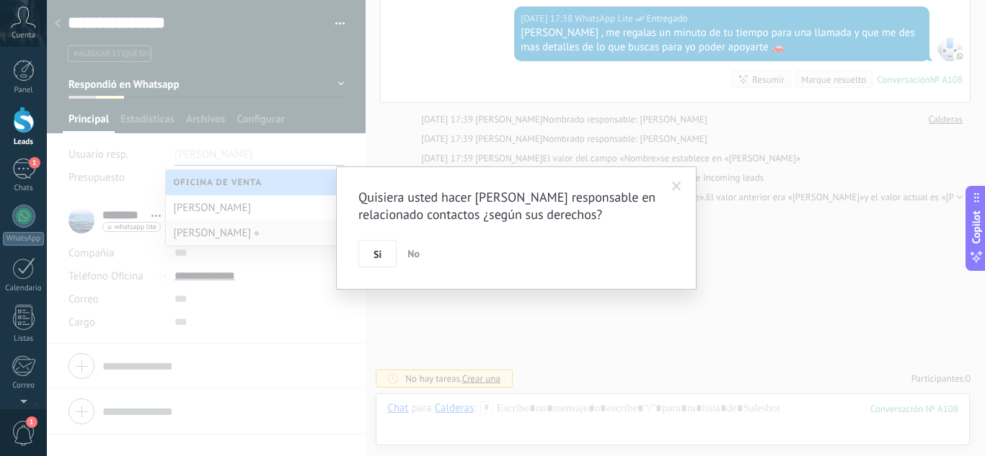
click at [129, 153] on div "Quisiera usted hacer [PERSON_NAME] responsable en relacionado contactos ¿según …" at bounding box center [516, 228] width 938 height 456
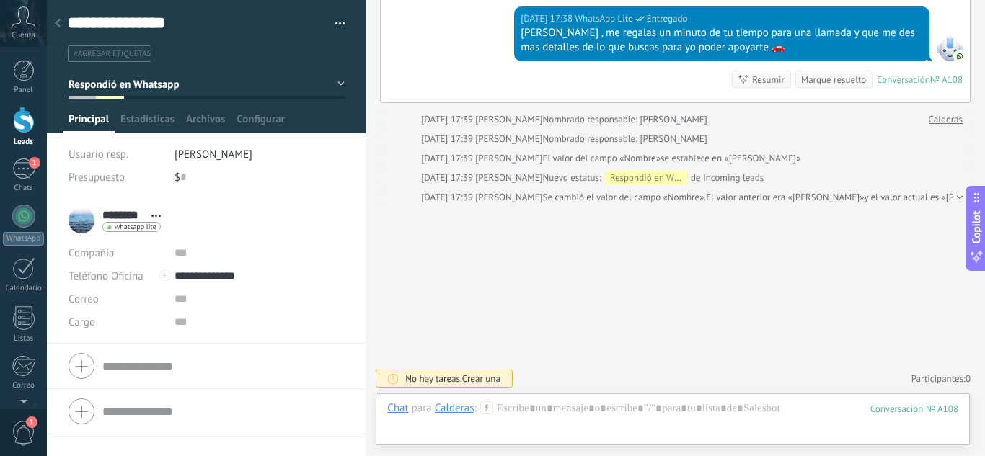
click at [33, 133] on div at bounding box center [24, 120] width 22 height 27
